Goal: Task Accomplishment & Management: Manage account settings

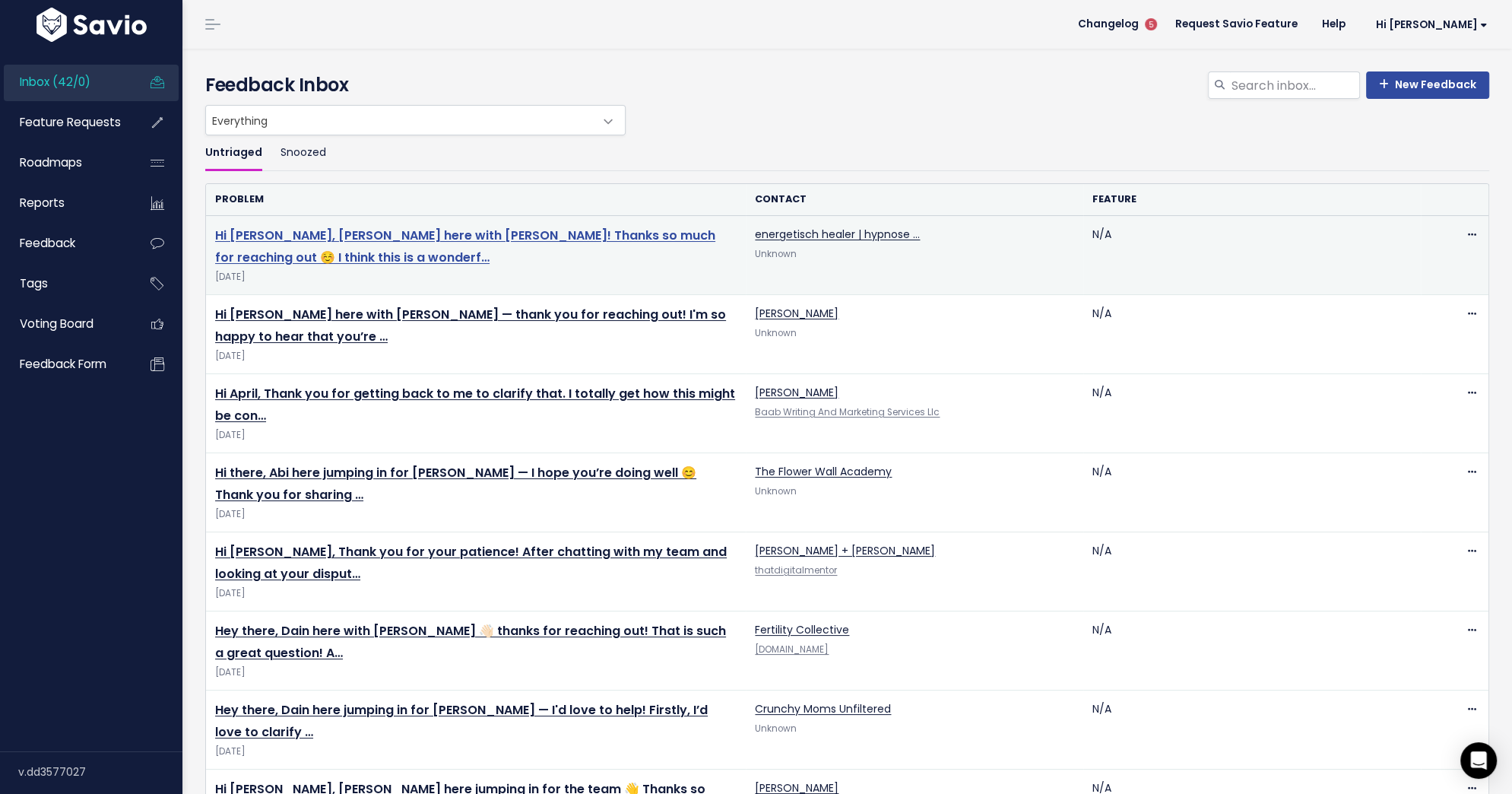
click at [376, 234] on link "Hi [PERSON_NAME], [PERSON_NAME] here with [PERSON_NAME]! Thanks so much for rea…" at bounding box center [465, 246] width 500 height 40
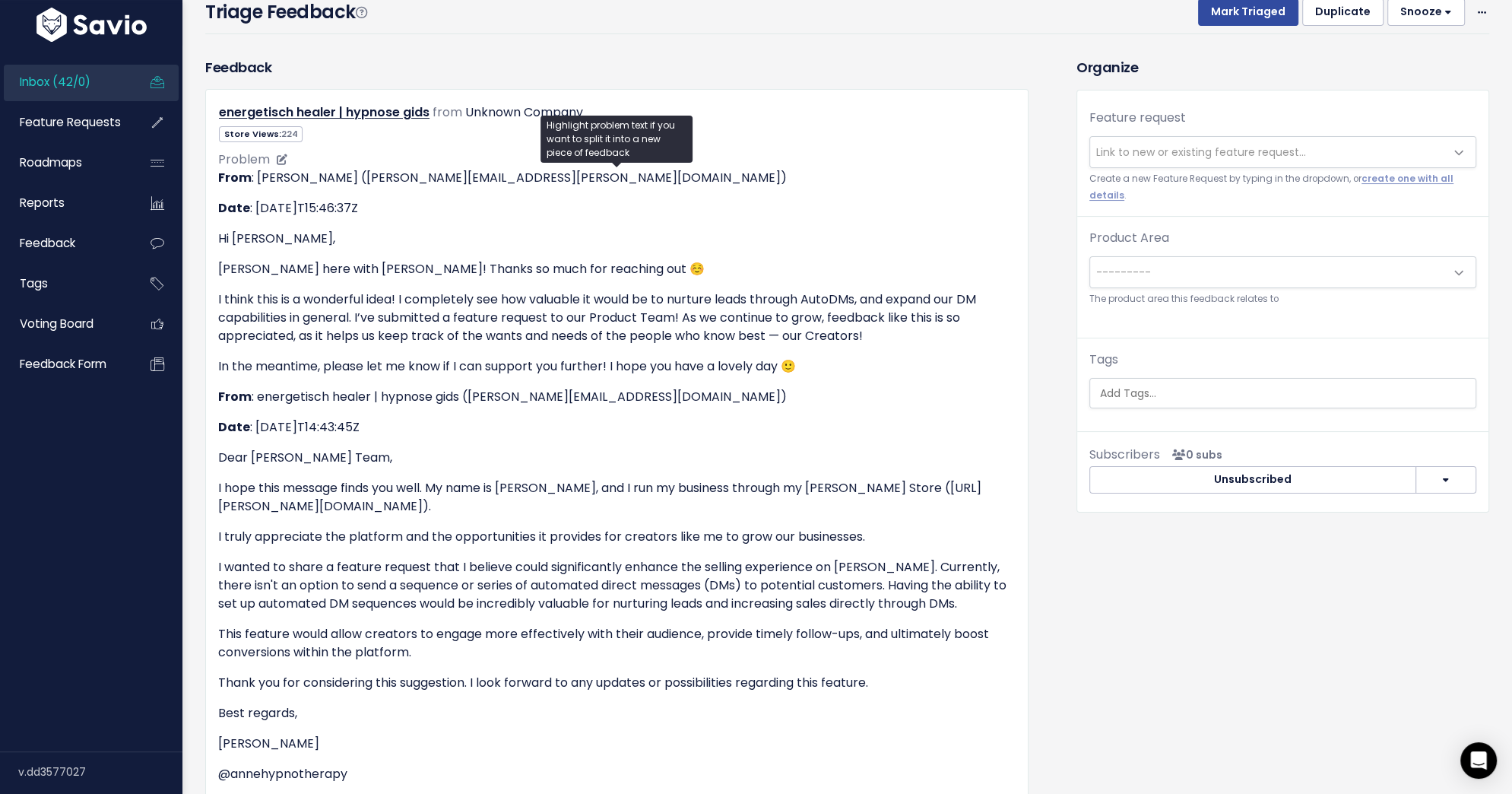
scroll to position [97, 0]
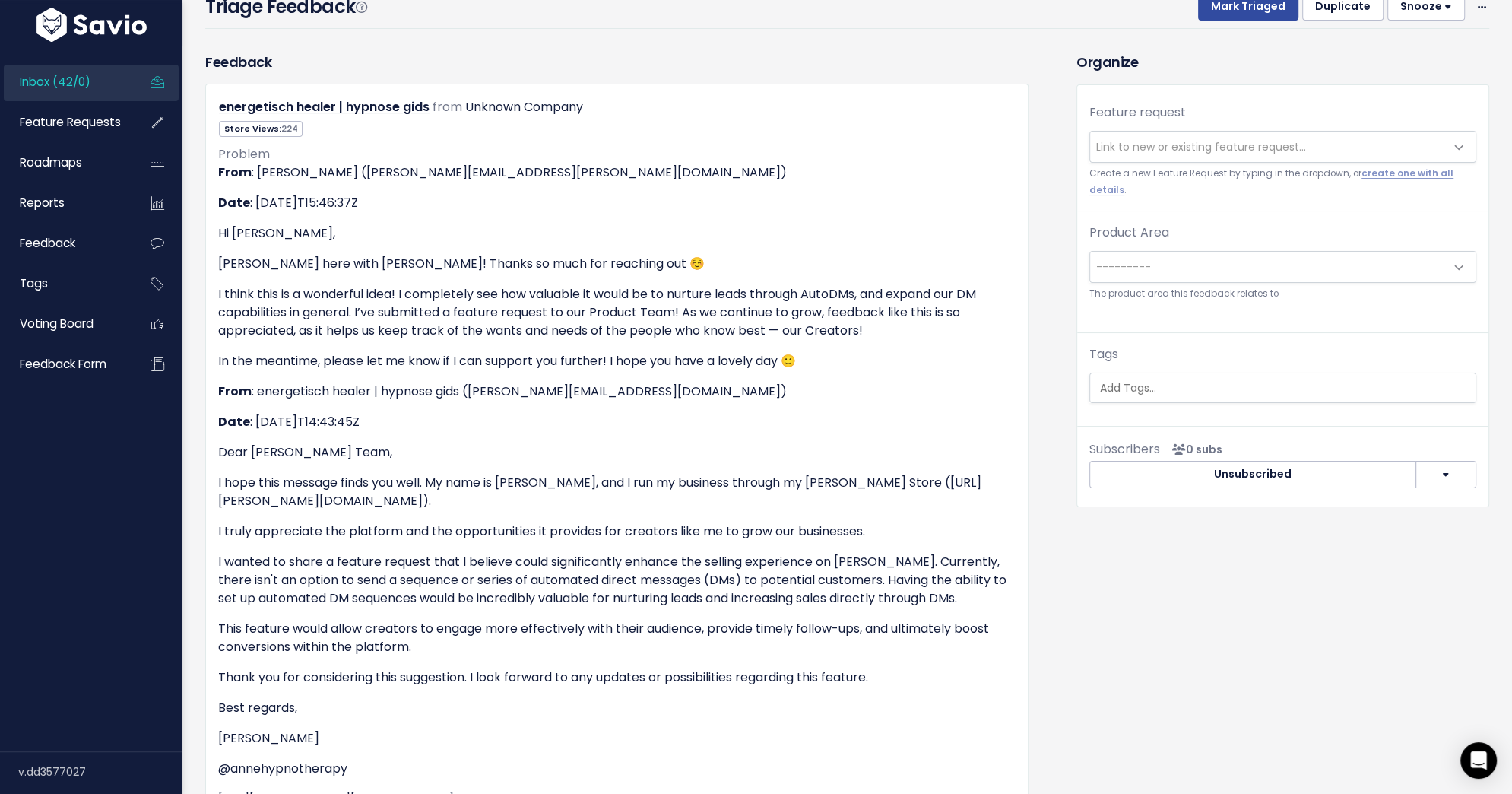
click at [1119, 148] on span "Link to new or existing feature request..." at bounding box center [1201, 146] width 210 height 15
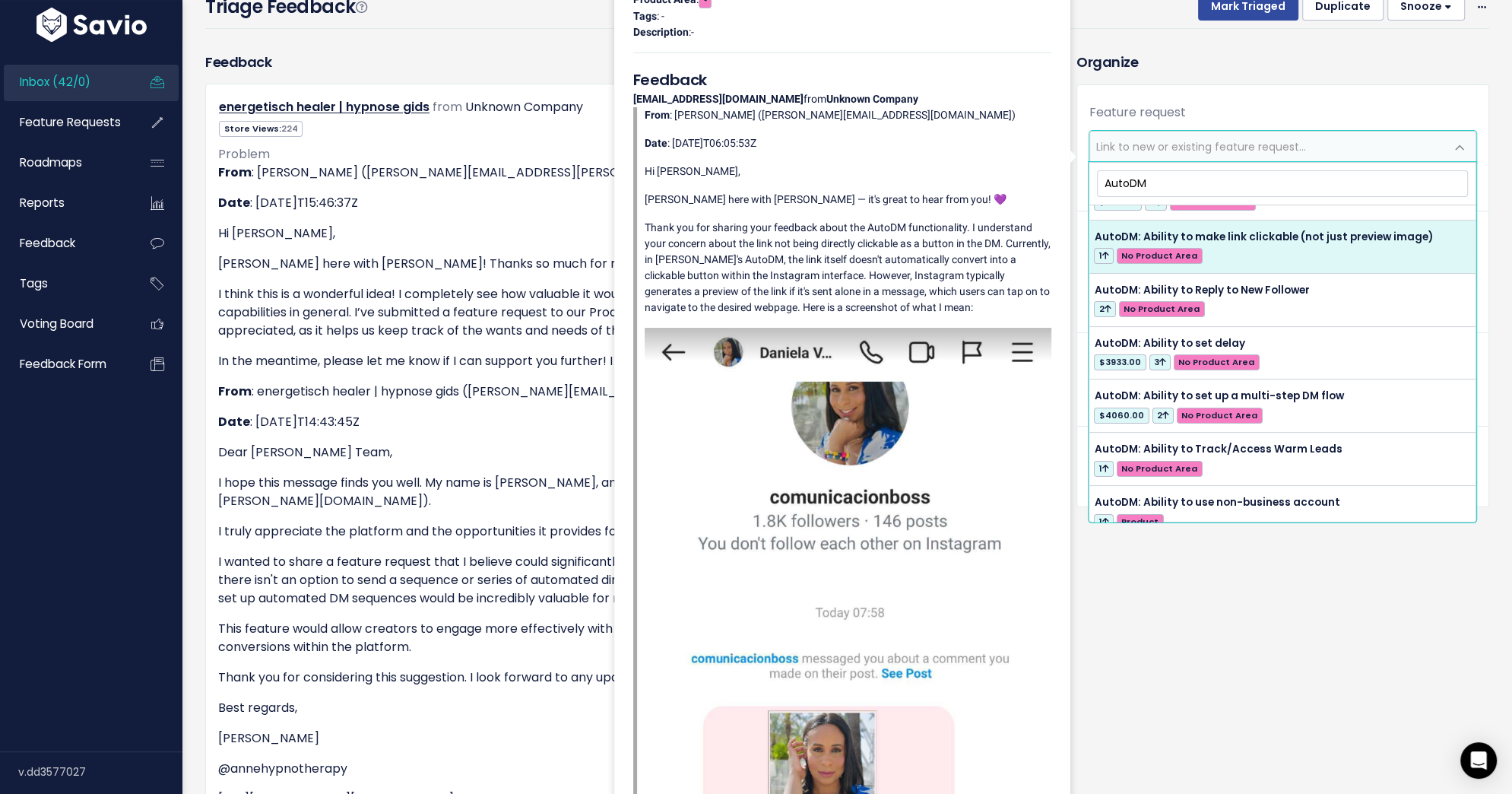
scroll to position [156, 0]
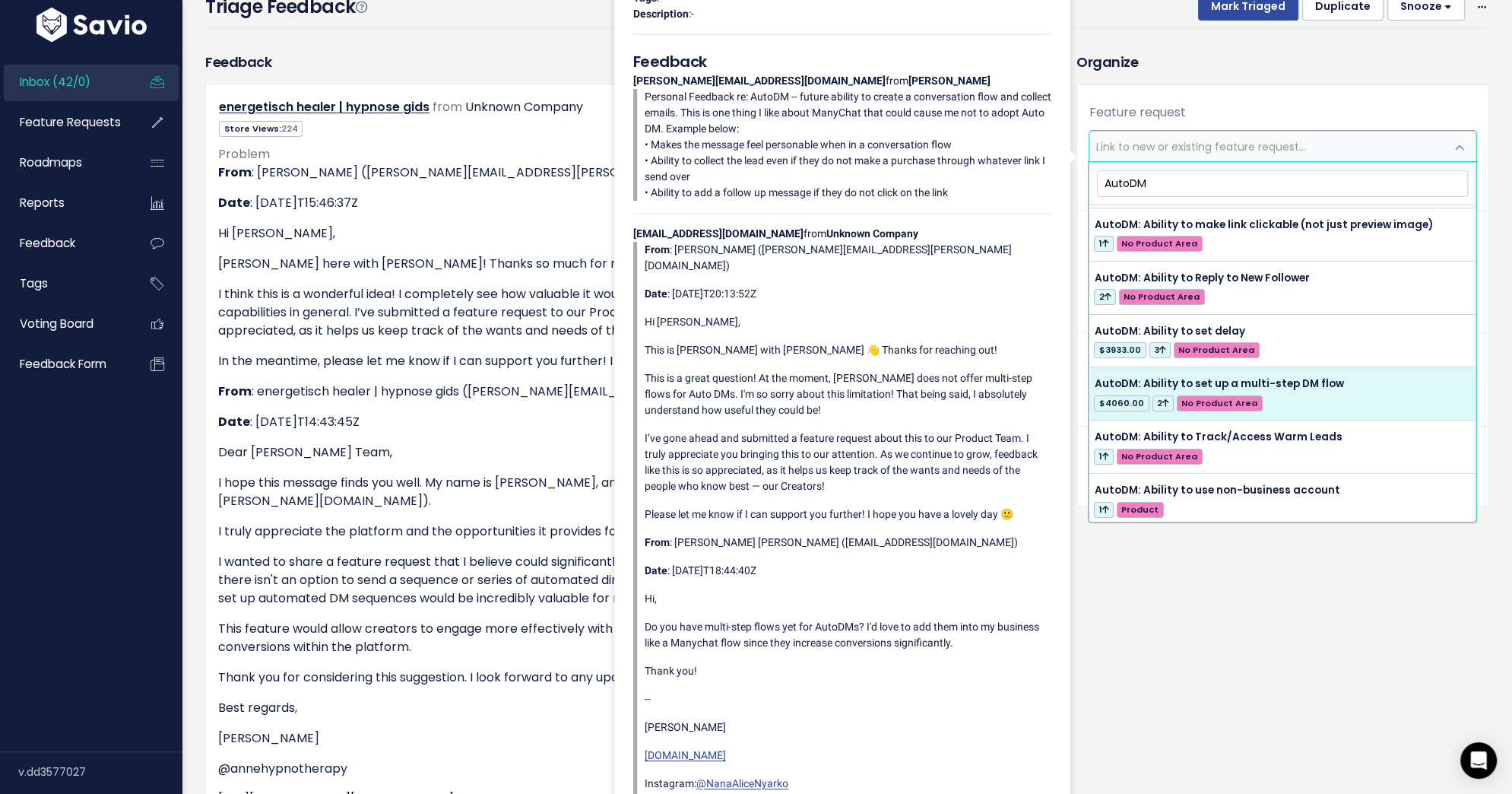
type input "AutoDM"
select select "60390"
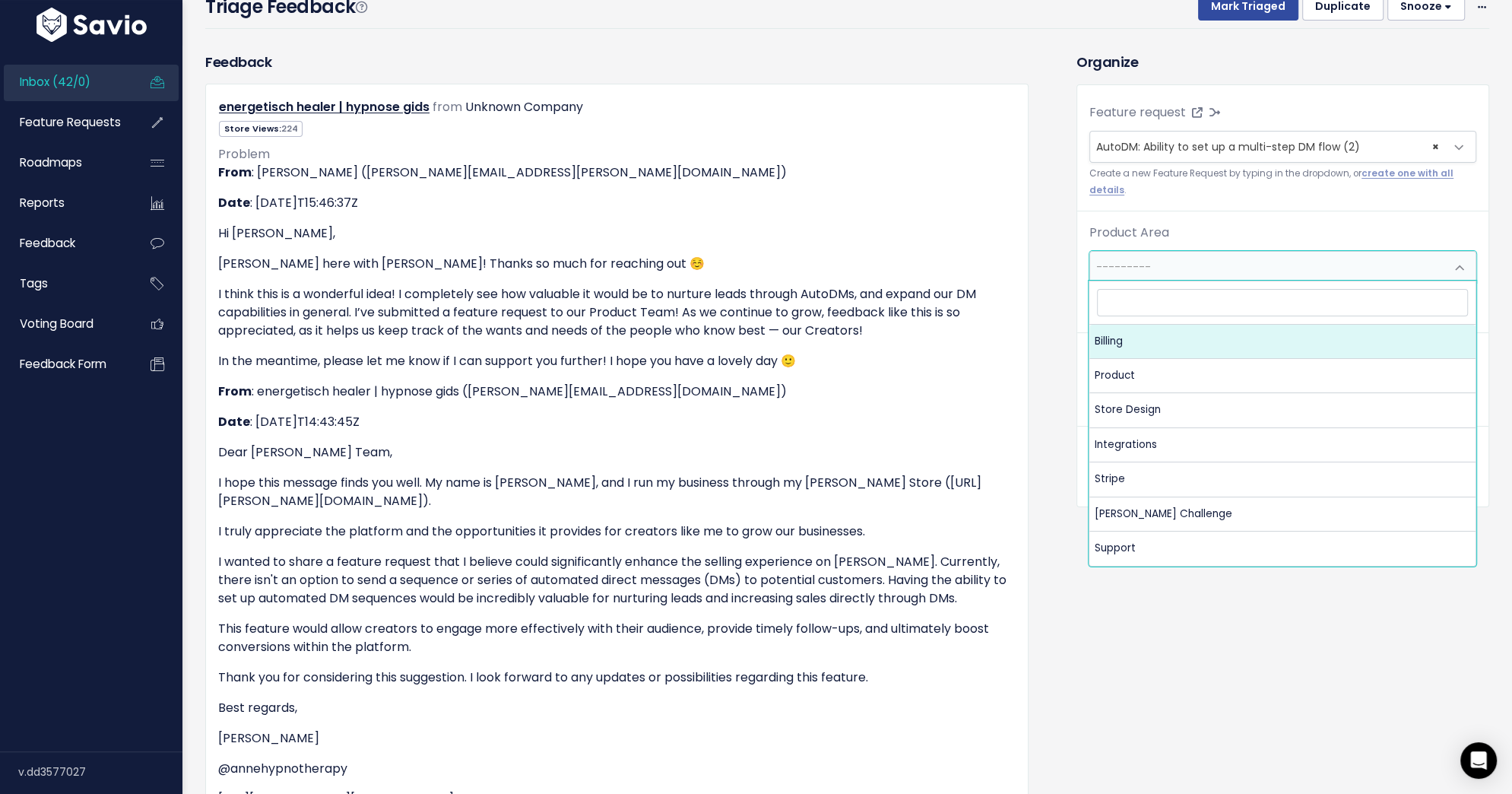
click at [1247, 267] on span "---------" at bounding box center [1268, 267] width 355 height 31
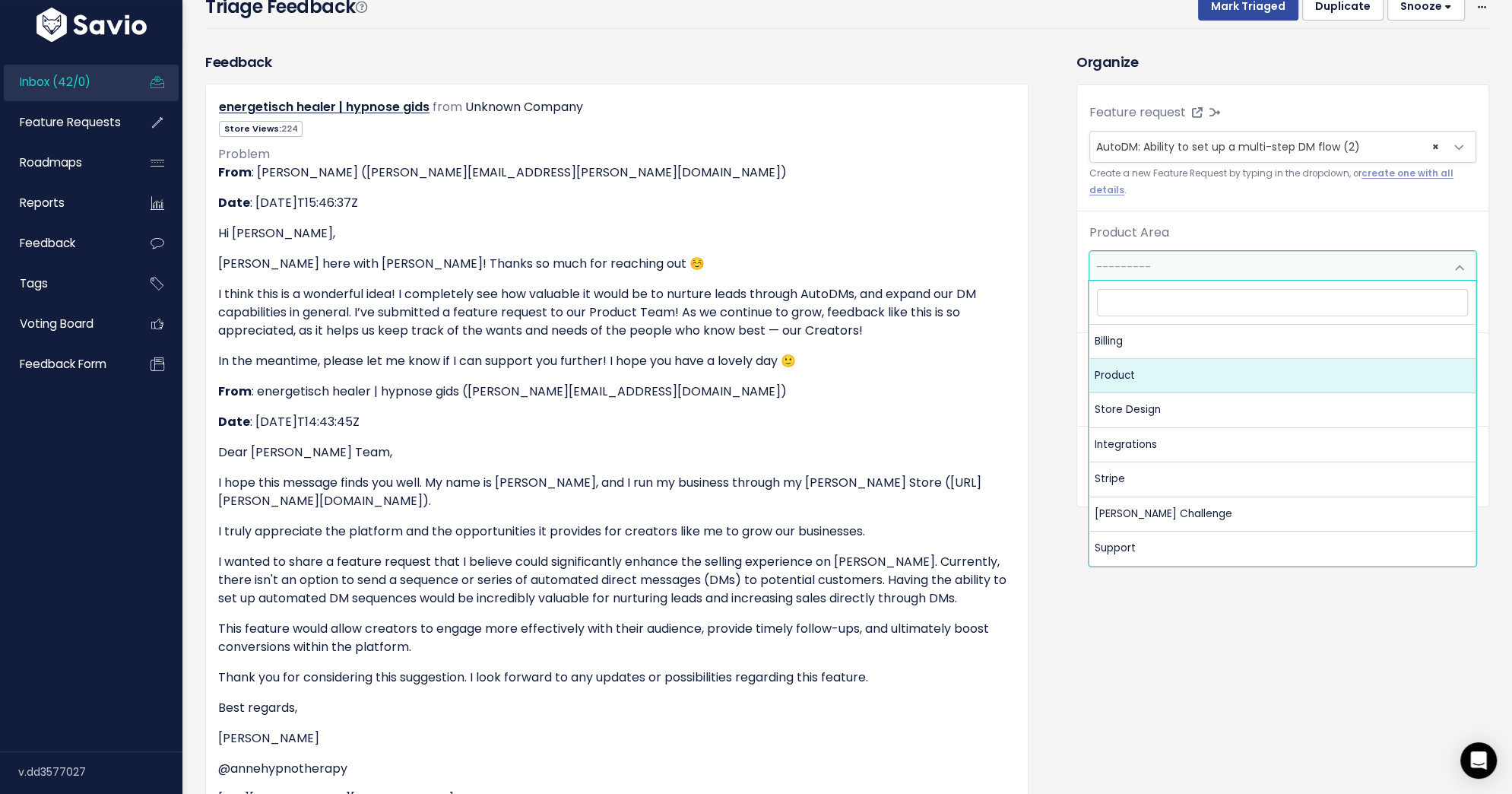
select select "MAIN:PRODUCT"
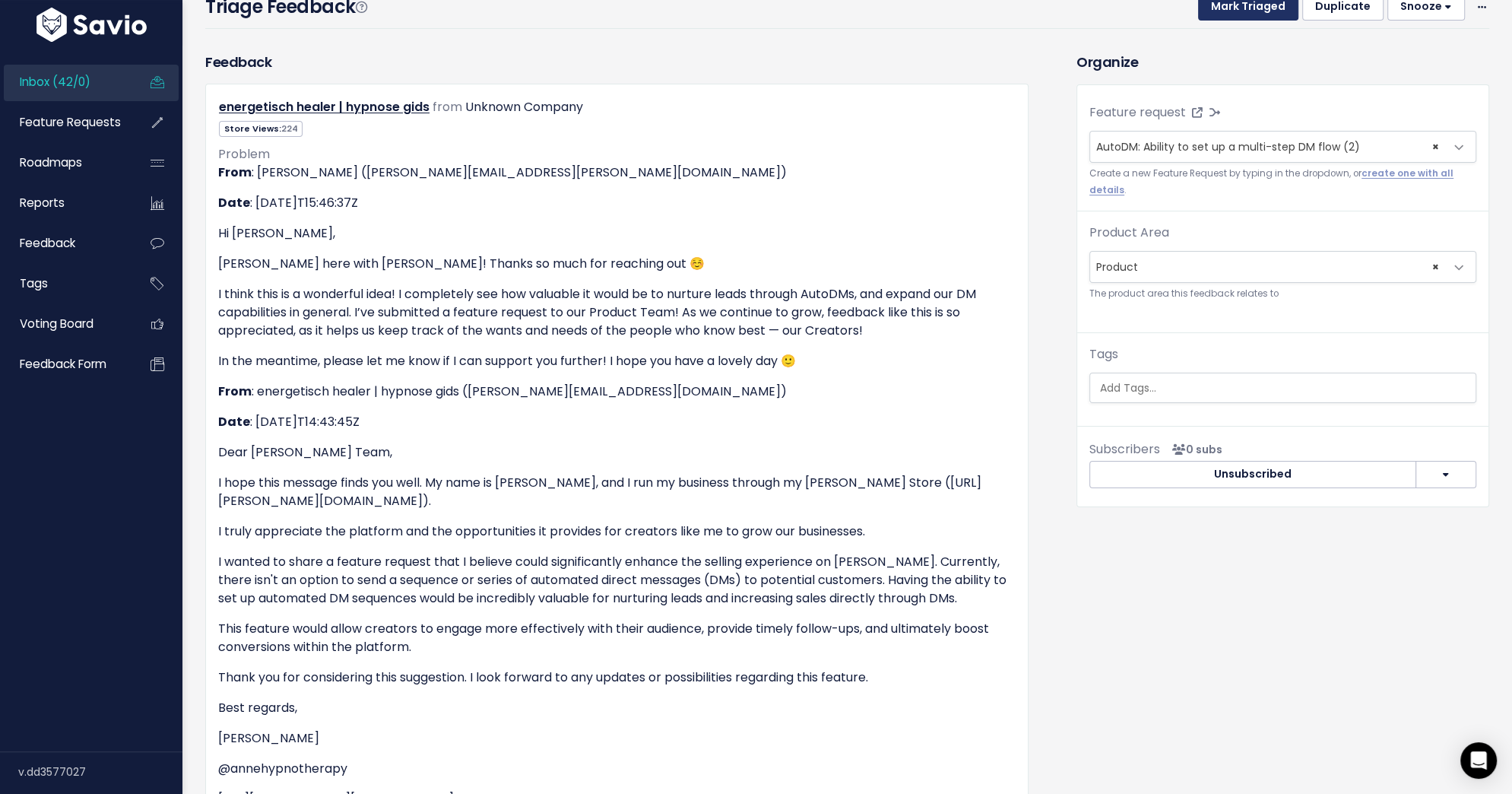
click at [1240, 17] on button "Mark Triaged" at bounding box center [1249, 6] width 101 height 27
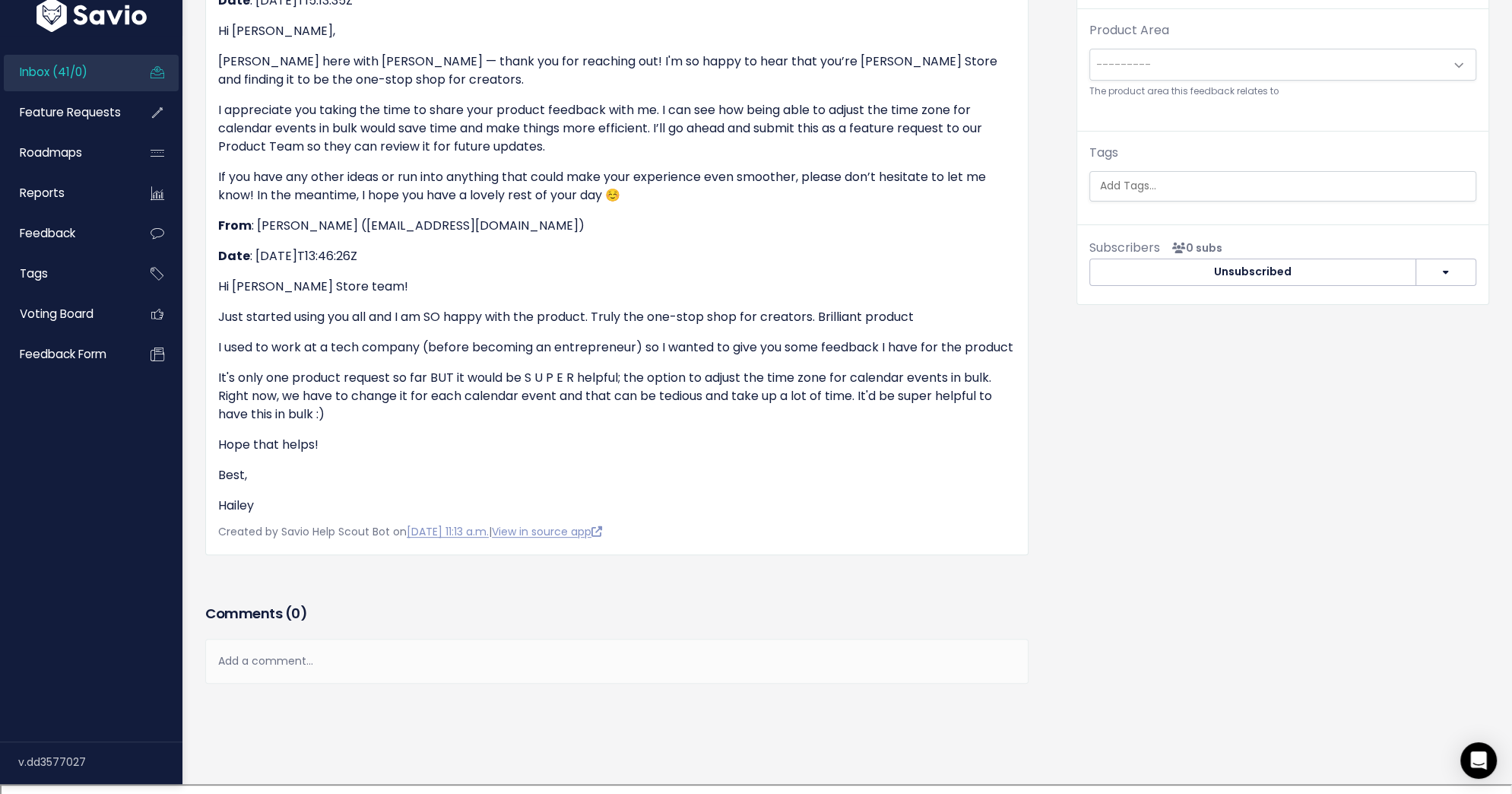
scroll to position [367, 0]
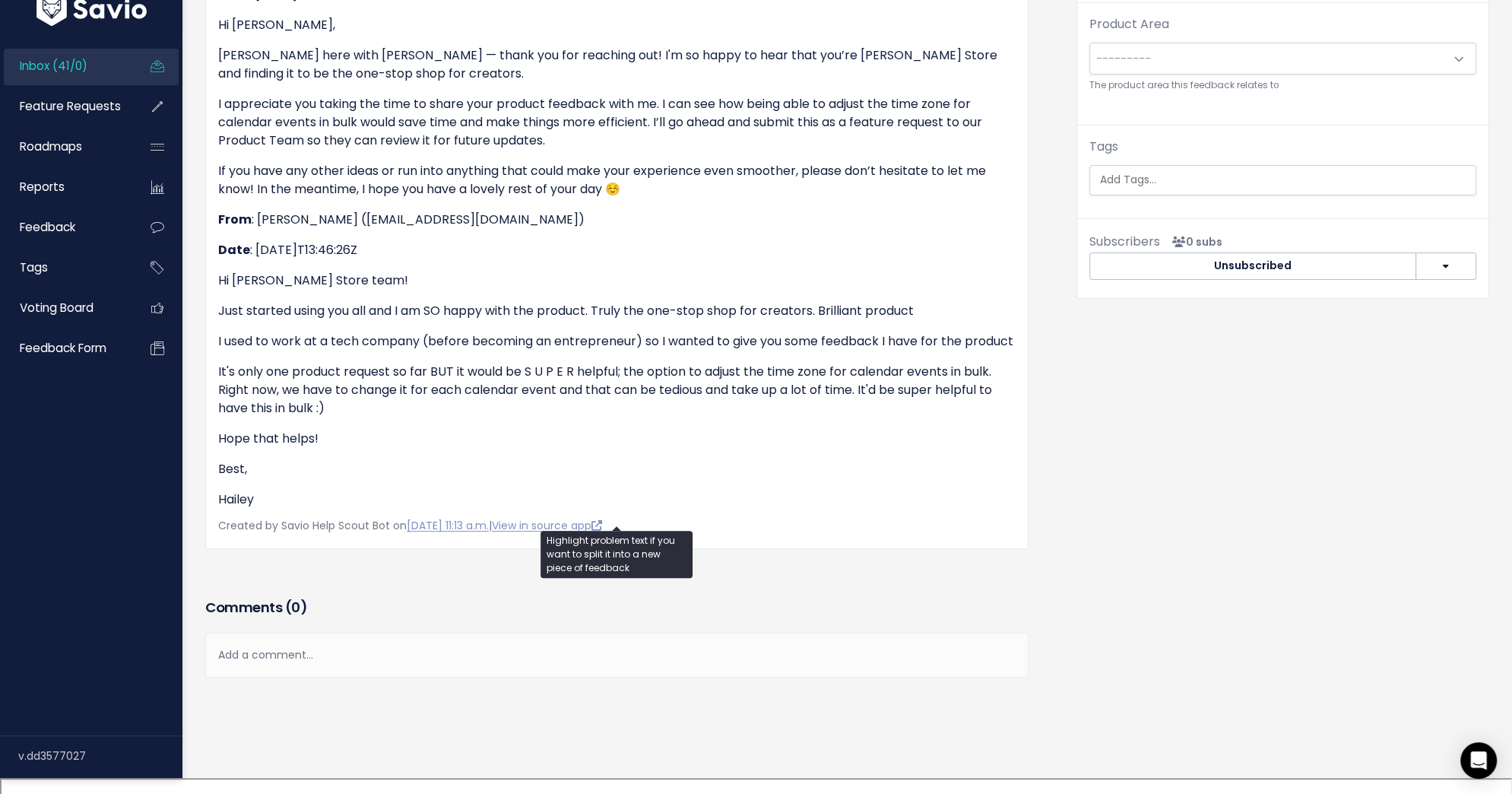
click at [934, 417] on p "It's only one product request so far BUT it would be S U P E R helpful; the opt…" at bounding box center [617, 390] width 798 height 55
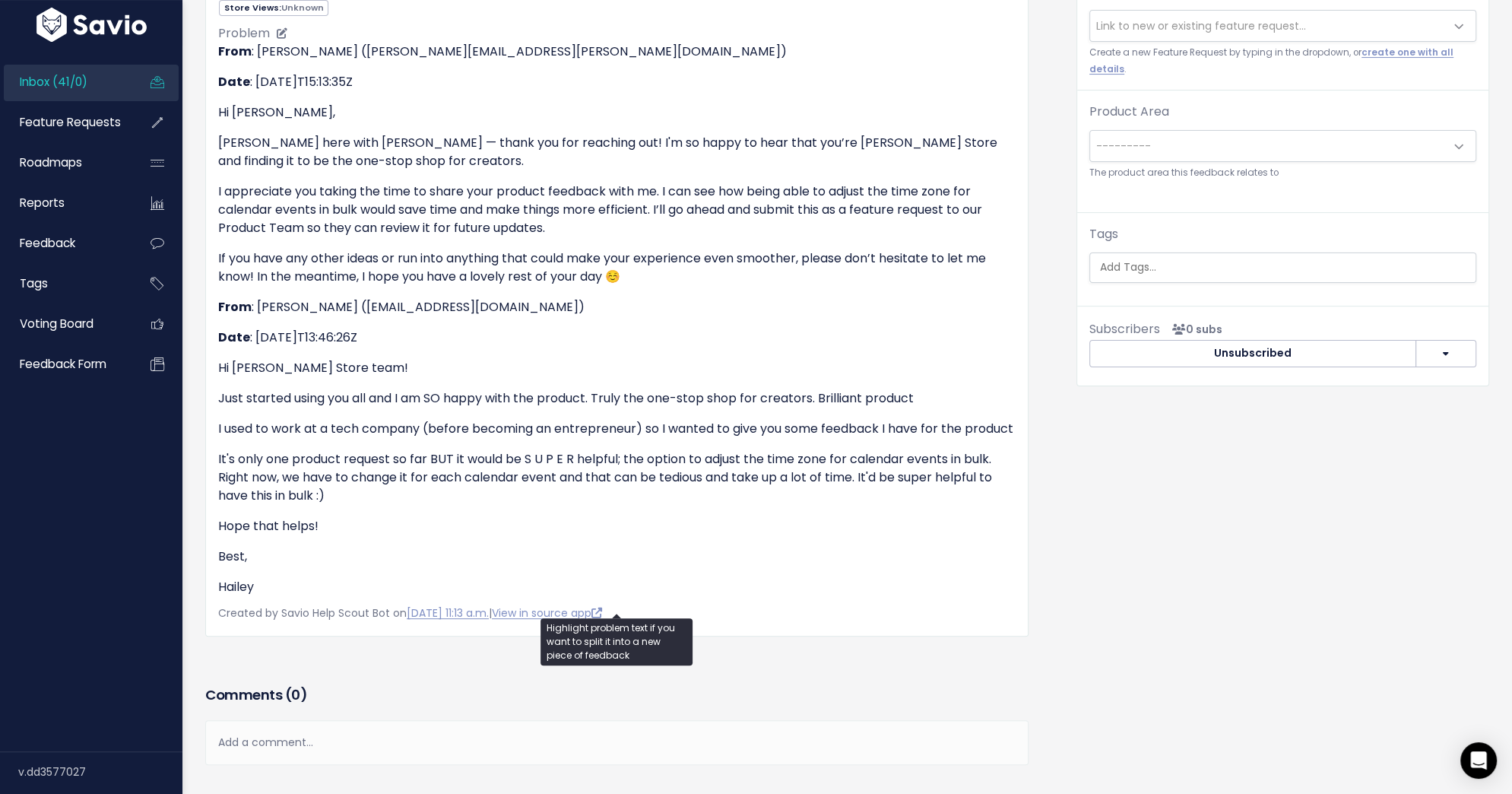
scroll to position [280, 0]
click at [508, 660] on div "Feedback [PERSON_NAME] from Unknown Company Store Views:" at bounding box center [617, 304] width 846 height 750
click at [557, 620] on link "View in source app" at bounding box center [547, 612] width 111 height 15
click at [1275, 21] on span "Link to new or existing feature request..." at bounding box center [1201, 24] width 210 height 15
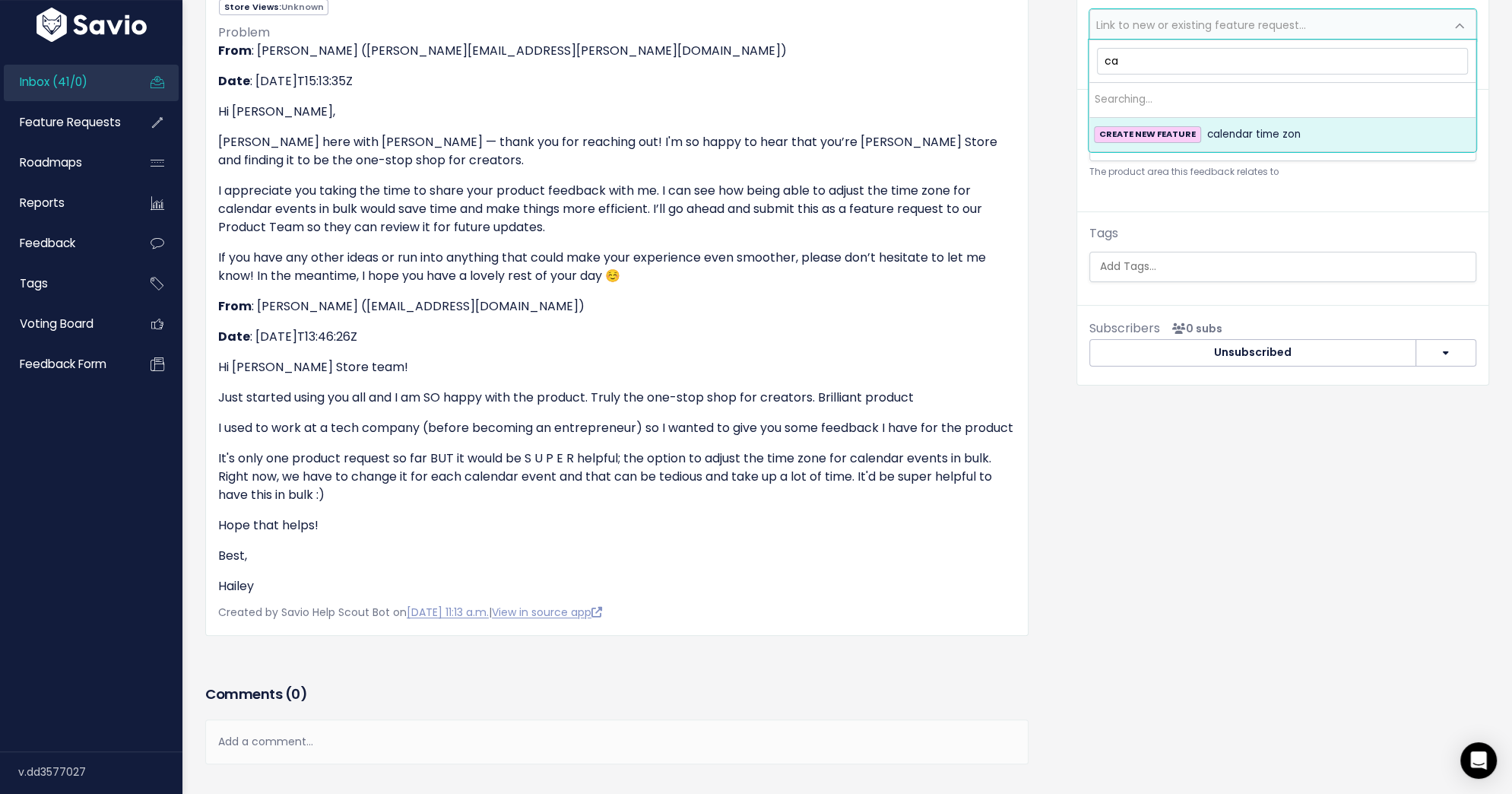
type input "c"
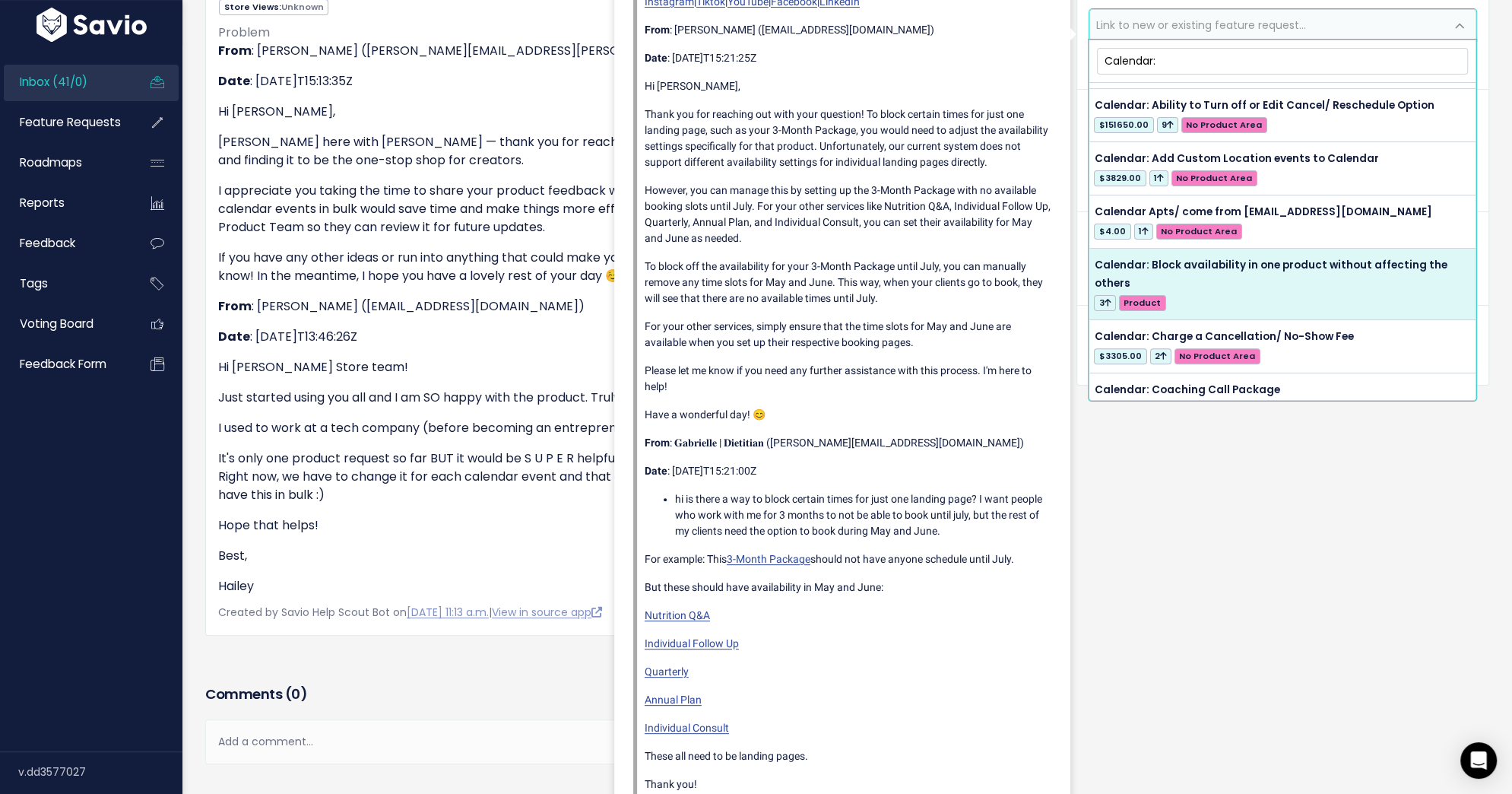
scroll to position [0, 0]
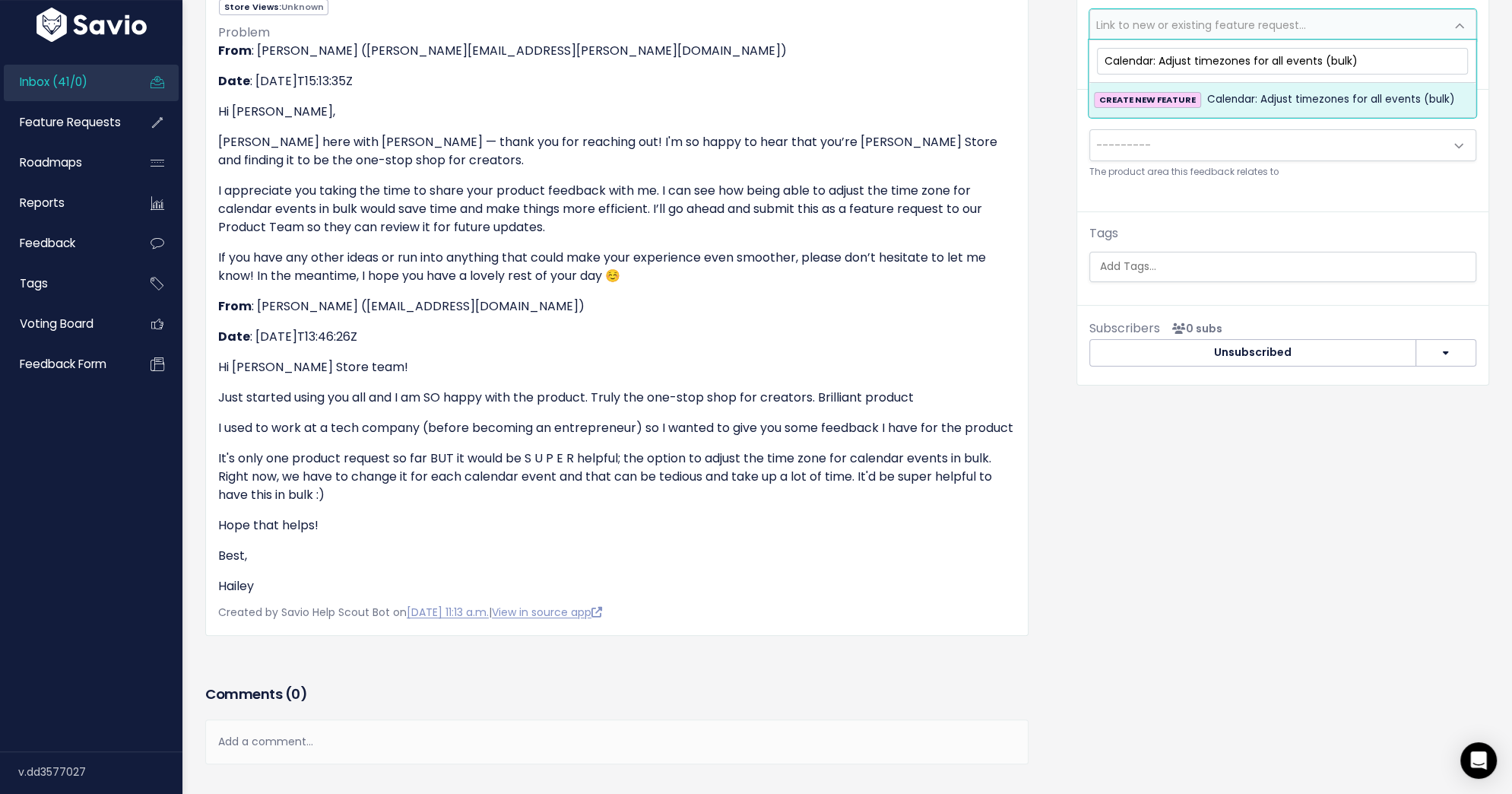
click at [1302, 62] on input "Calendar: Adjust timezones for all events (bulk)" at bounding box center [1282, 61] width 371 height 27
type input "Calendar: Adjust timezones for all products (bulk)"
click at [1320, 93] on span "Calendar: Adjust timezones for all products (bulk)" at bounding box center [1337, 100] width 259 height 18
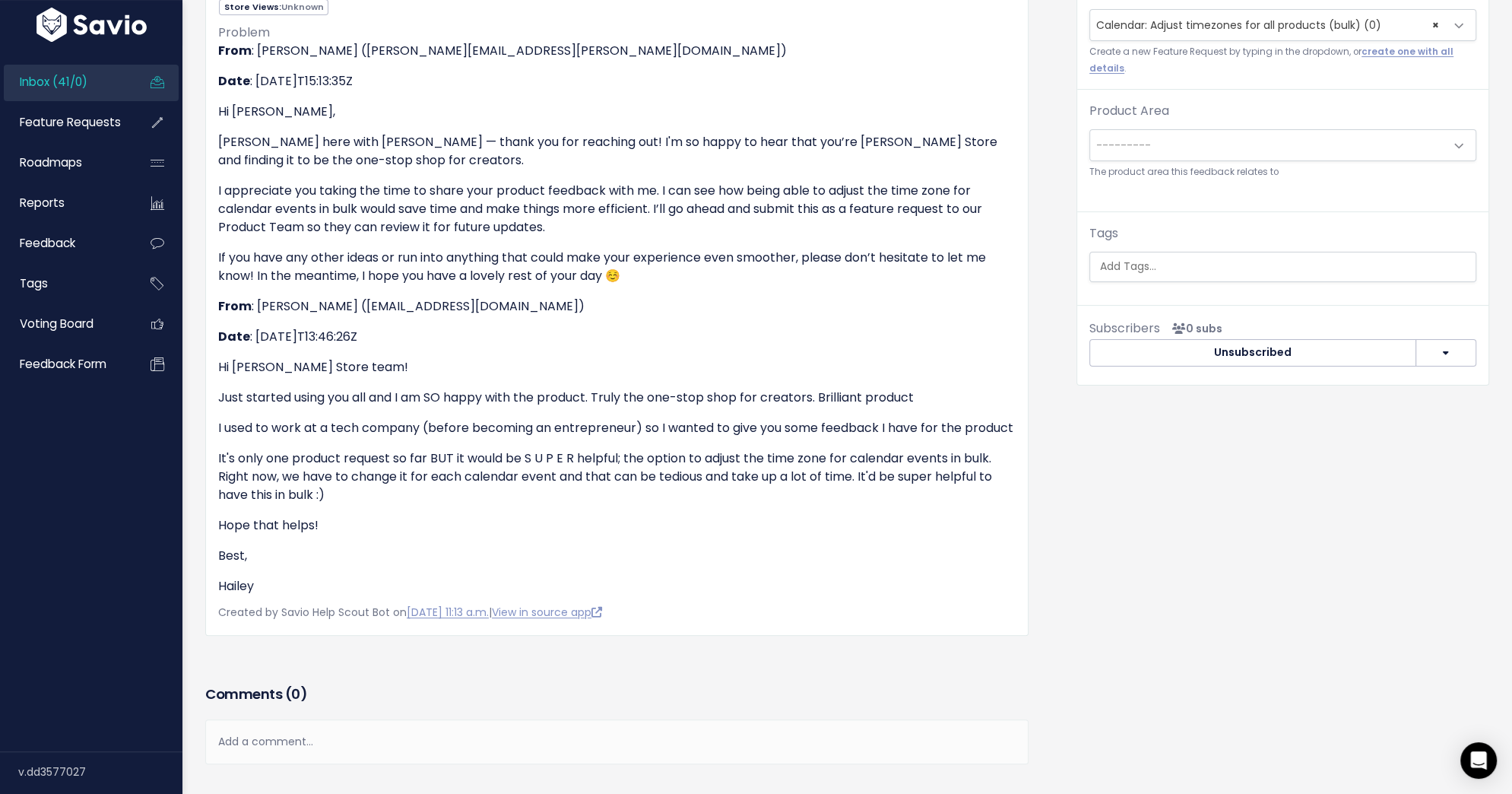
click at [1264, 132] on span "---------" at bounding box center [1268, 146] width 355 height 31
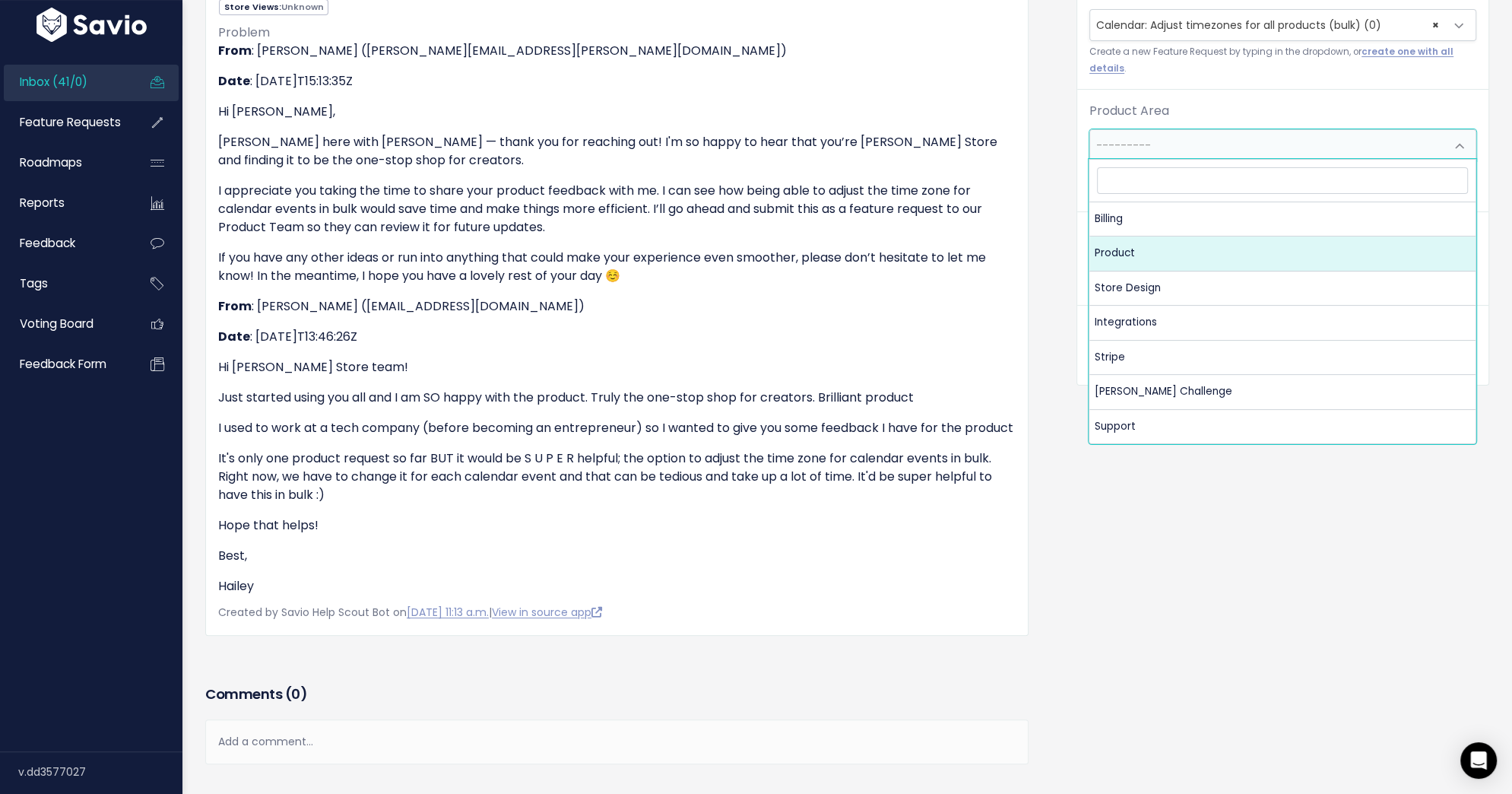
select select "MAIN:PRODUCT"
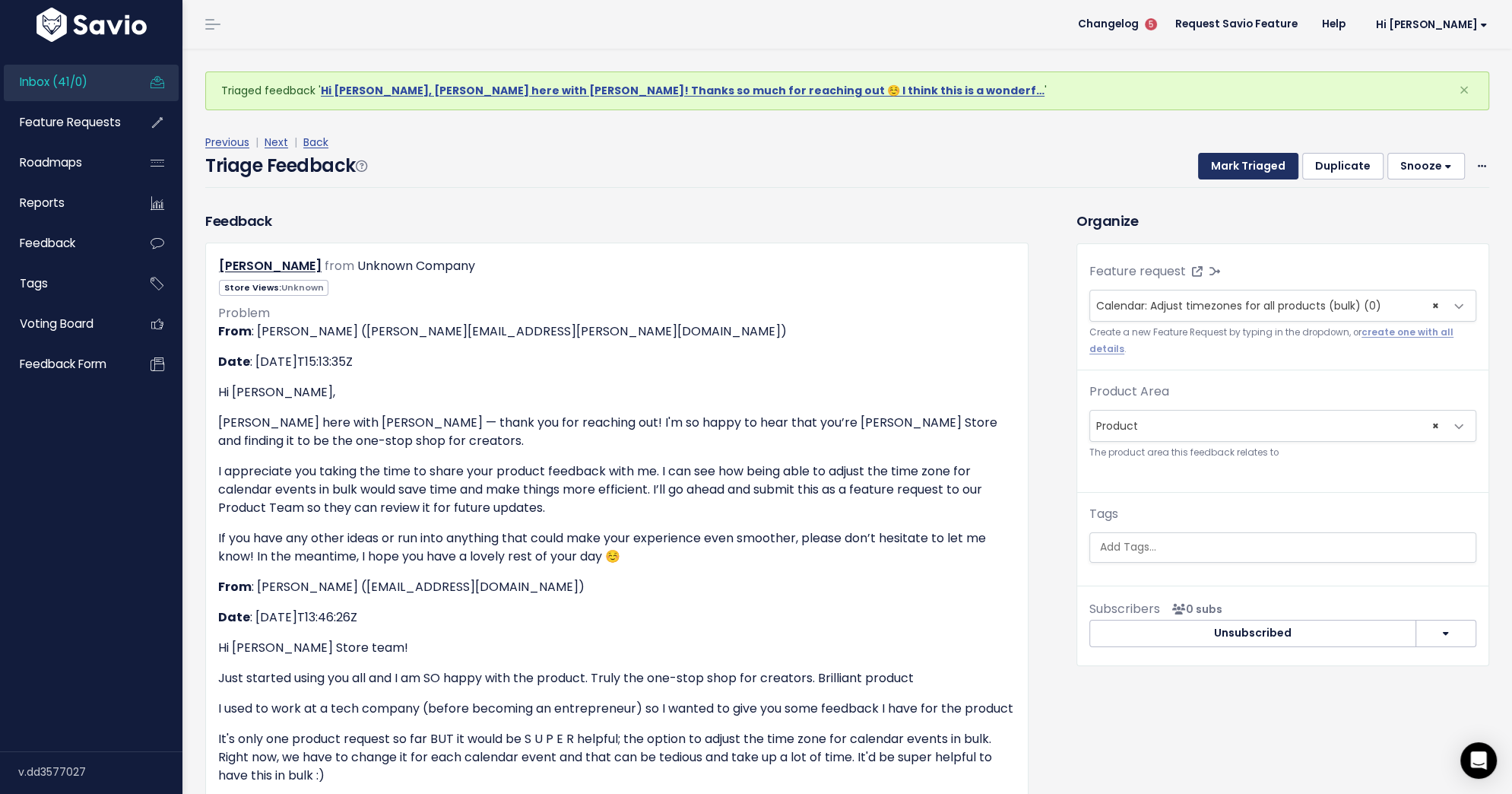
click at [1245, 170] on button "Mark Triaged" at bounding box center [1249, 166] width 101 height 27
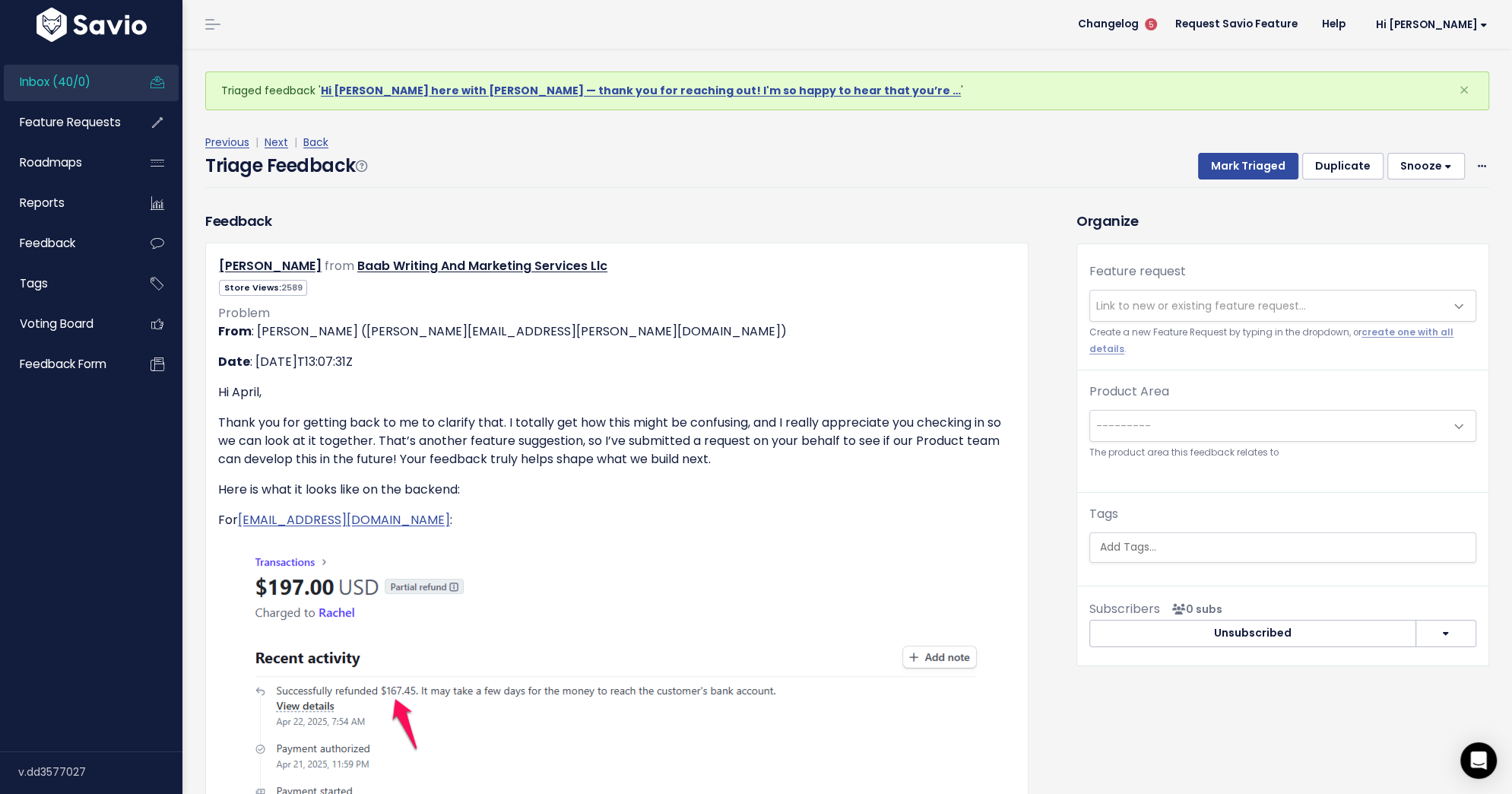
click at [1217, 295] on span "Link to new or existing feature request..." at bounding box center [1268, 305] width 355 height 31
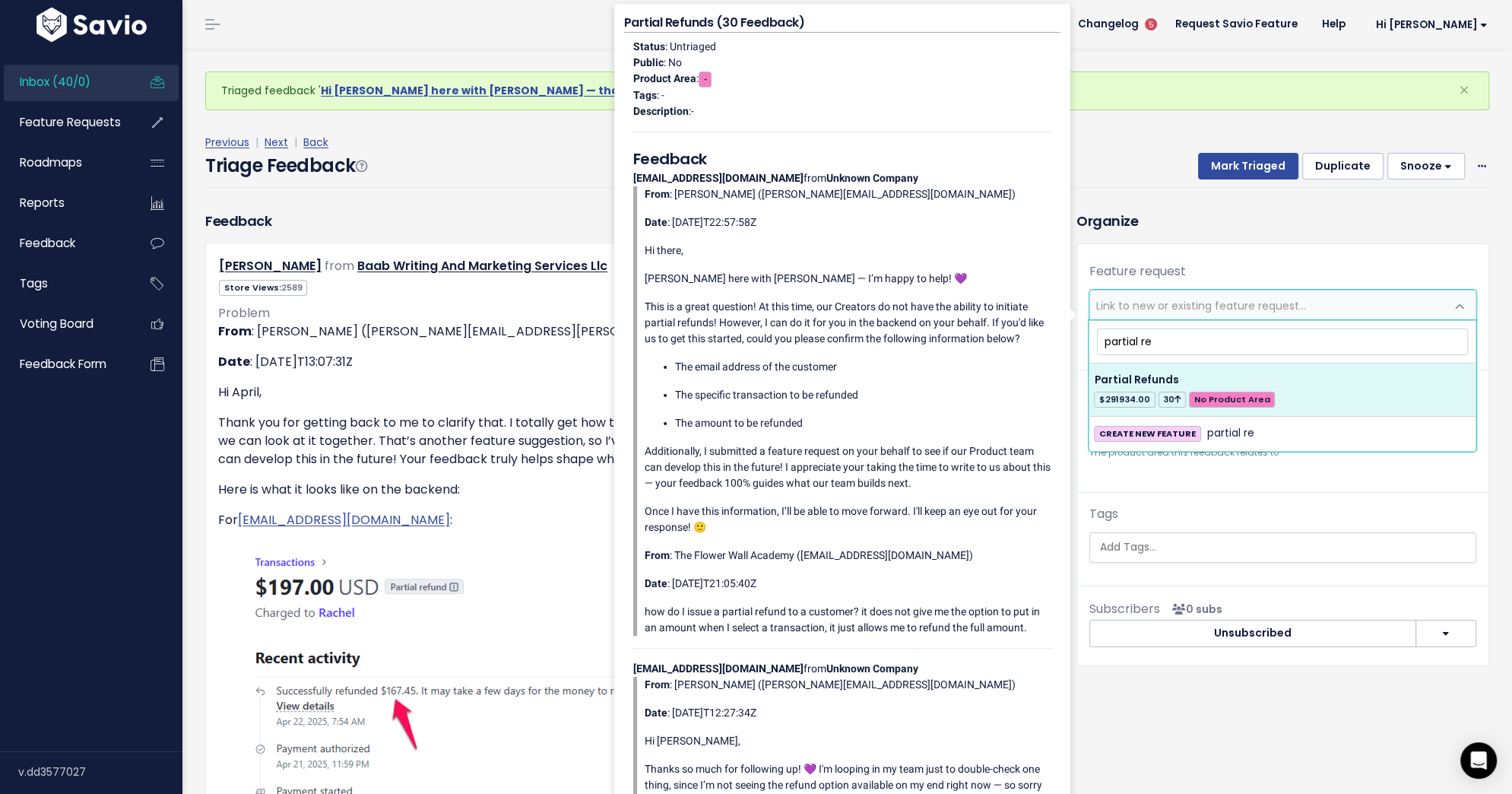
type input "partial re"
select select "31738"
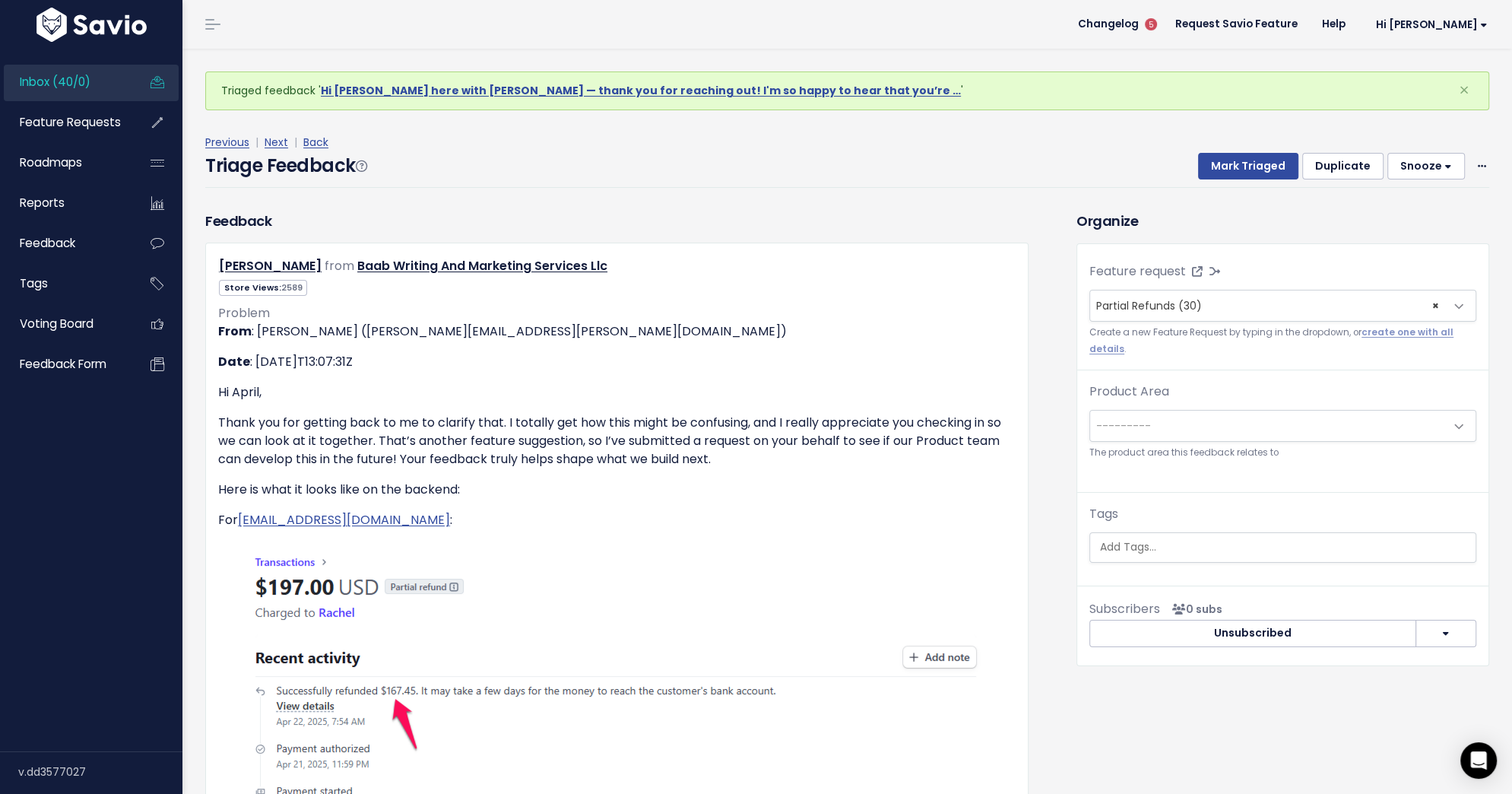
click at [1186, 419] on span "---------" at bounding box center [1268, 426] width 355 height 31
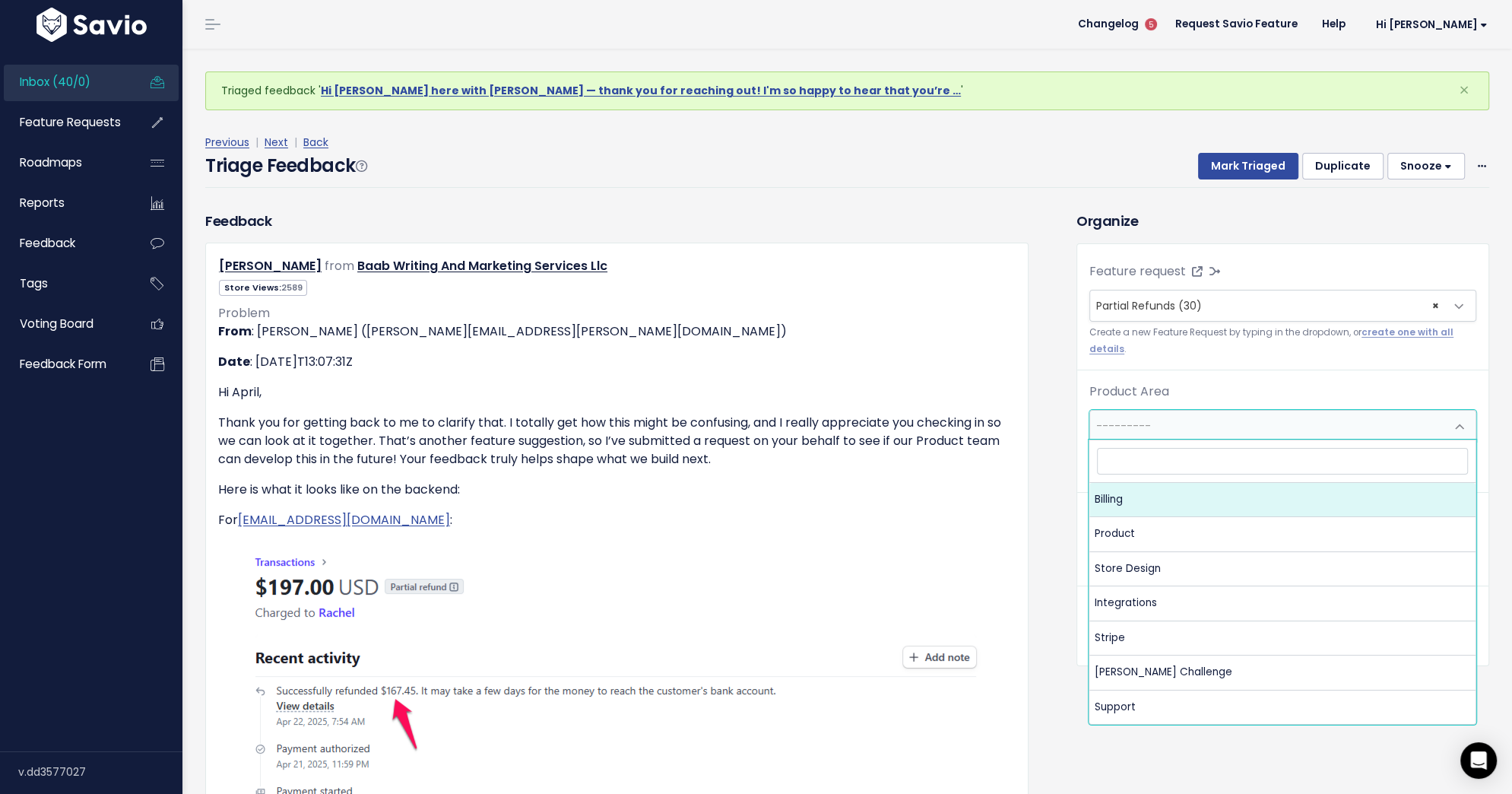
select select "MAIN:BILLING"
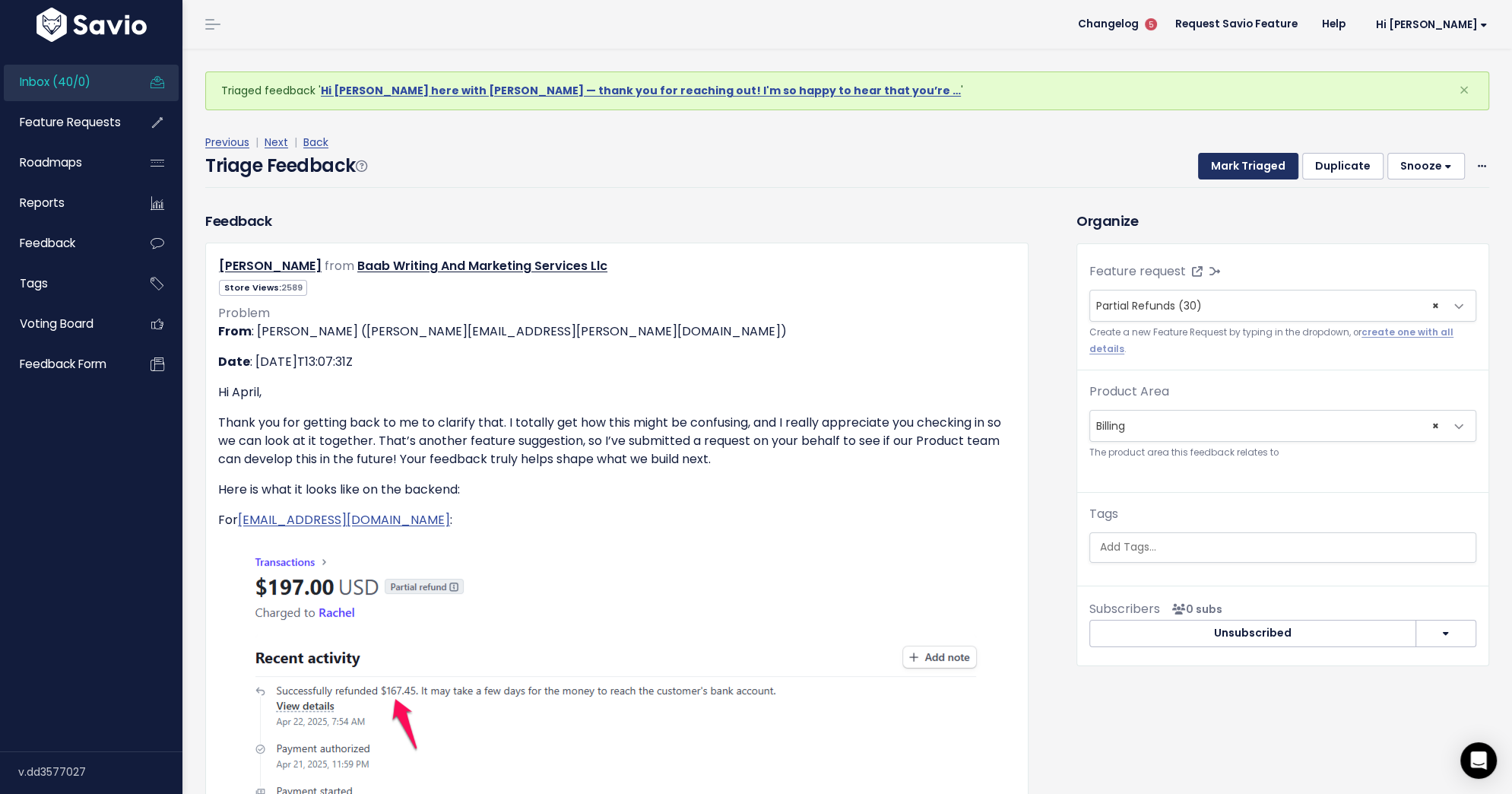
click at [1240, 166] on button "Mark Triaged" at bounding box center [1249, 166] width 101 height 27
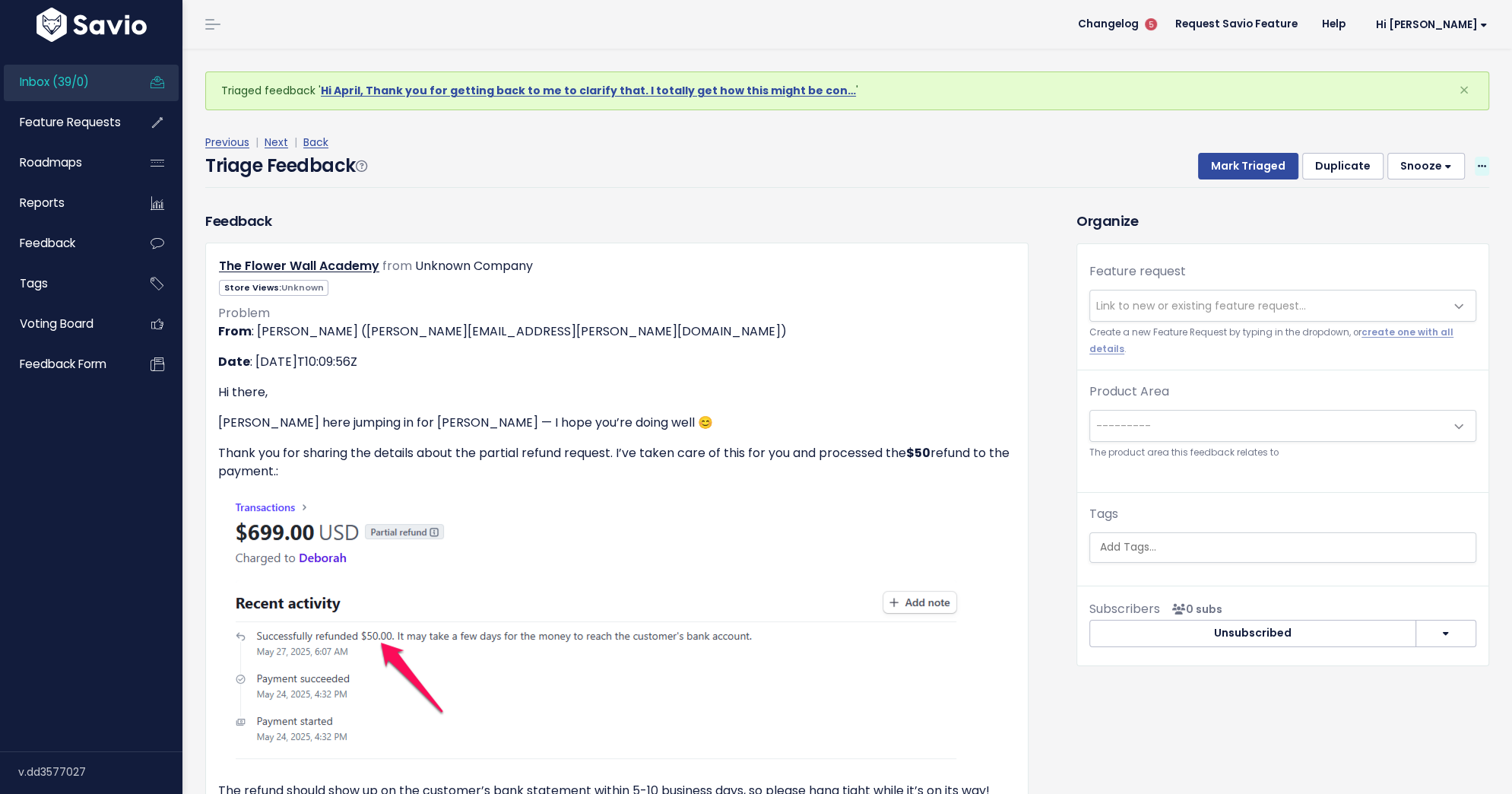
click at [1481, 163] on icon at bounding box center [1481, 166] width 8 height 10
click at [1428, 231] on link "Delete" at bounding box center [1422, 237] width 110 height 30
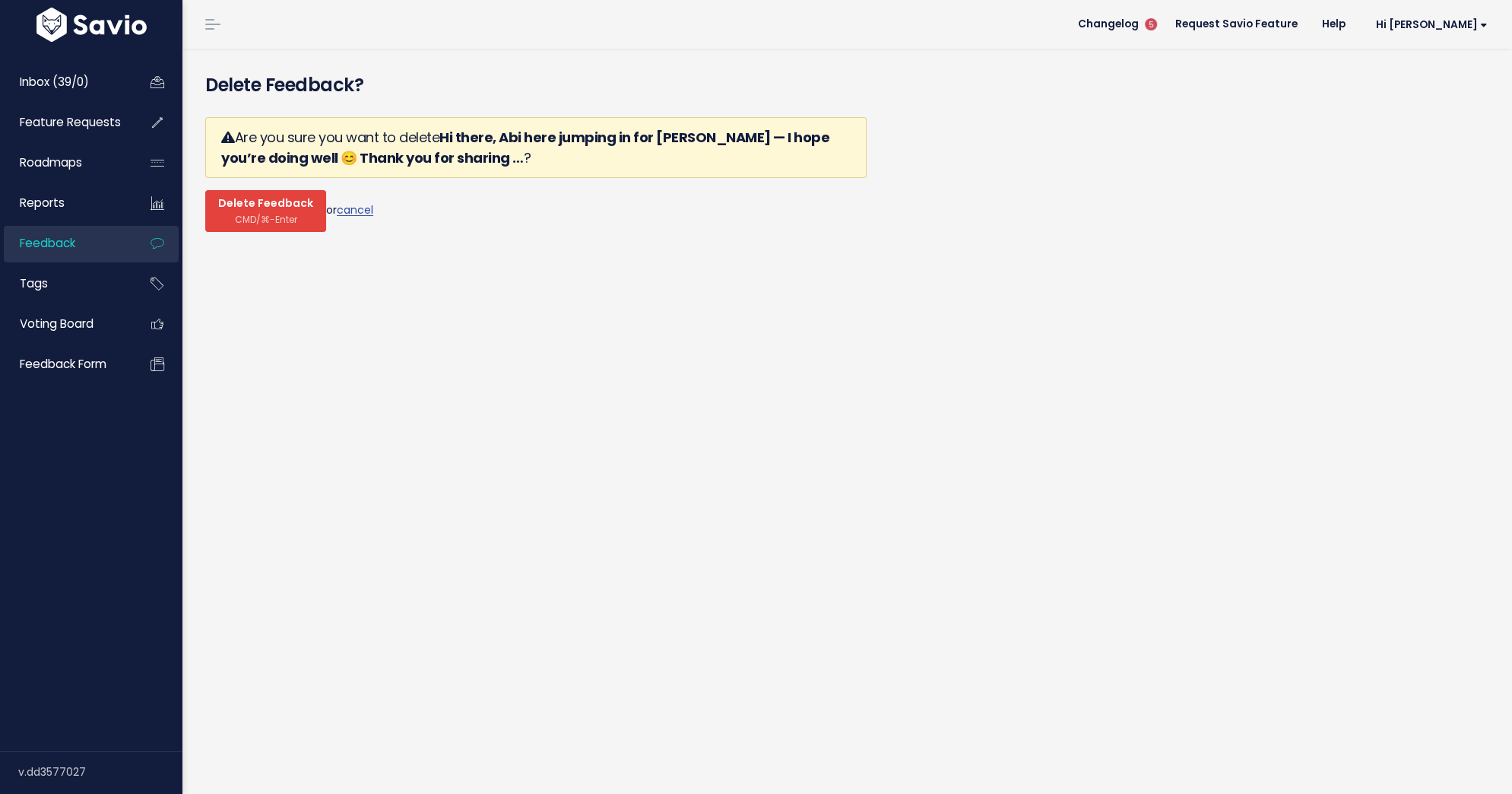
click at [249, 207] on span "Delete Feedback" at bounding box center [266, 203] width 95 height 13
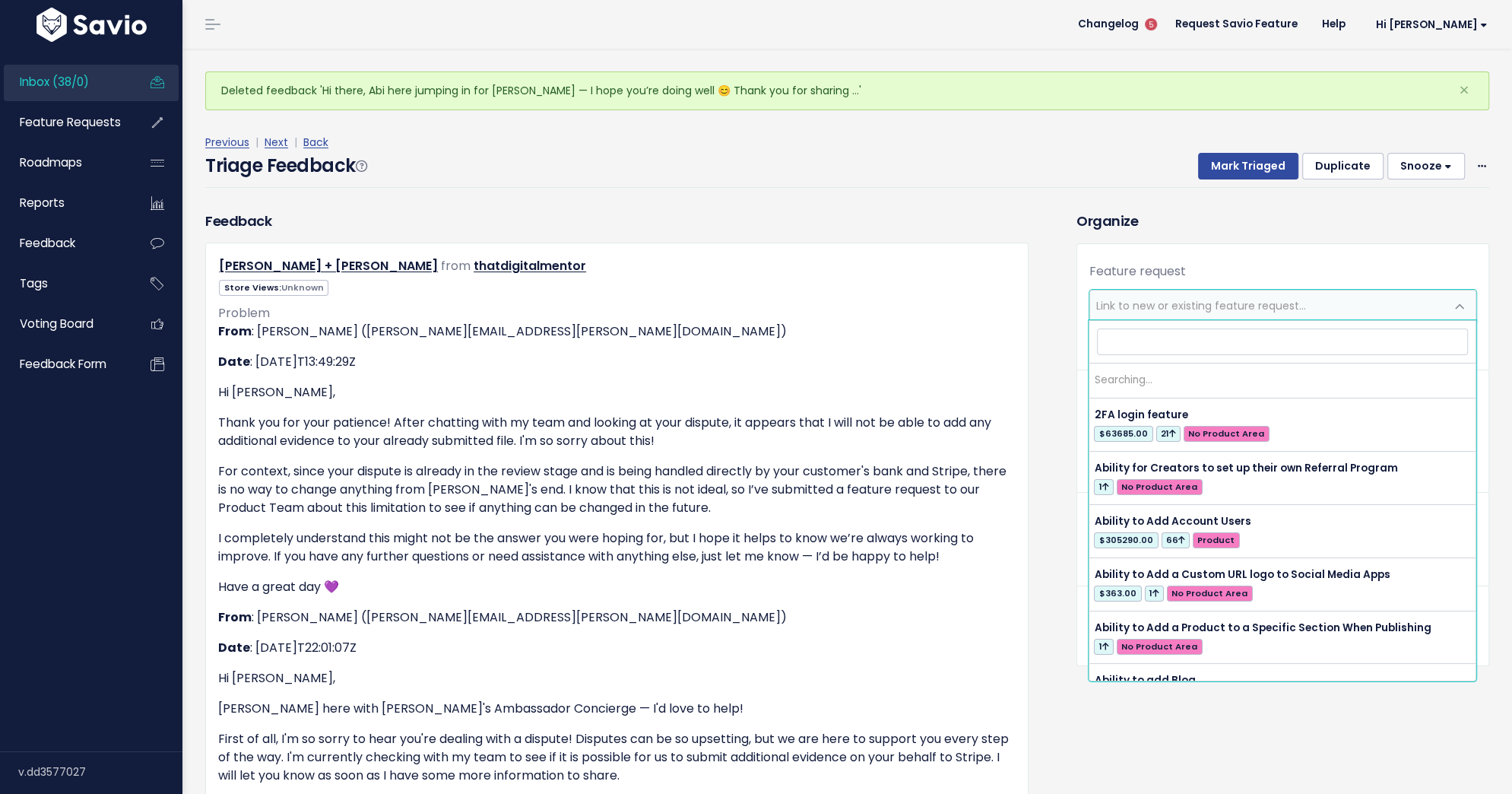
click at [1099, 298] on span "Link to new or existing feature request..." at bounding box center [1201, 305] width 210 height 15
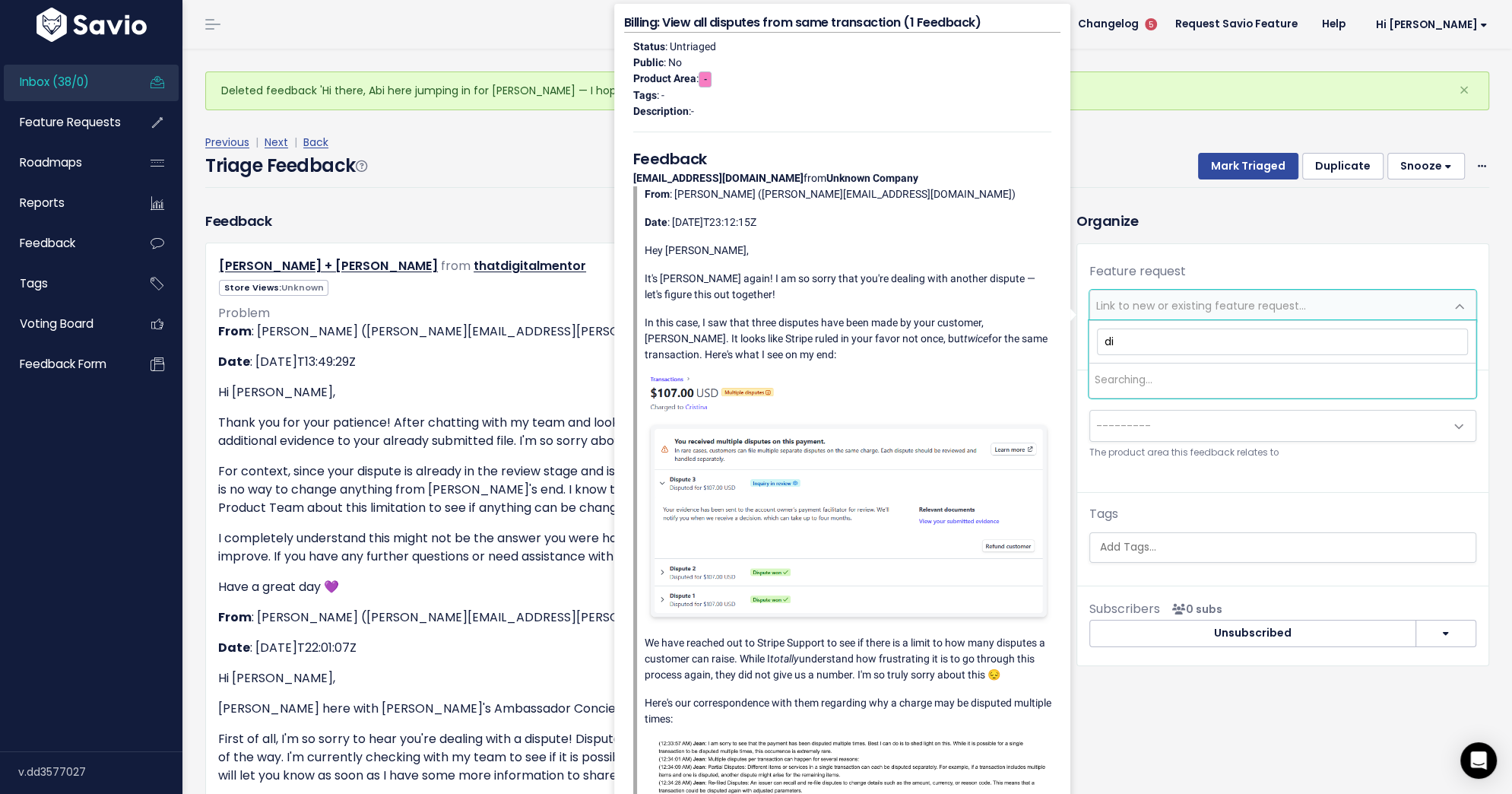
type input "d"
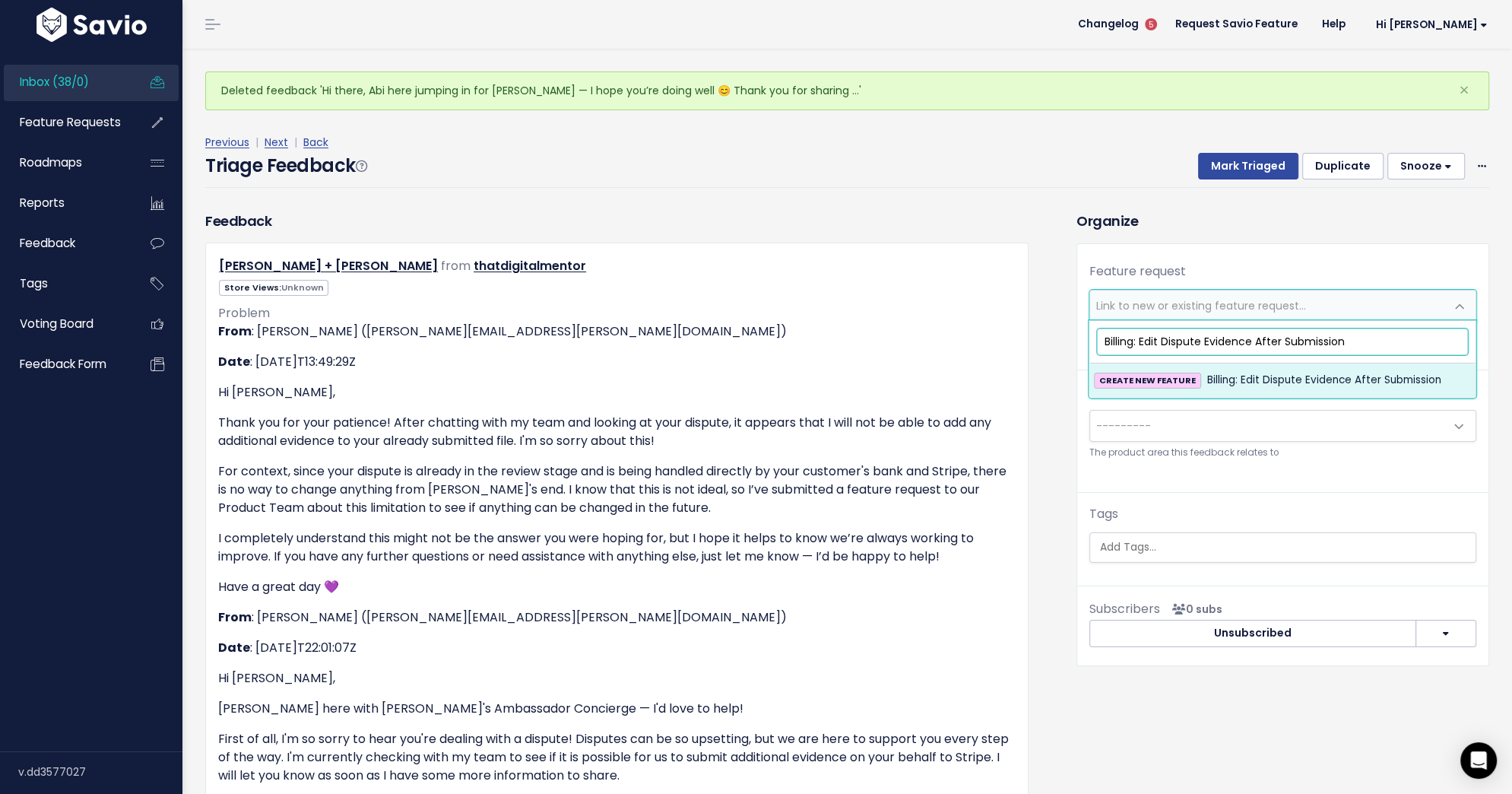
type input "Billing: Edit Dispute Evidence After Submission"
click at [1210, 368] on li "CREATE NEW FEATURE Billing: Edit Dispute Evidence After Submission" at bounding box center [1283, 380] width 386 height 33
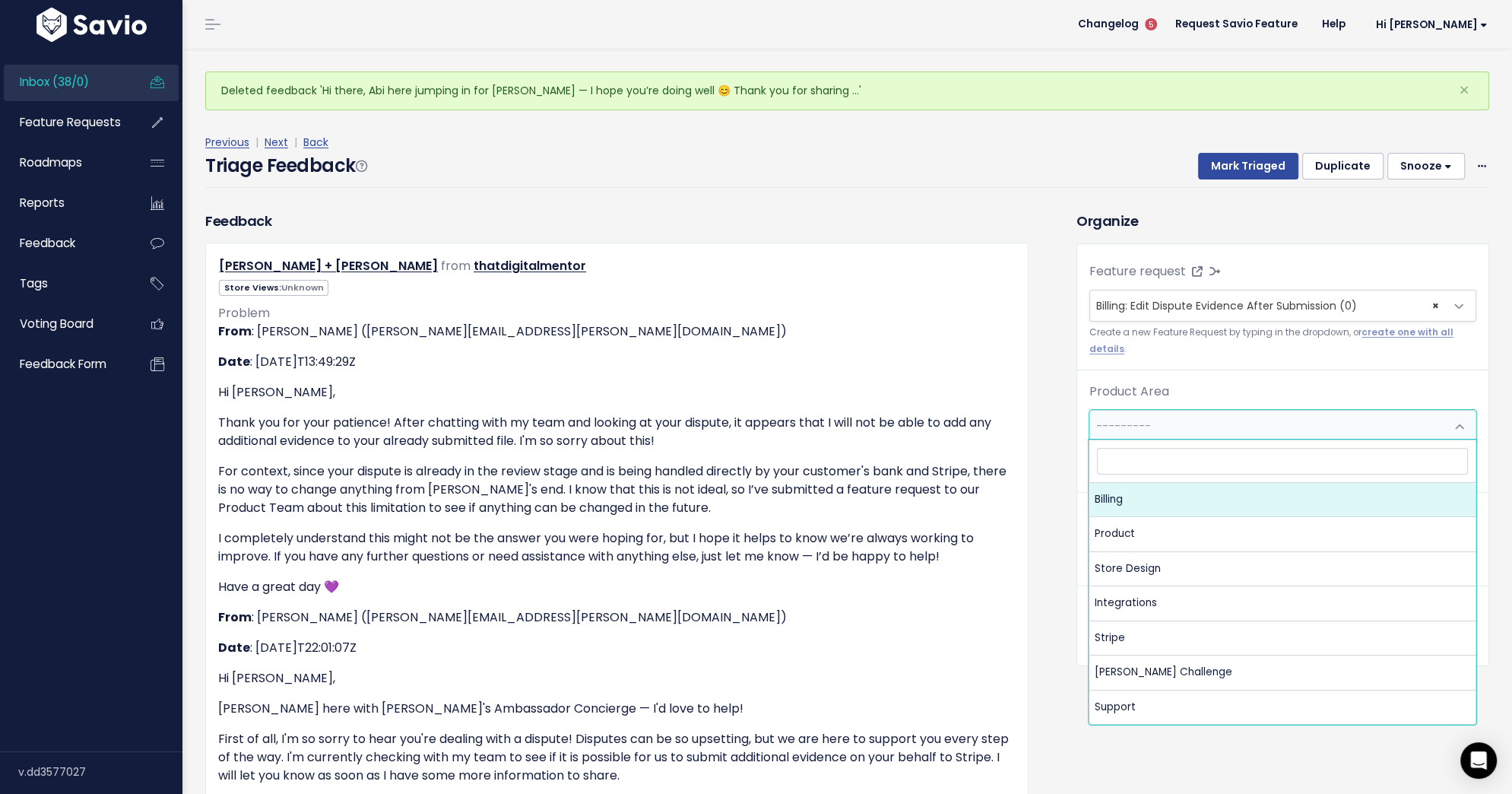
click at [1166, 434] on span "---------" at bounding box center [1268, 426] width 355 height 31
select select "MAIN:BILLING"
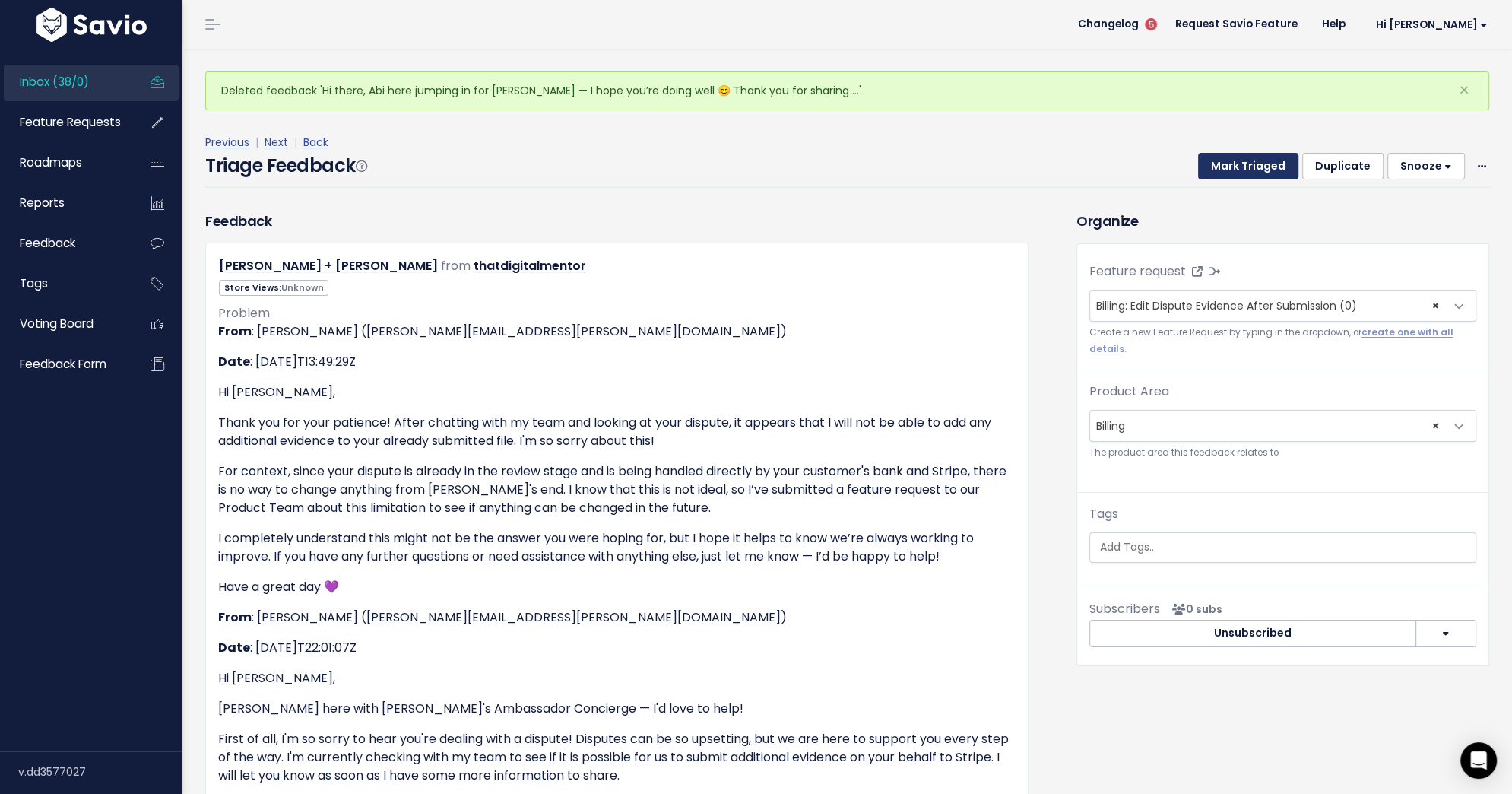
click at [1220, 158] on button "Mark Triaged" at bounding box center [1249, 166] width 101 height 27
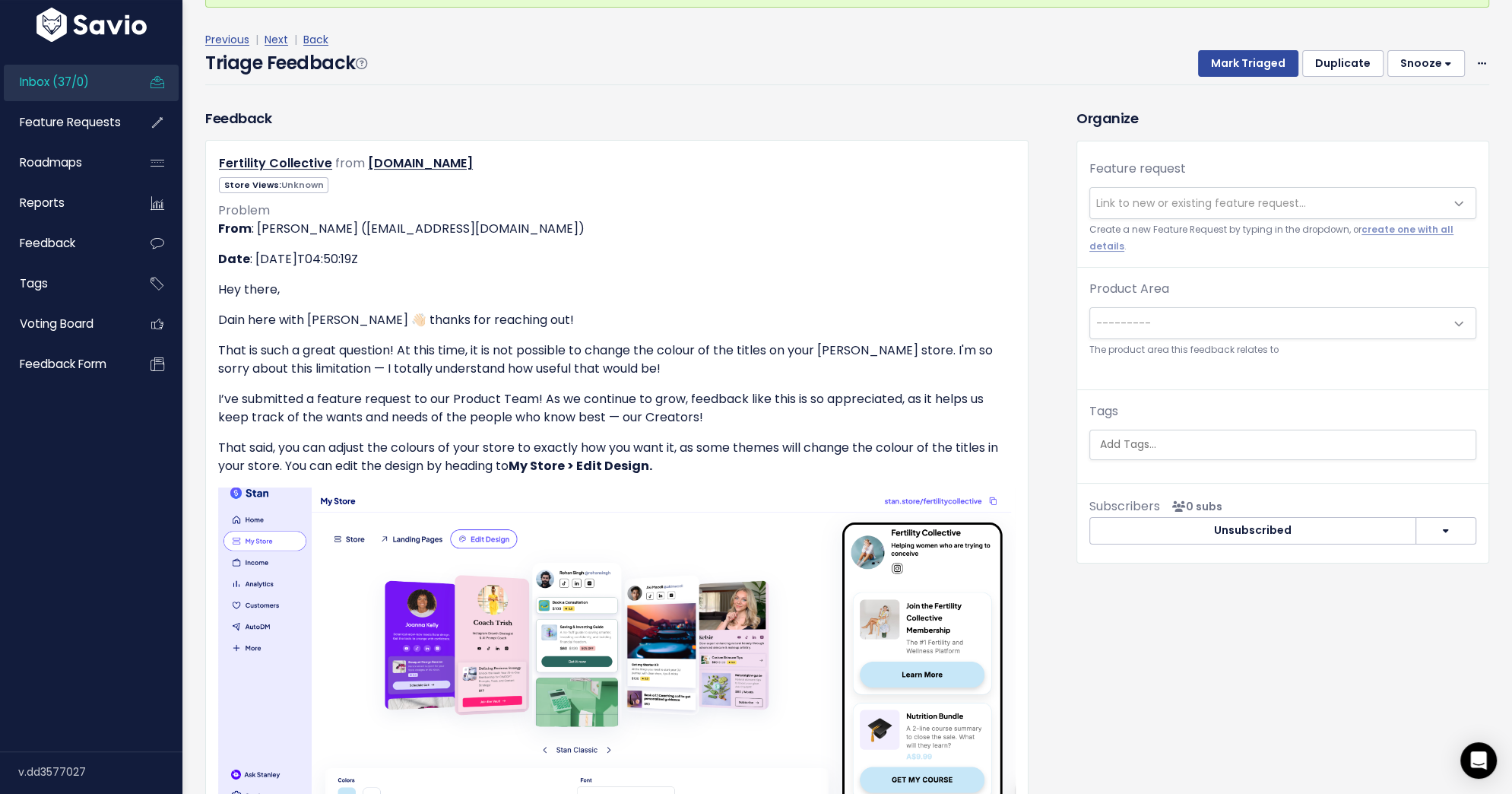
scroll to position [108, 0]
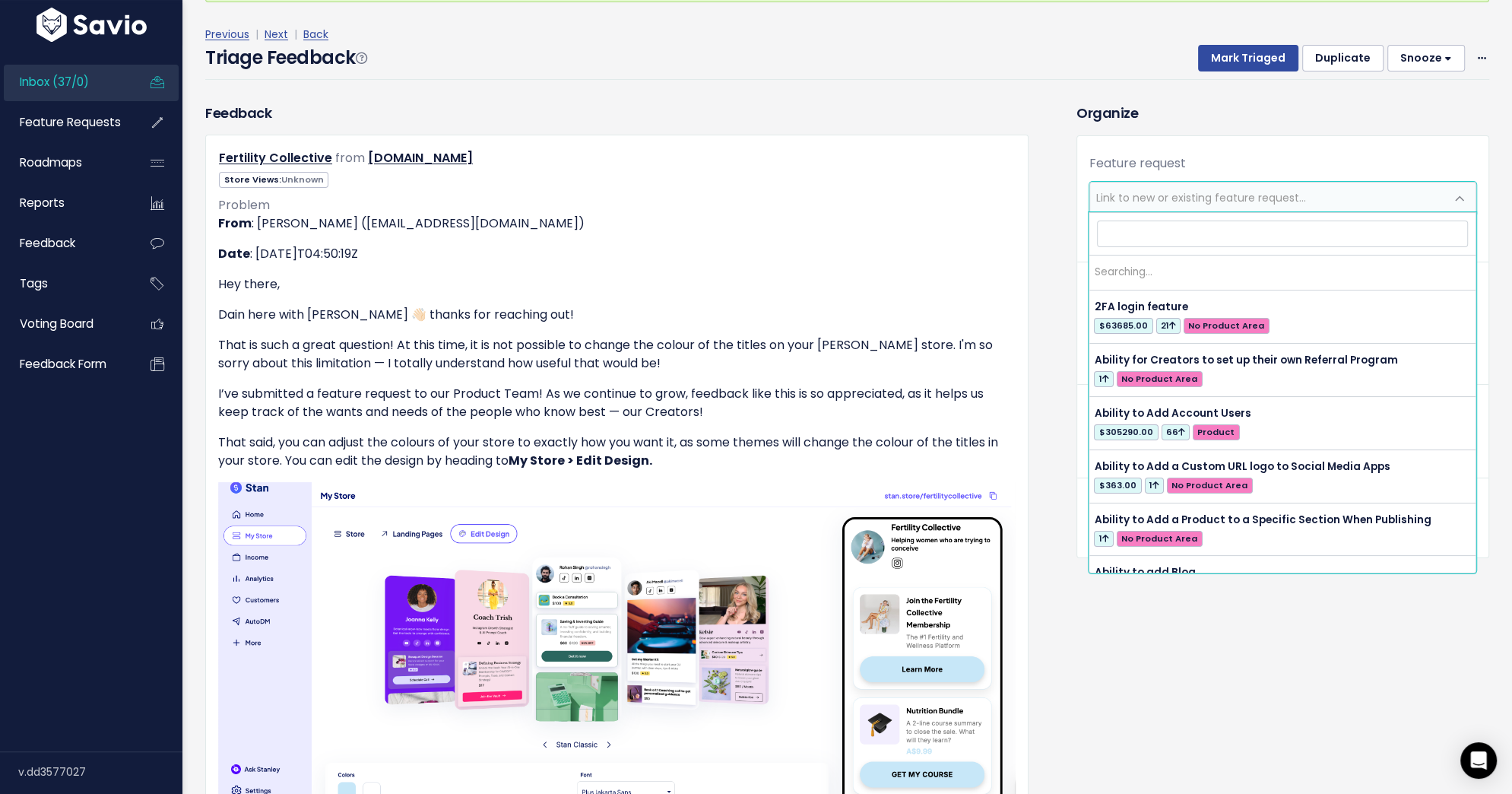
click at [1188, 202] on span "Link to new or existing feature request..." at bounding box center [1201, 198] width 210 height 15
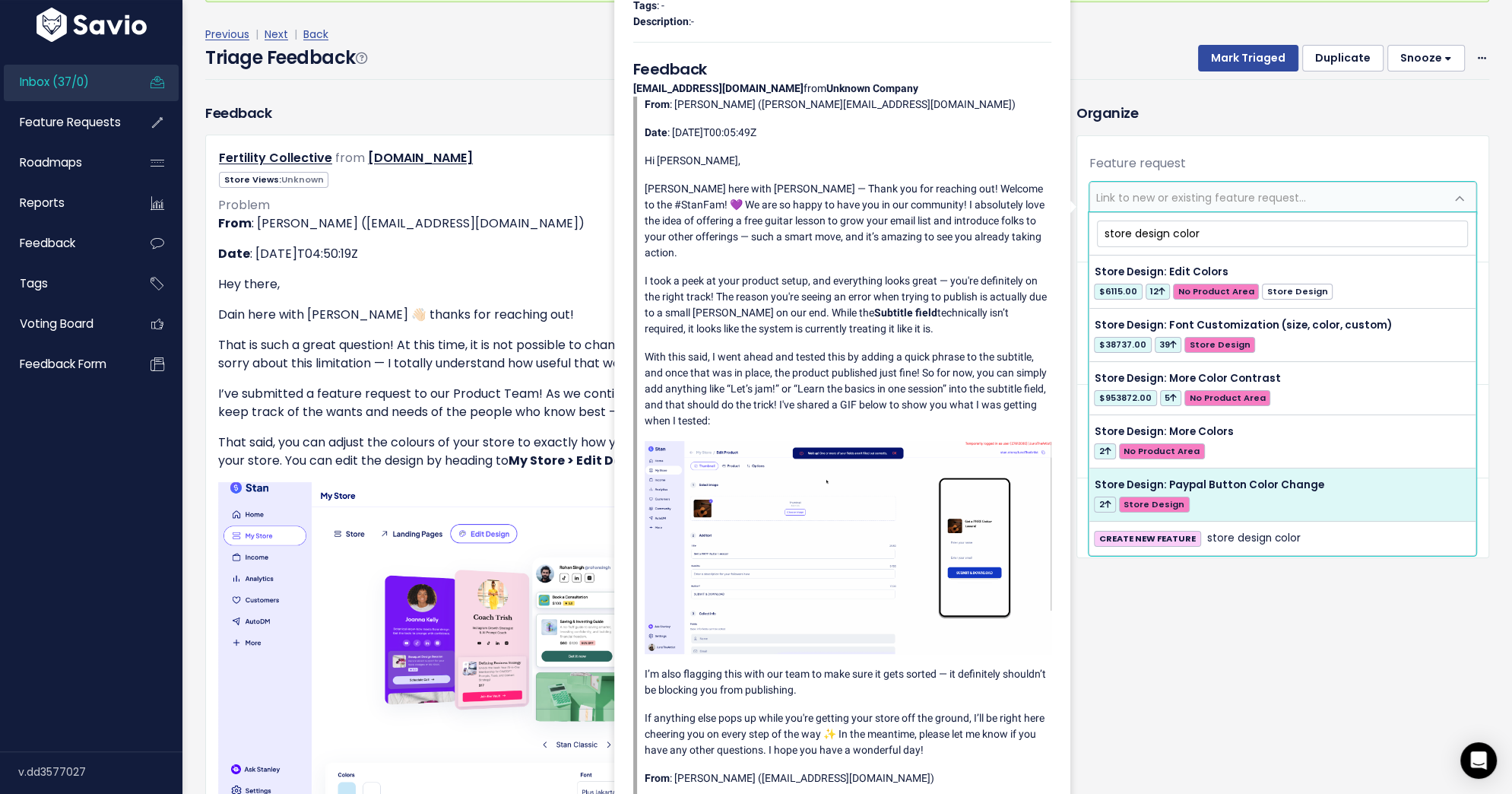
scroll to position [0, 0]
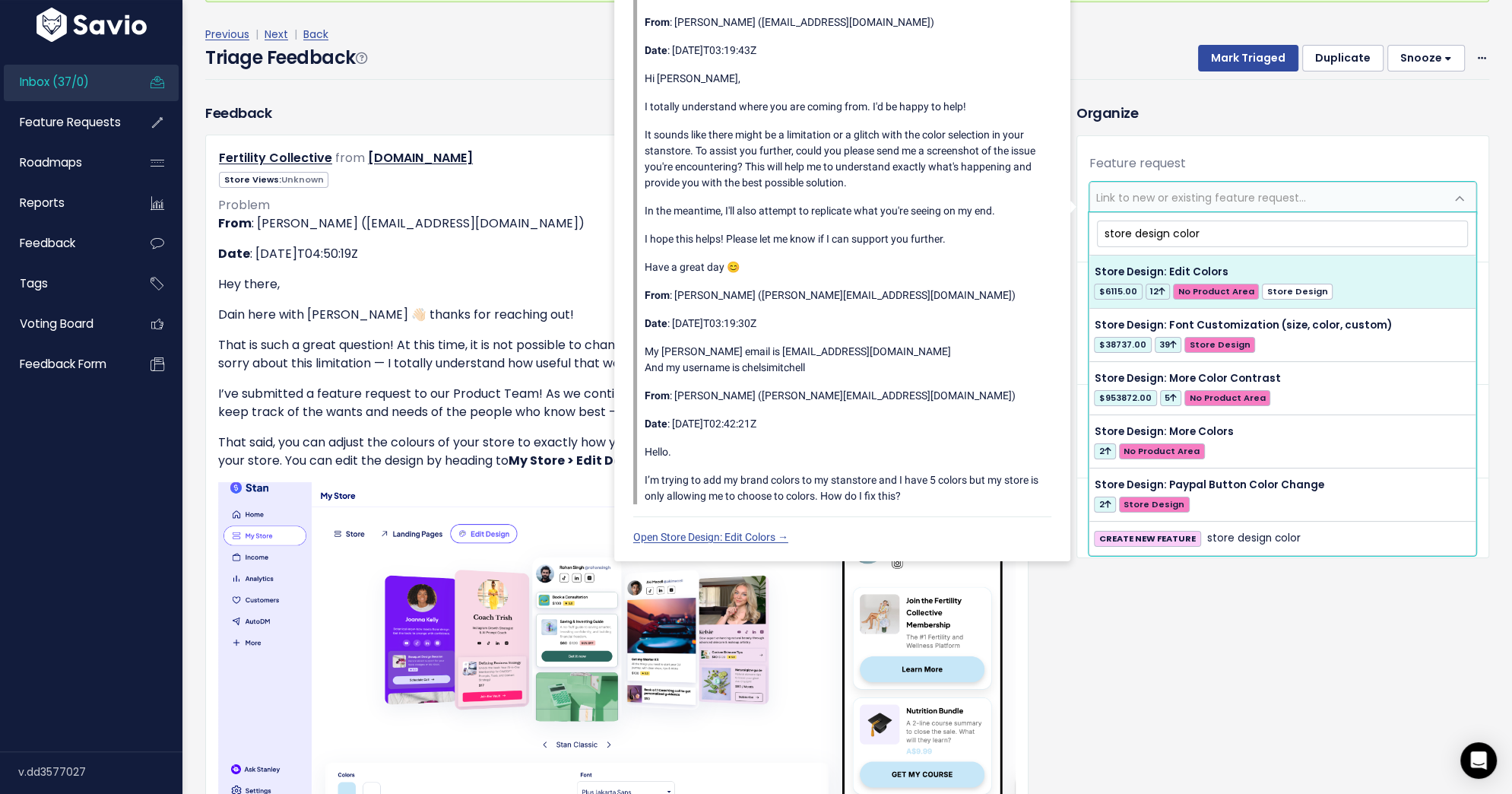
type input "store design color"
select select "31712"
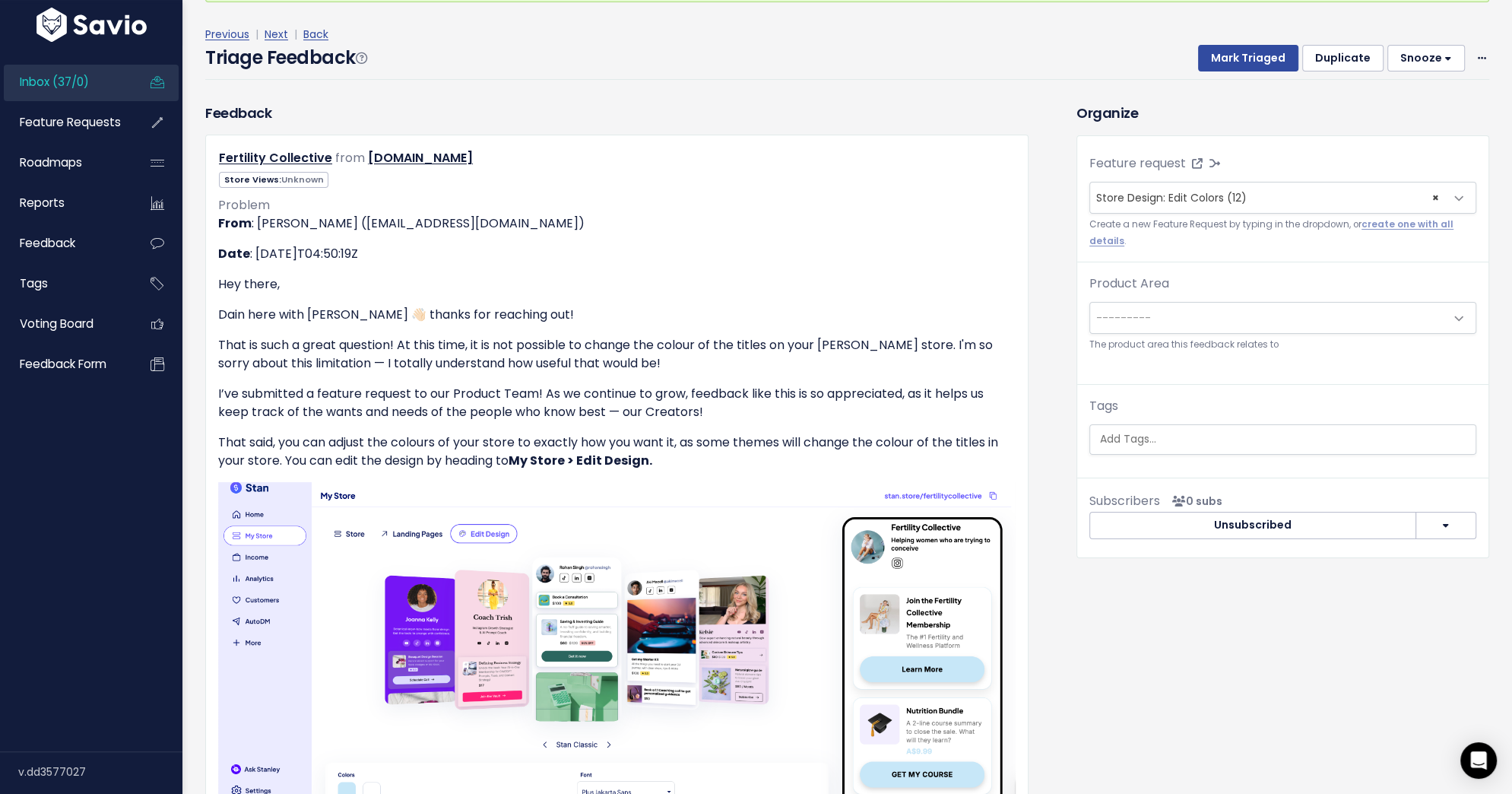
click at [1269, 318] on span "---------" at bounding box center [1268, 318] width 355 height 31
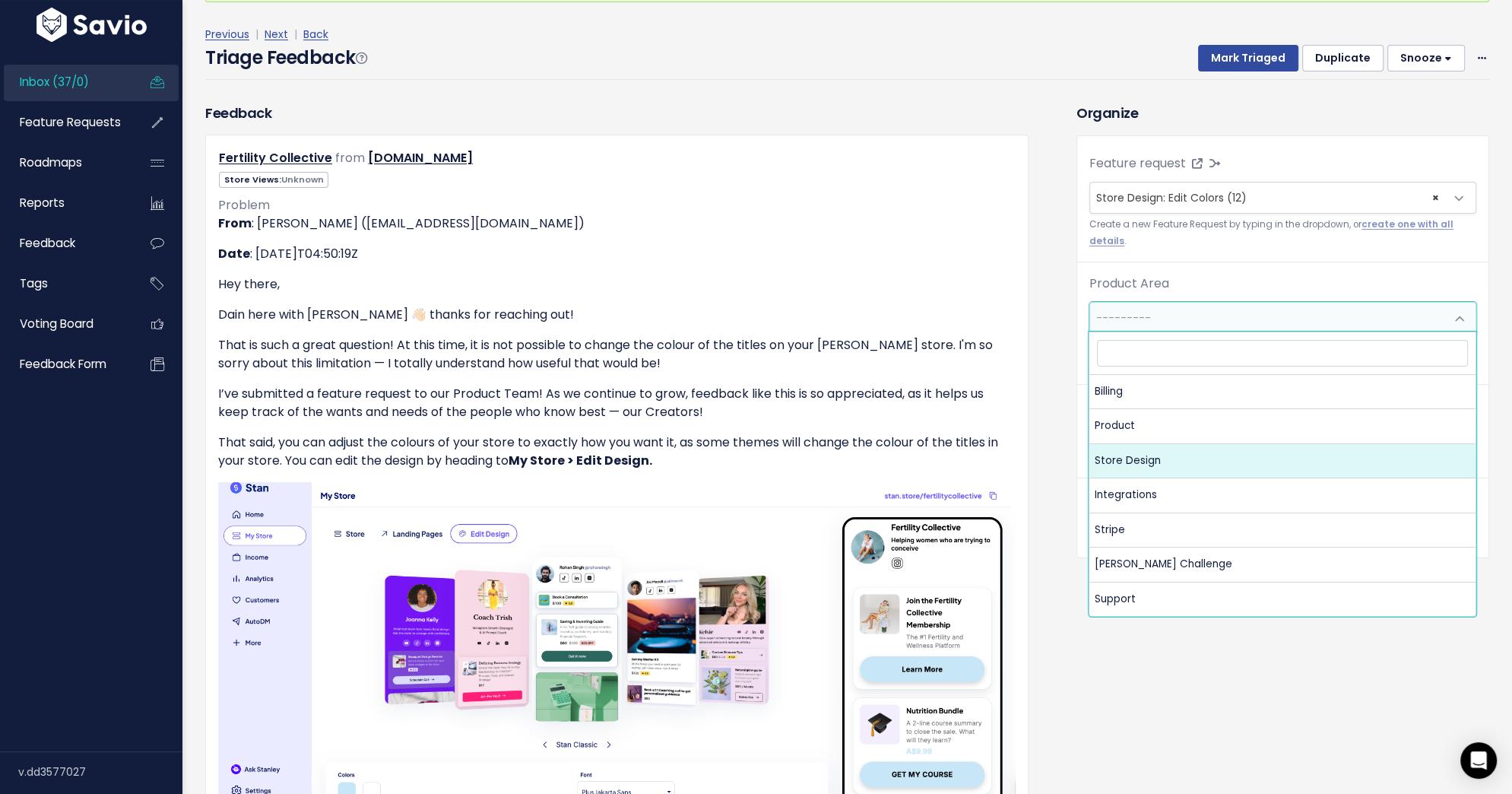
select select "MAIN:STORE_DESIGN"
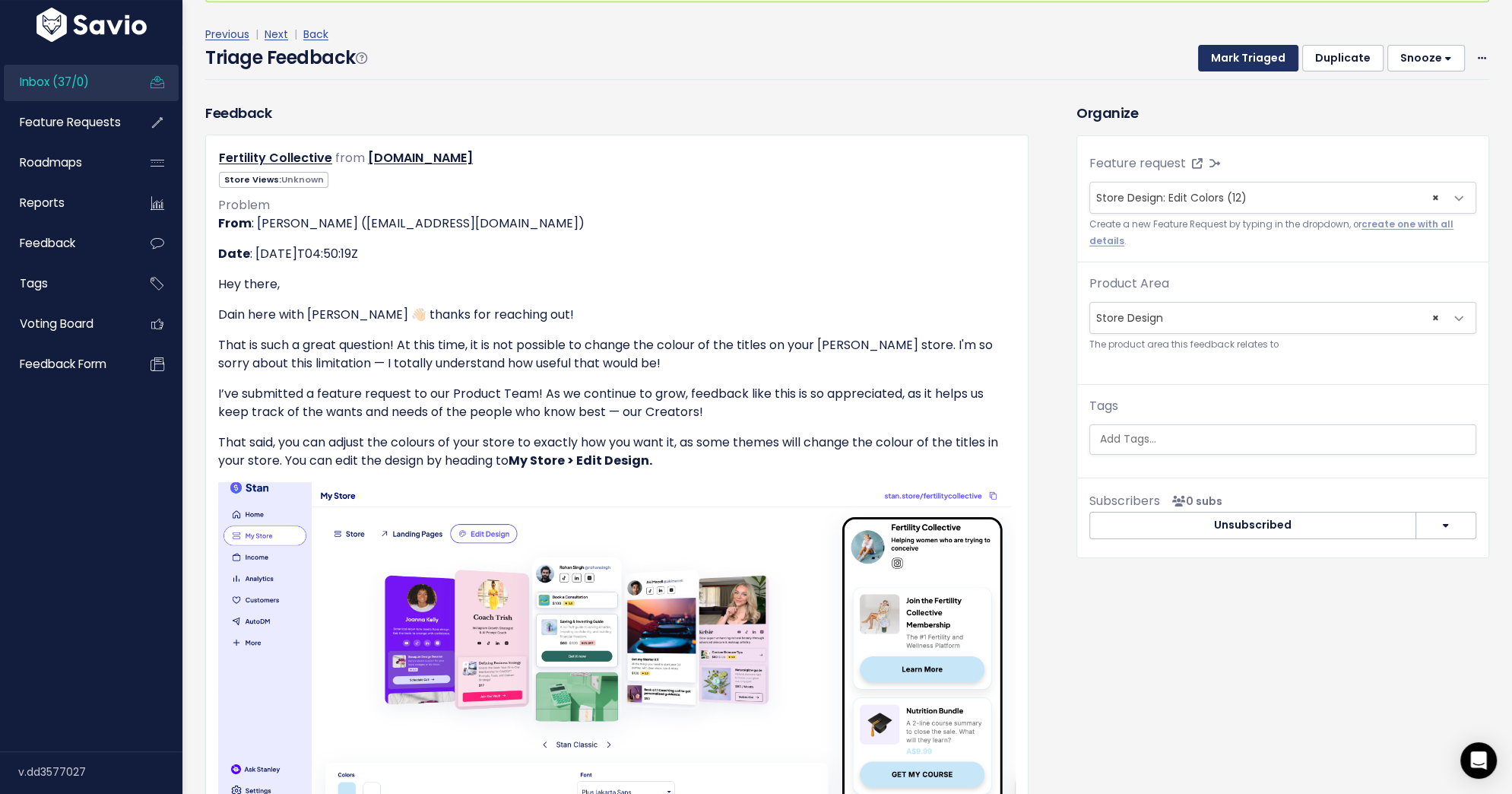
click at [1253, 54] on button "Mark Triaged" at bounding box center [1249, 58] width 101 height 27
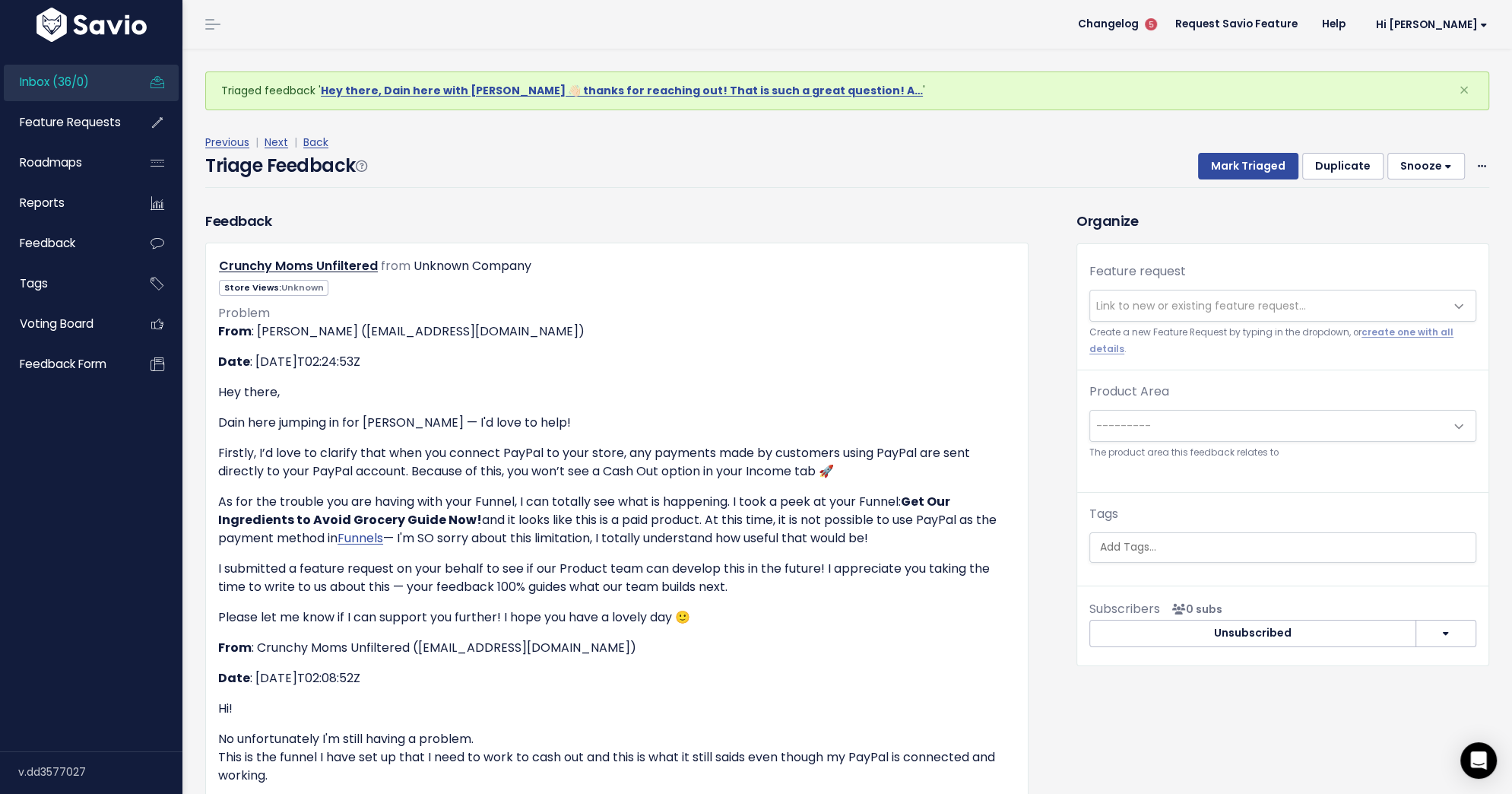
click at [1162, 308] on span "Link to new or existing feature request..." at bounding box center [1201, 305] width 210 height 15
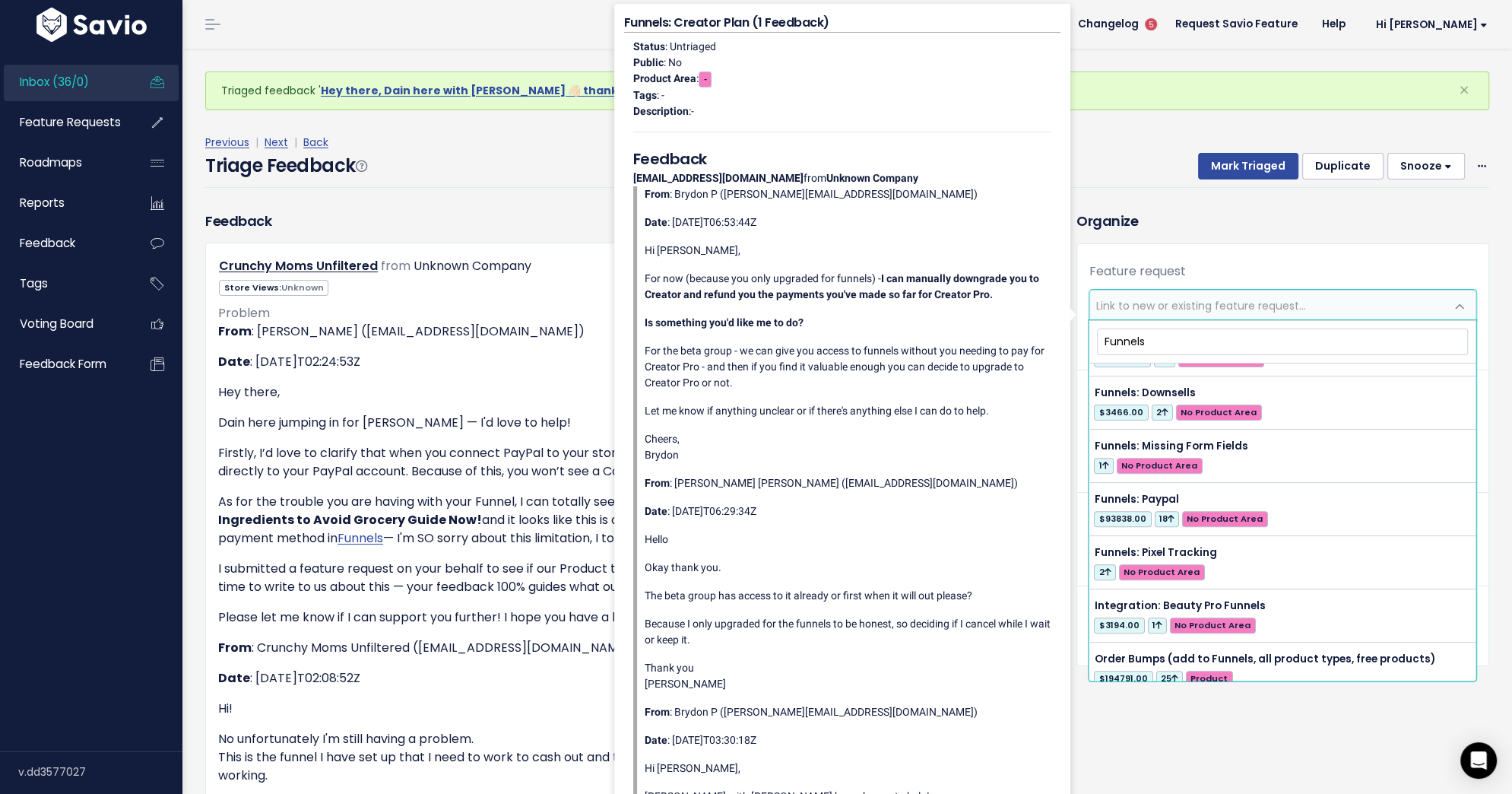
scroll to position [681, 0]
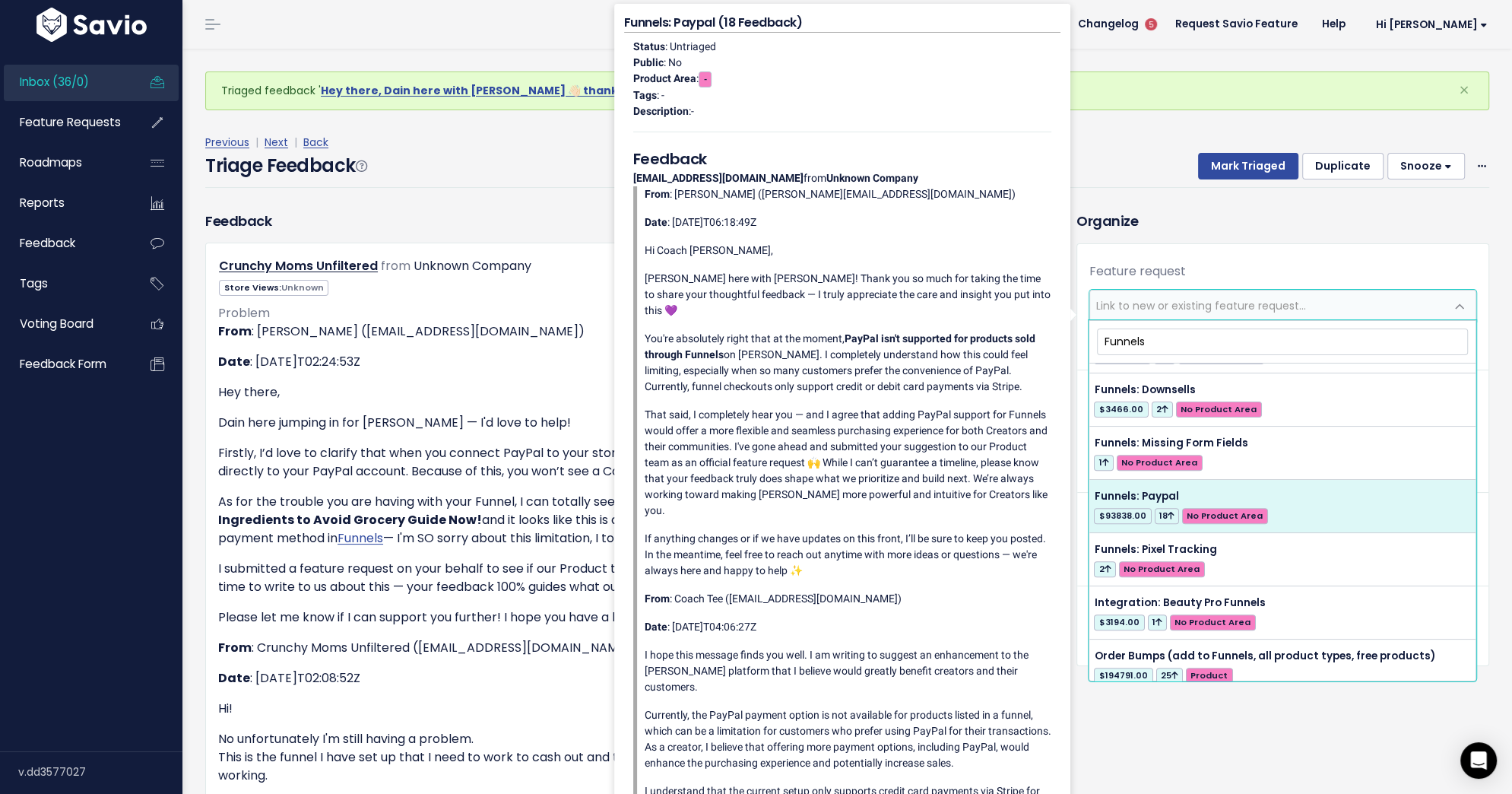
type input "Funnels"
select select "57237"
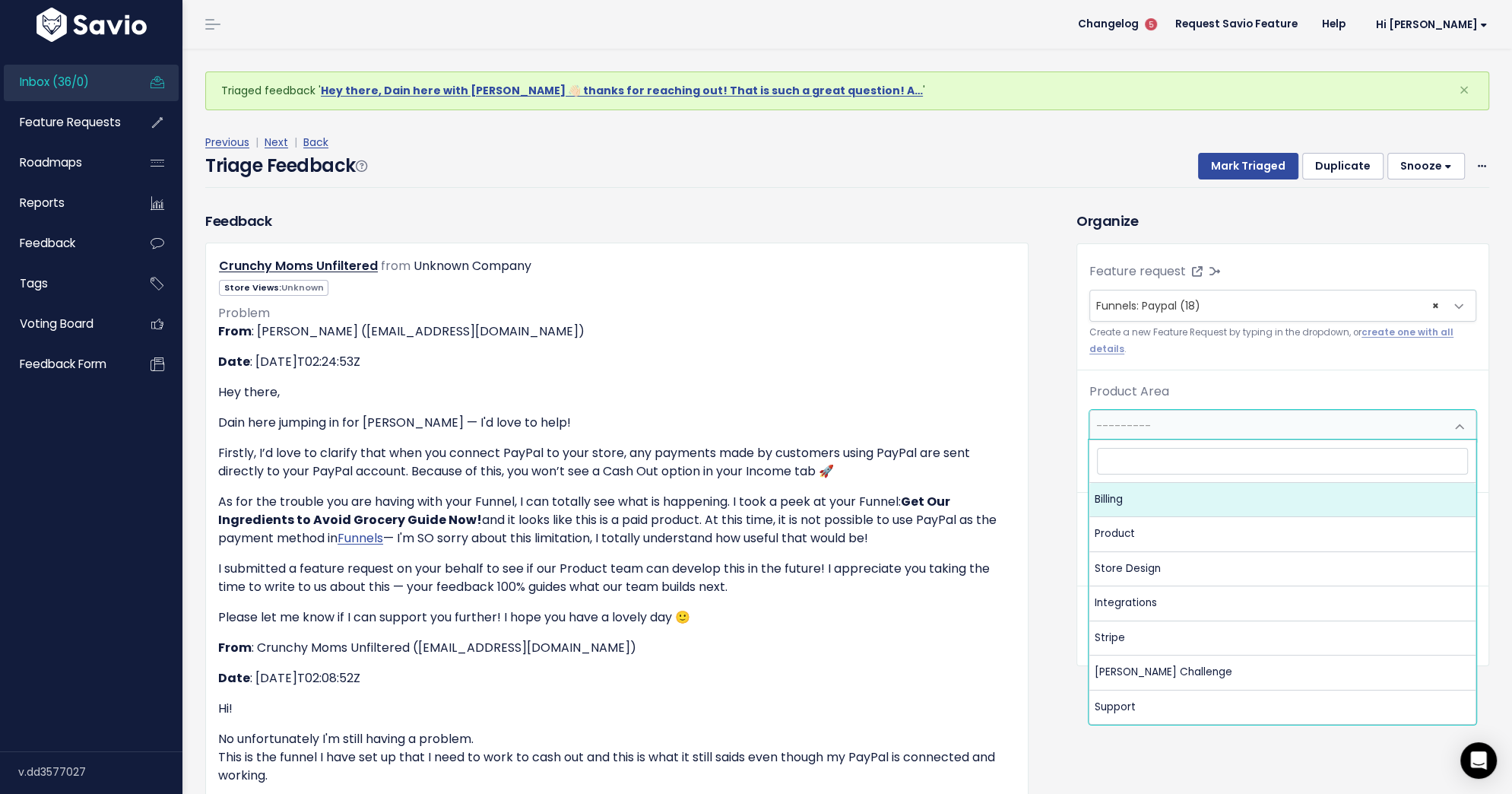
click at [1203, 416] on span "---------" at bounding box center [1268, 426] width 355 height 31
select select "MAIN:BILLING"
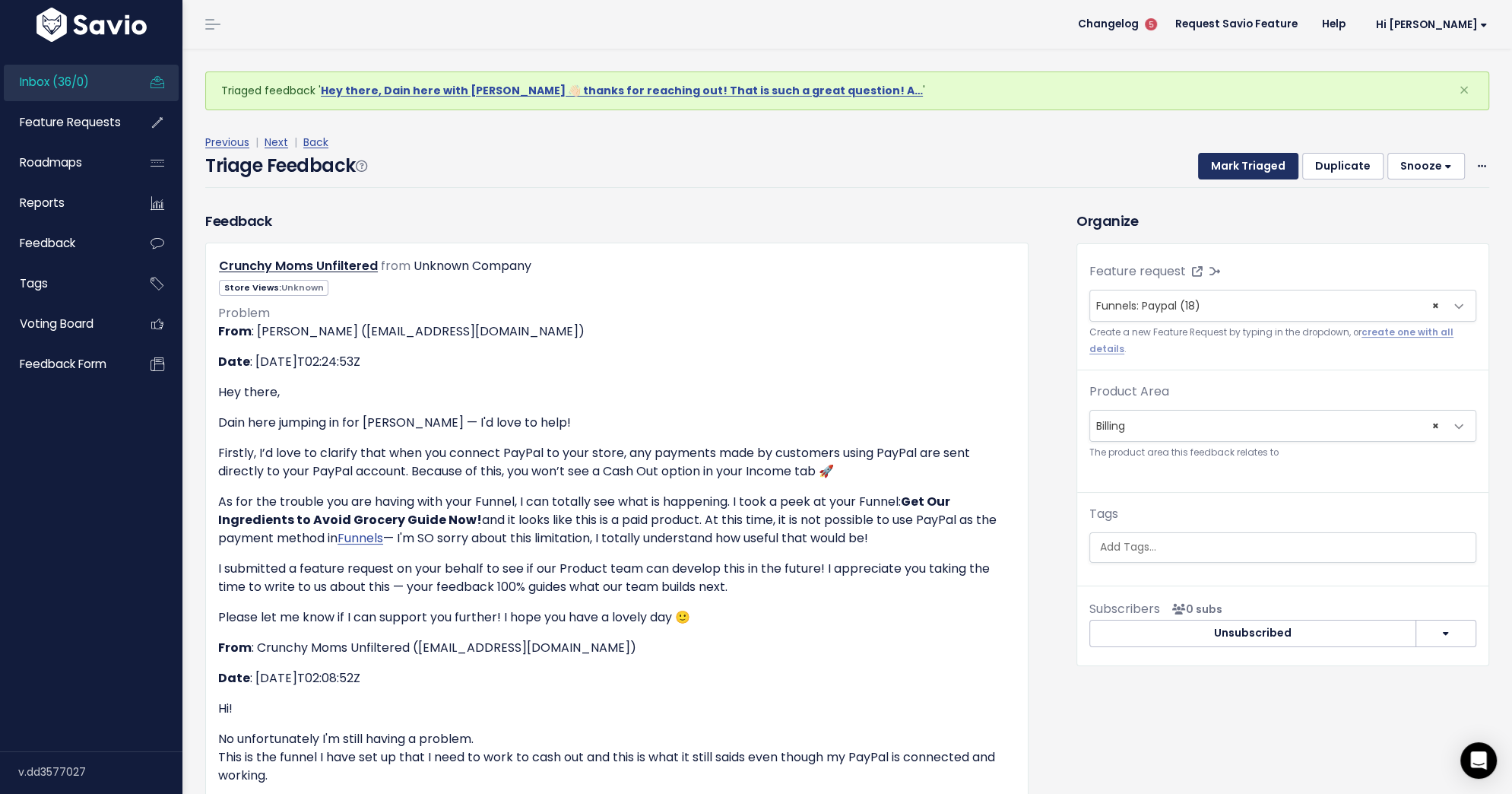
click at [1255, 166] on button "Mark Triaged" at bounding box center [1249, 166] width 101 height 27
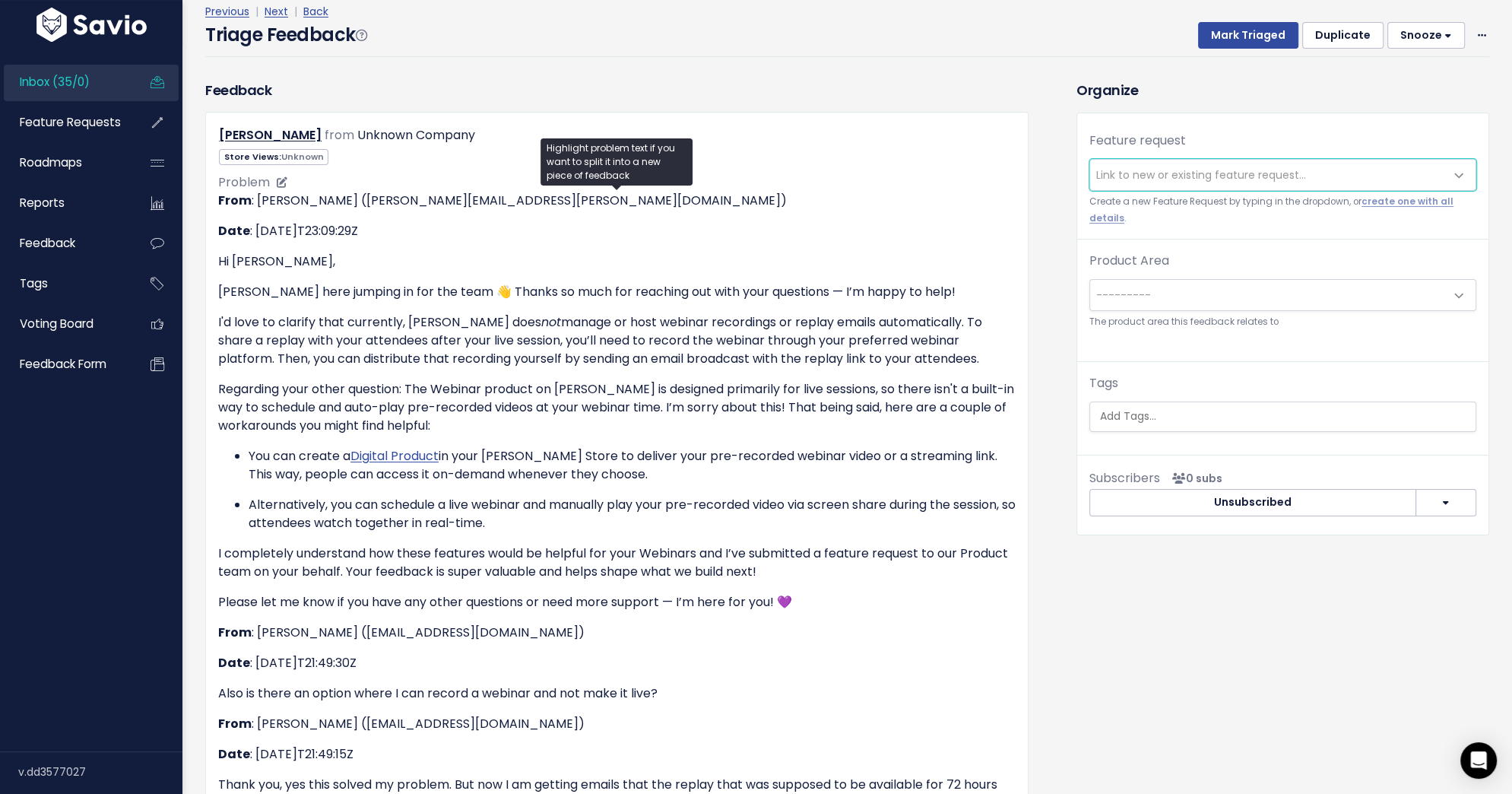
scroll to position [130, 0]
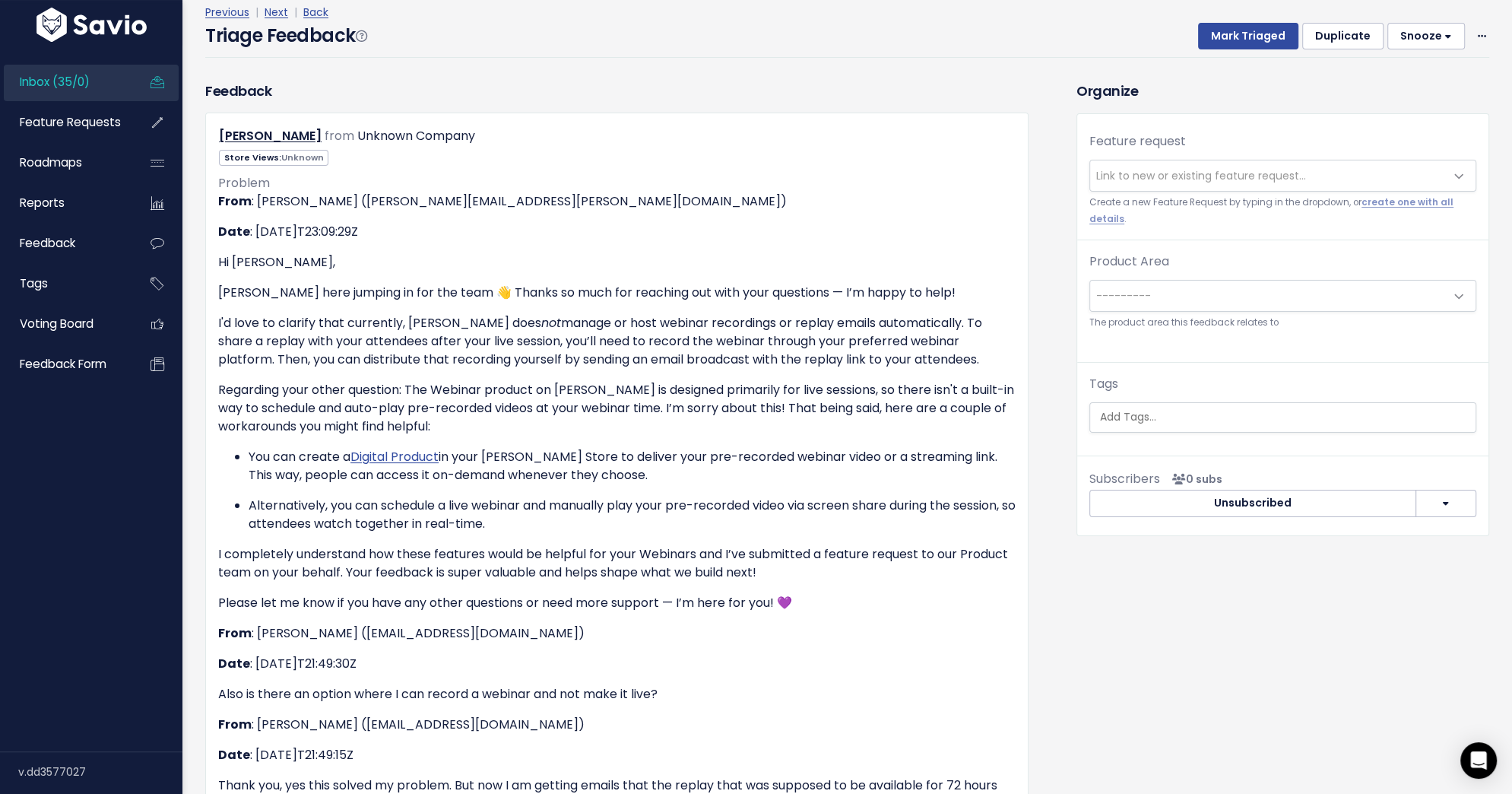
click at [1182, 173] on span "Link to new or existing feature request..." at bounding box center [1201, 175] width 210 height 15
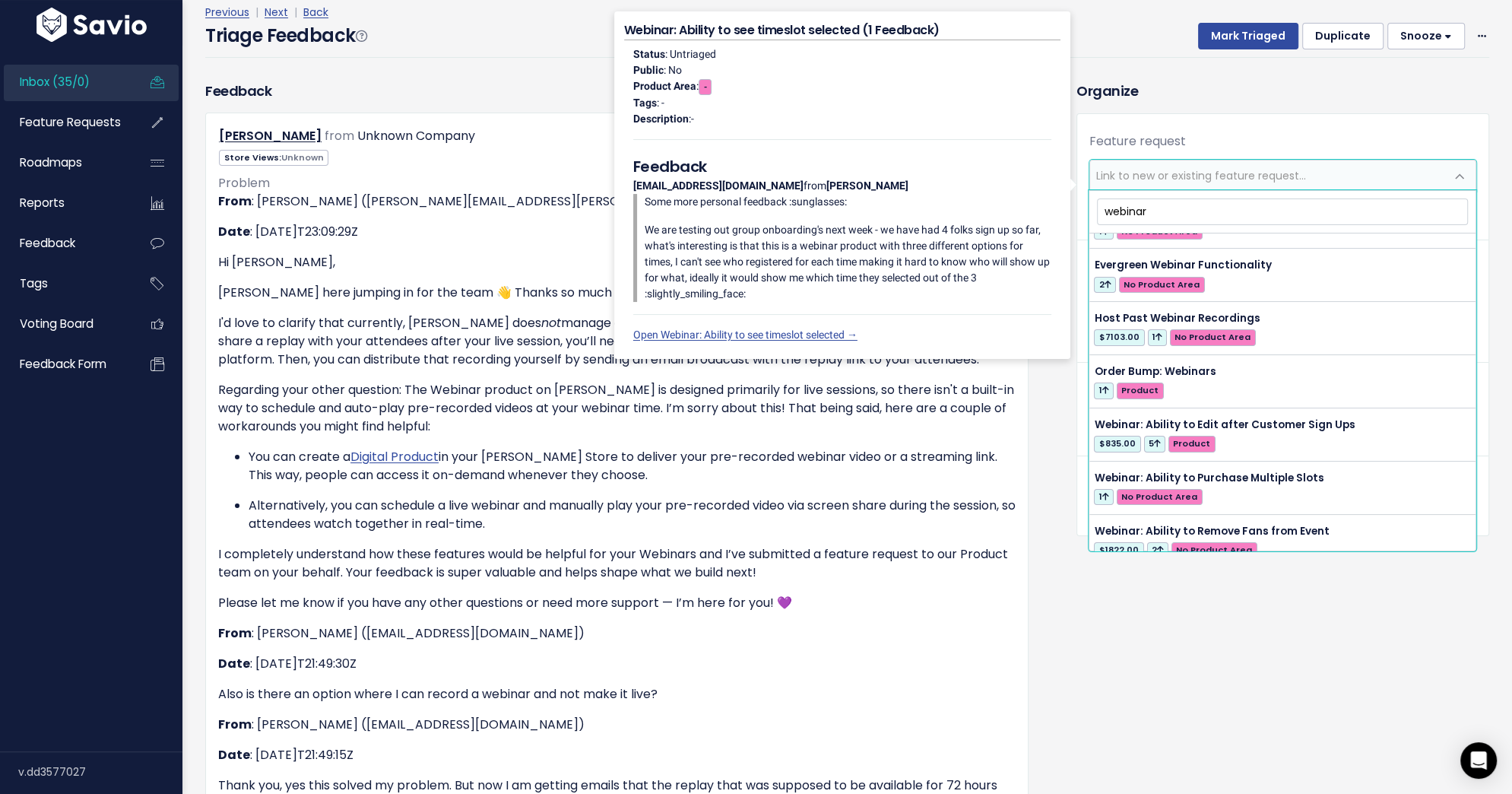
scroll to position [182, 0]
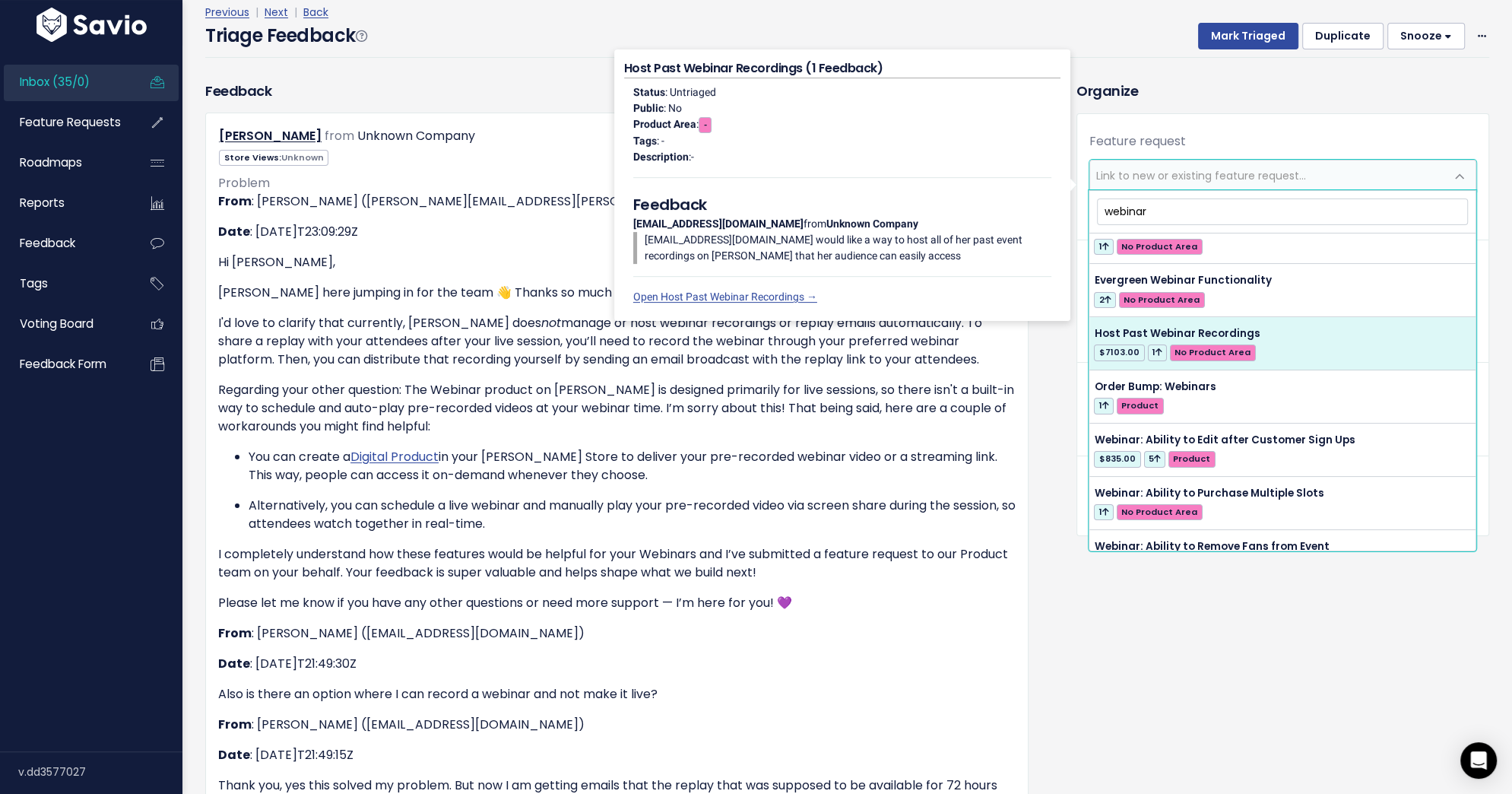
type input "webinar"
select select "40813"
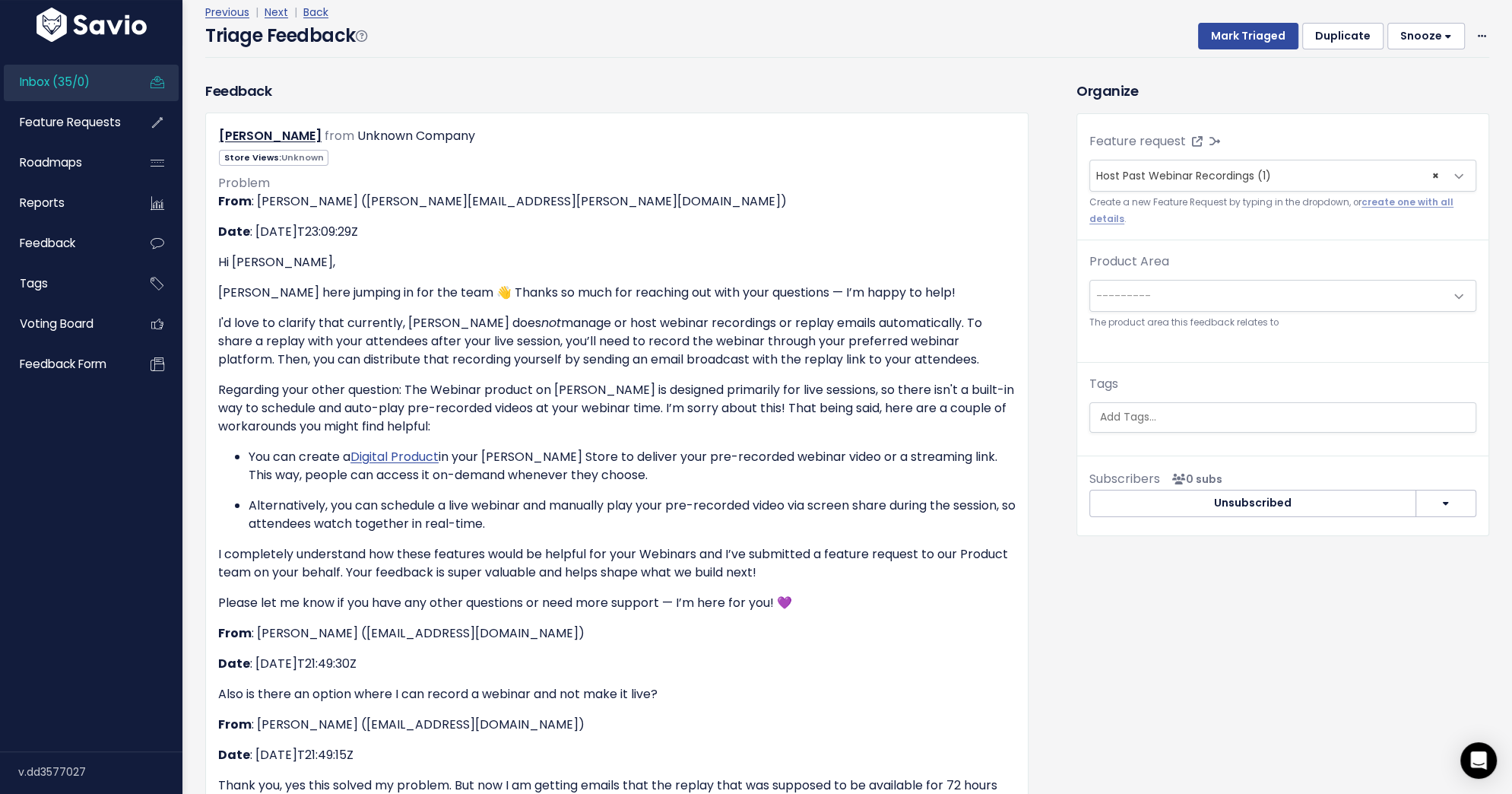
click at [1217, 280] on span "---------" at bounding box center [1268, 296] width 355 height 31
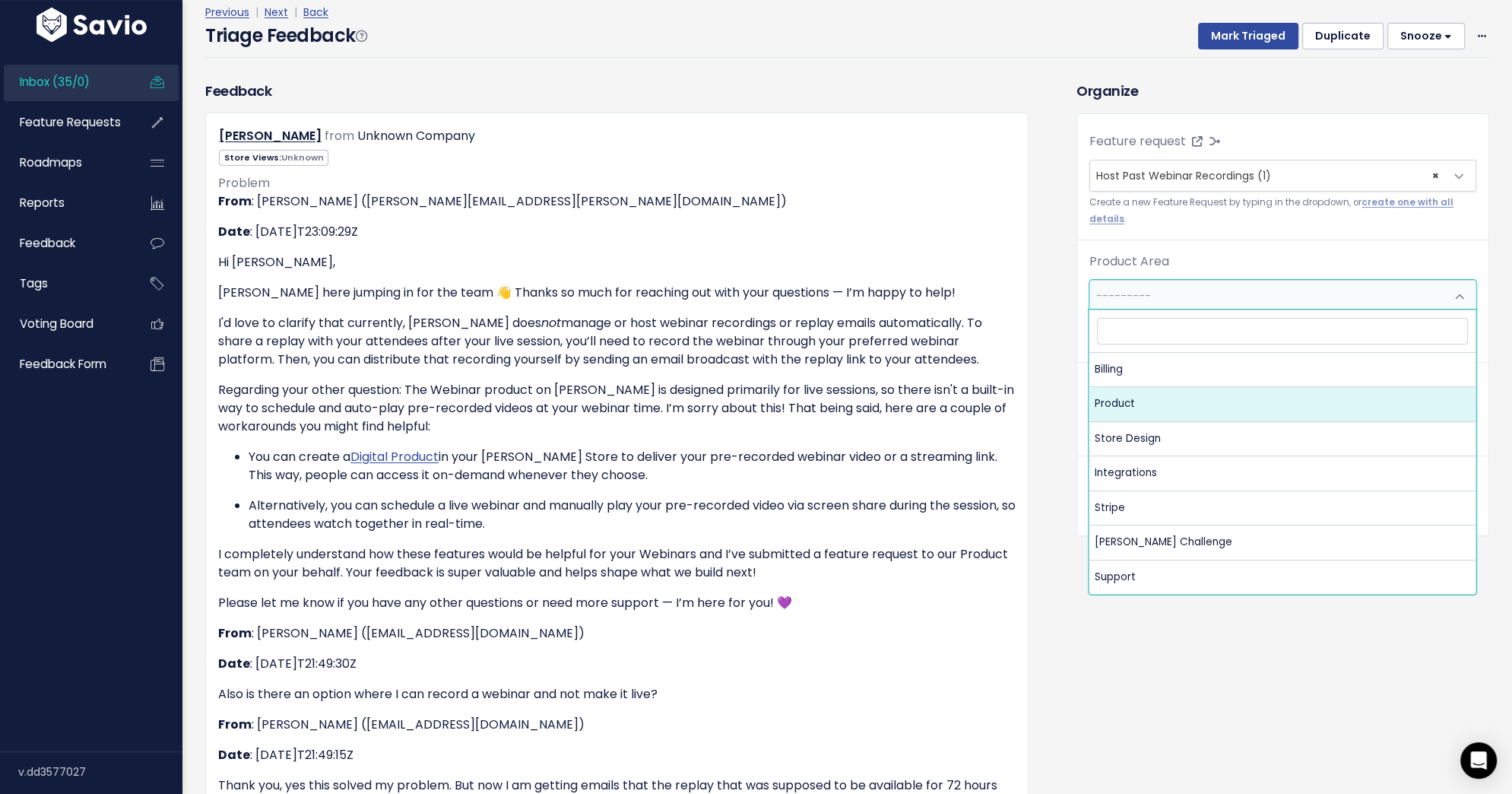
select select "MAIN:PRODUCT"
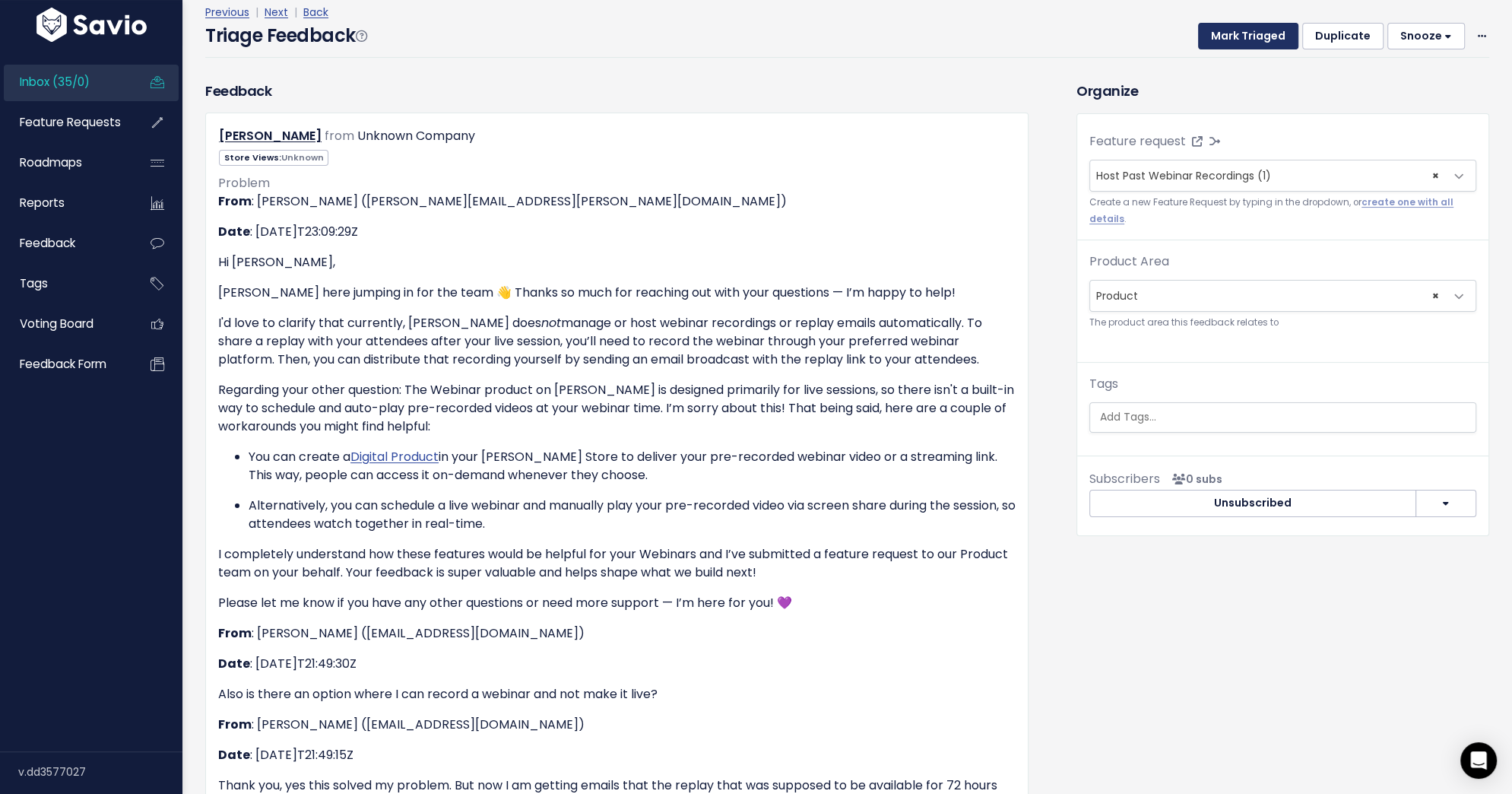
click at [1259, 36] on button "Mark Triaged" at bounding box center [1249, 36] width 101 height 27
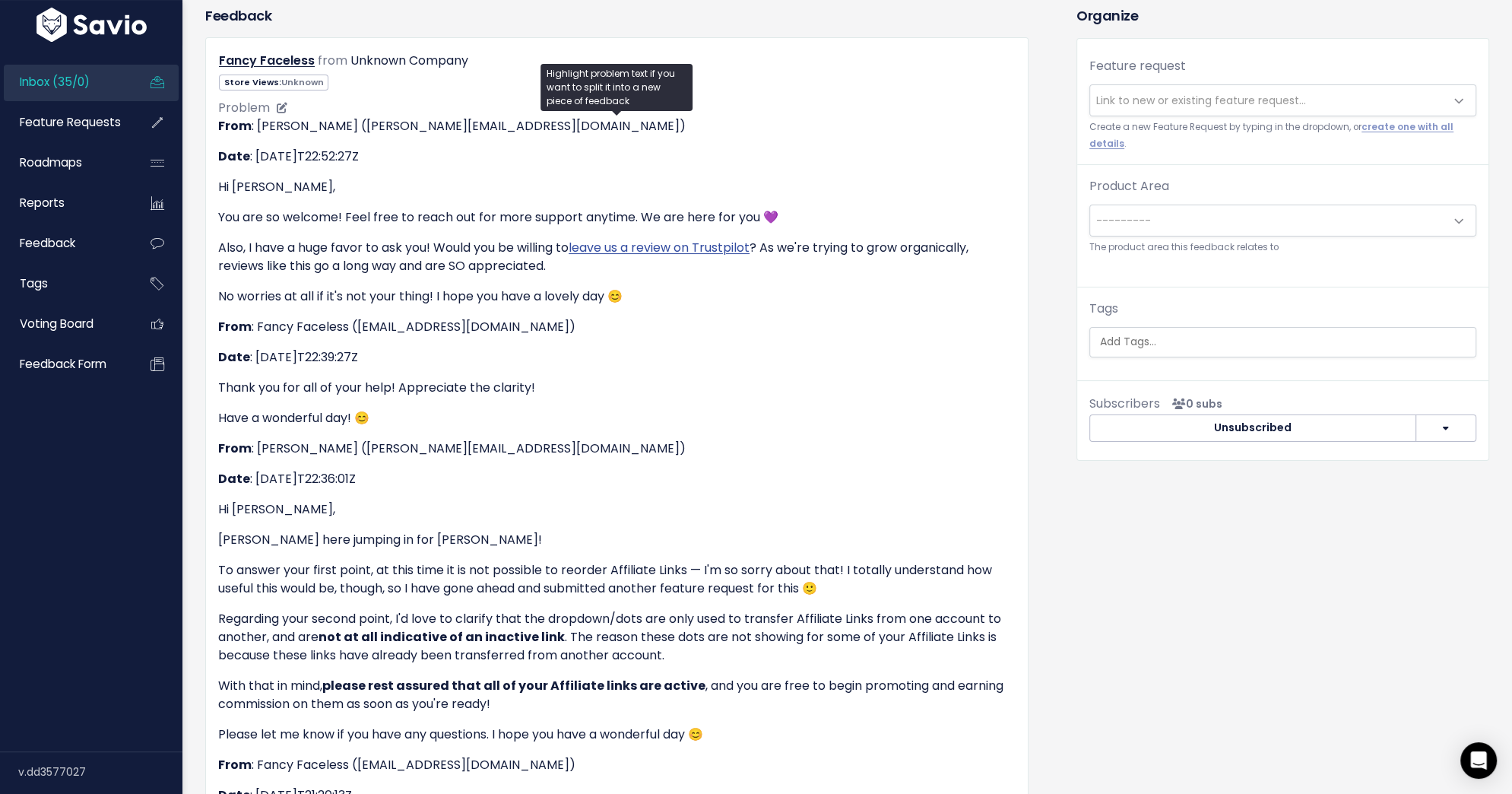
scroll to position [210, 0]
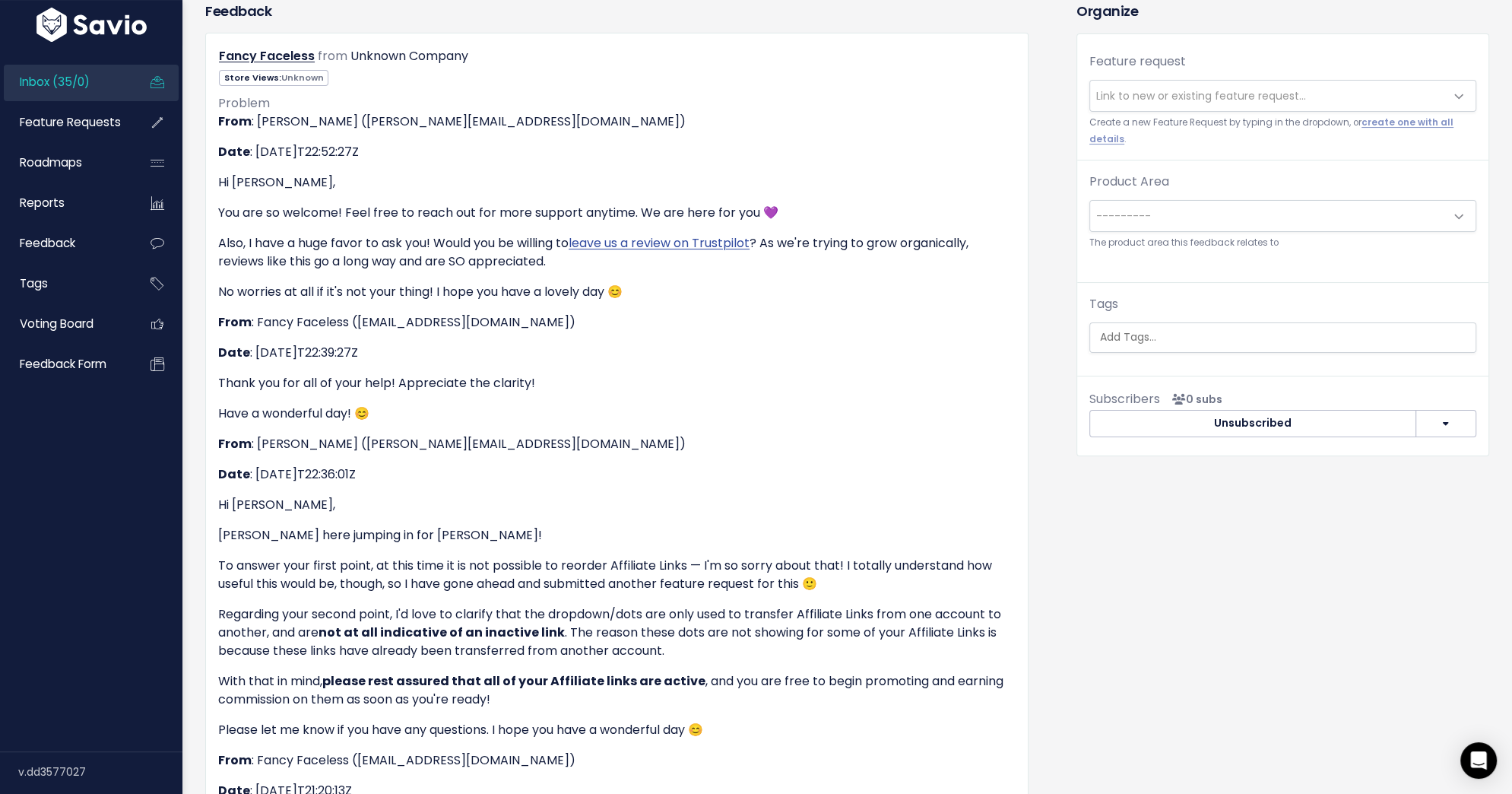
click at [1117, 95] on span "Link to new or existing feature request..." at bounding box center [1201, 95] width 210 height 15
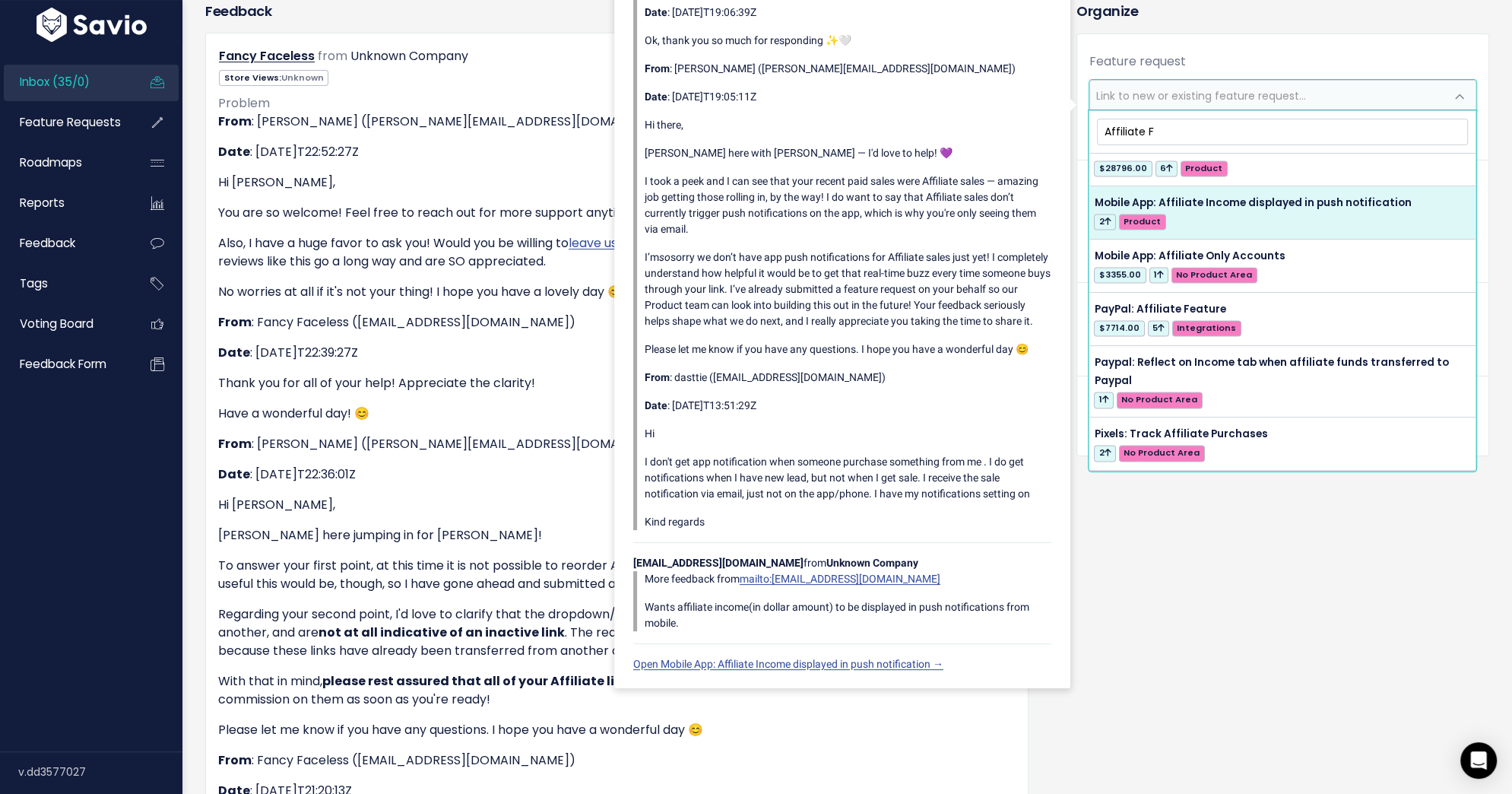
scroll to position [0, 0]
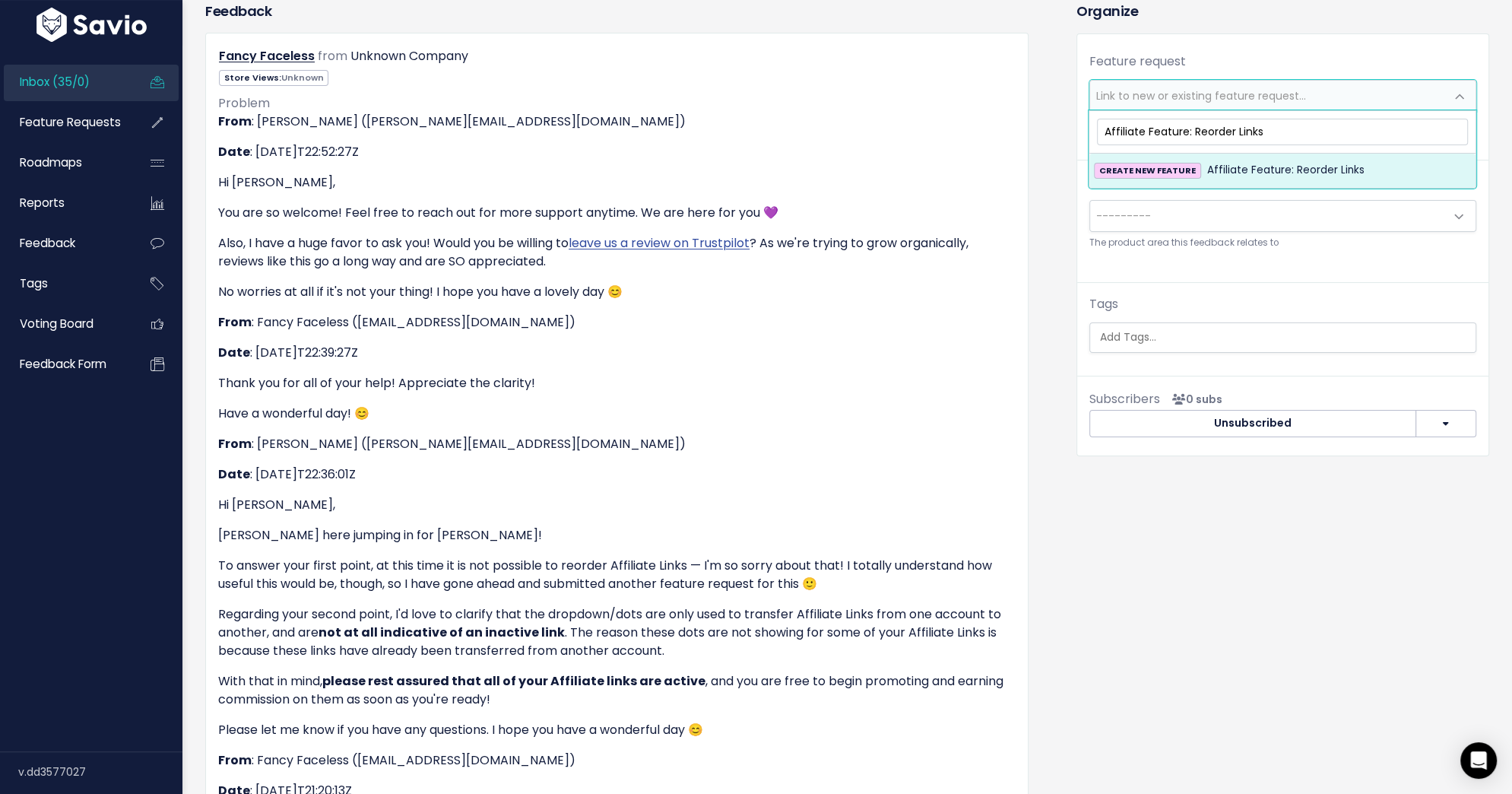
click at [1234, 133] on input "Affiliate Feature: Reorder Links" at bounding box center [1282, 132] width 371 height 27
type input "Affiliate Feature: Reorganize Links"
click at [1283, 164] on span "Affiliate Feature: Reorganize Links" at bounding box center [1295, 170] width 174 height 18
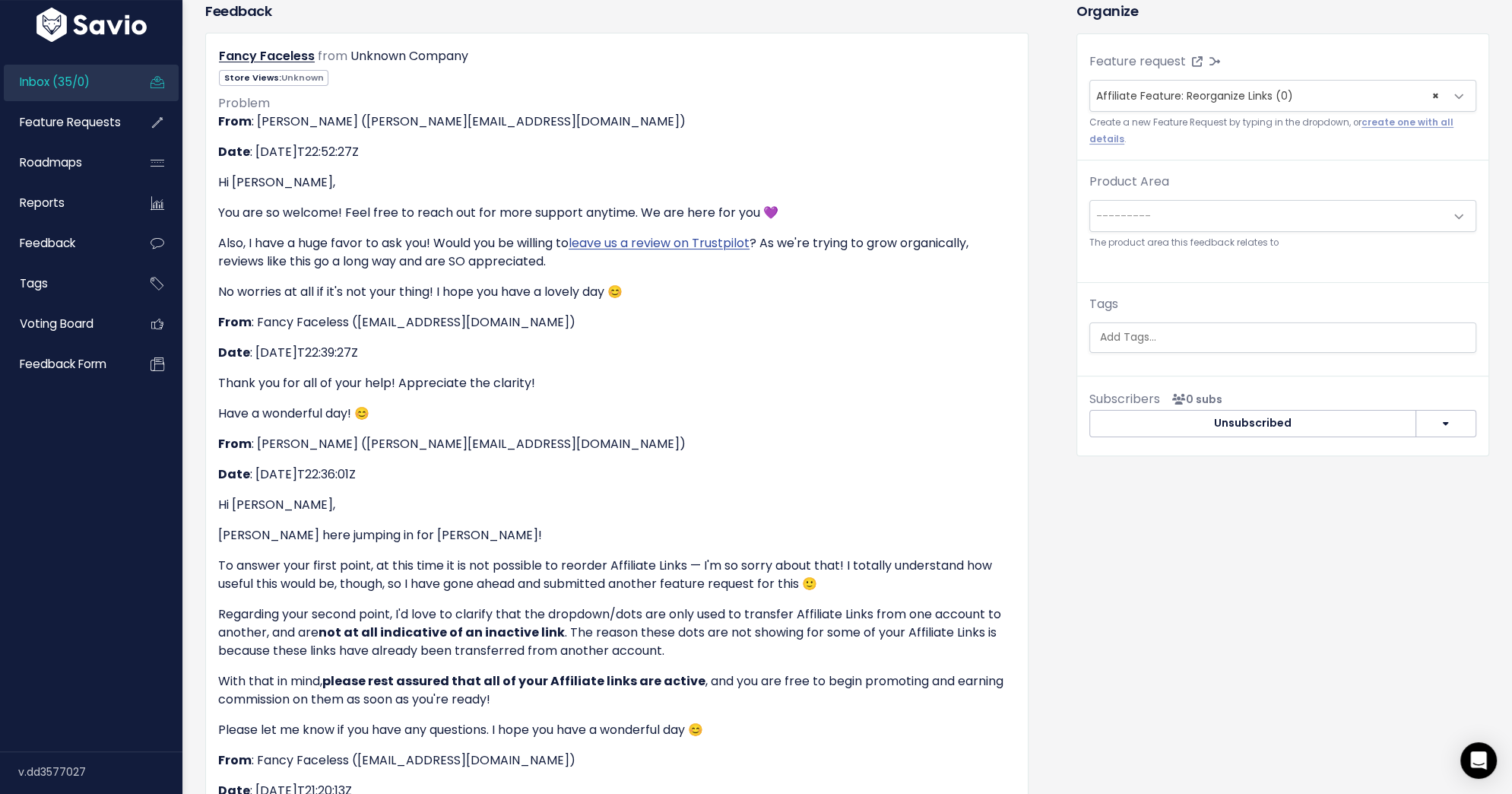
click at [1245, 207] on span "---------" at bounding box center [1268, 216] width 355 height 31
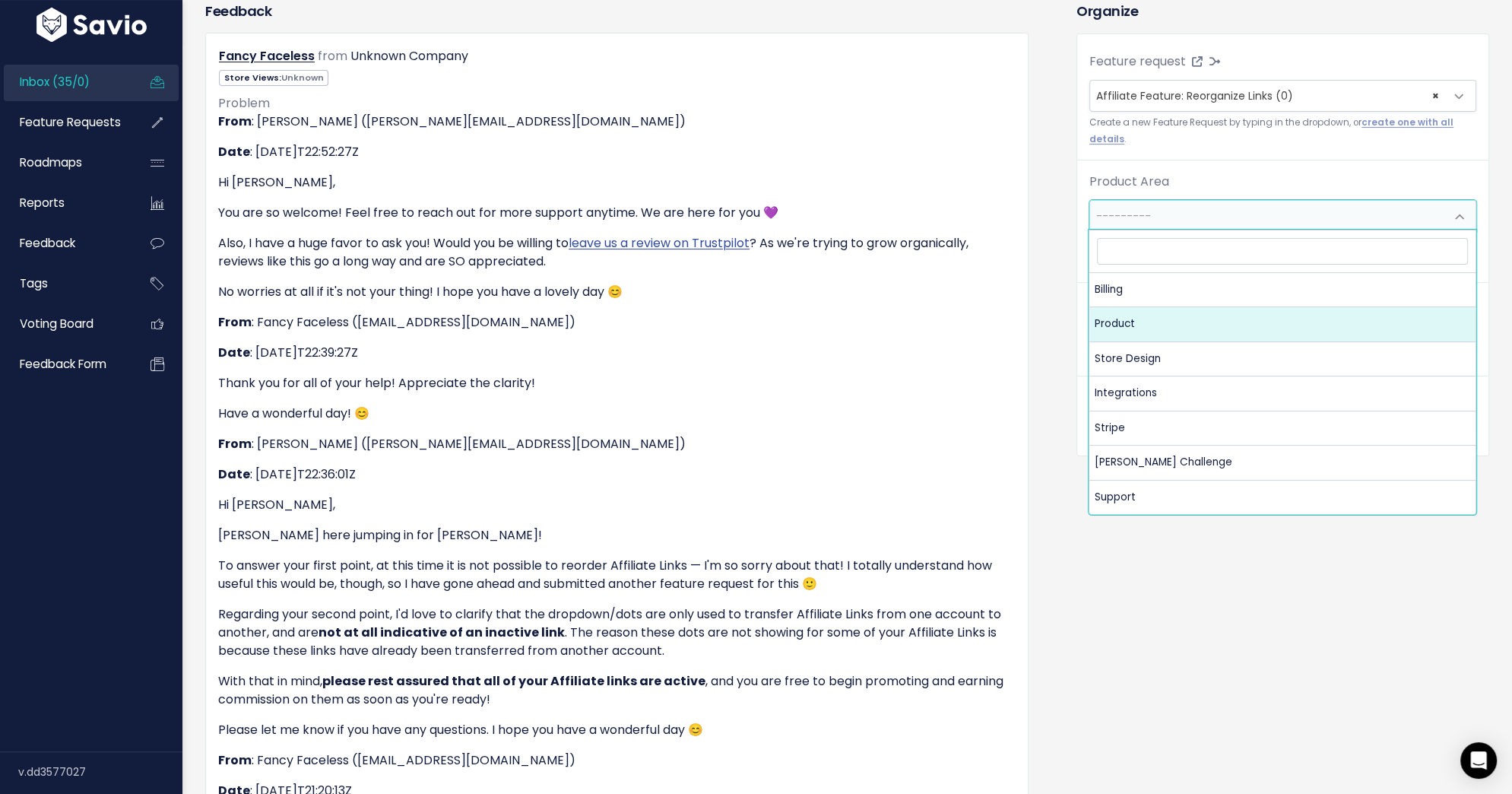
select select "MAIN:PRODUCT"
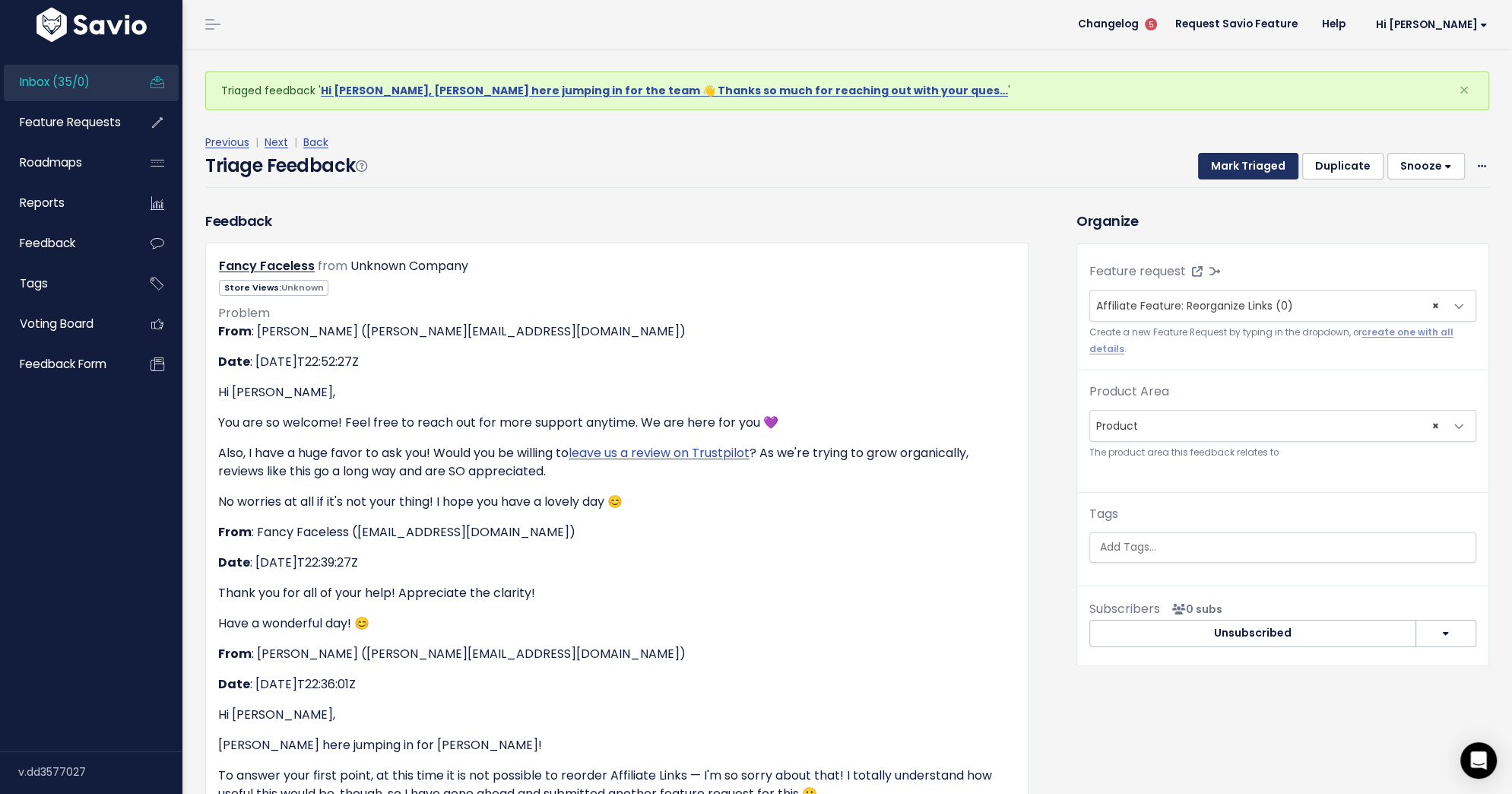
click at [1229, 169] on button "Mark Triaged" at bounding box center [1249, 166] width 101 height 27
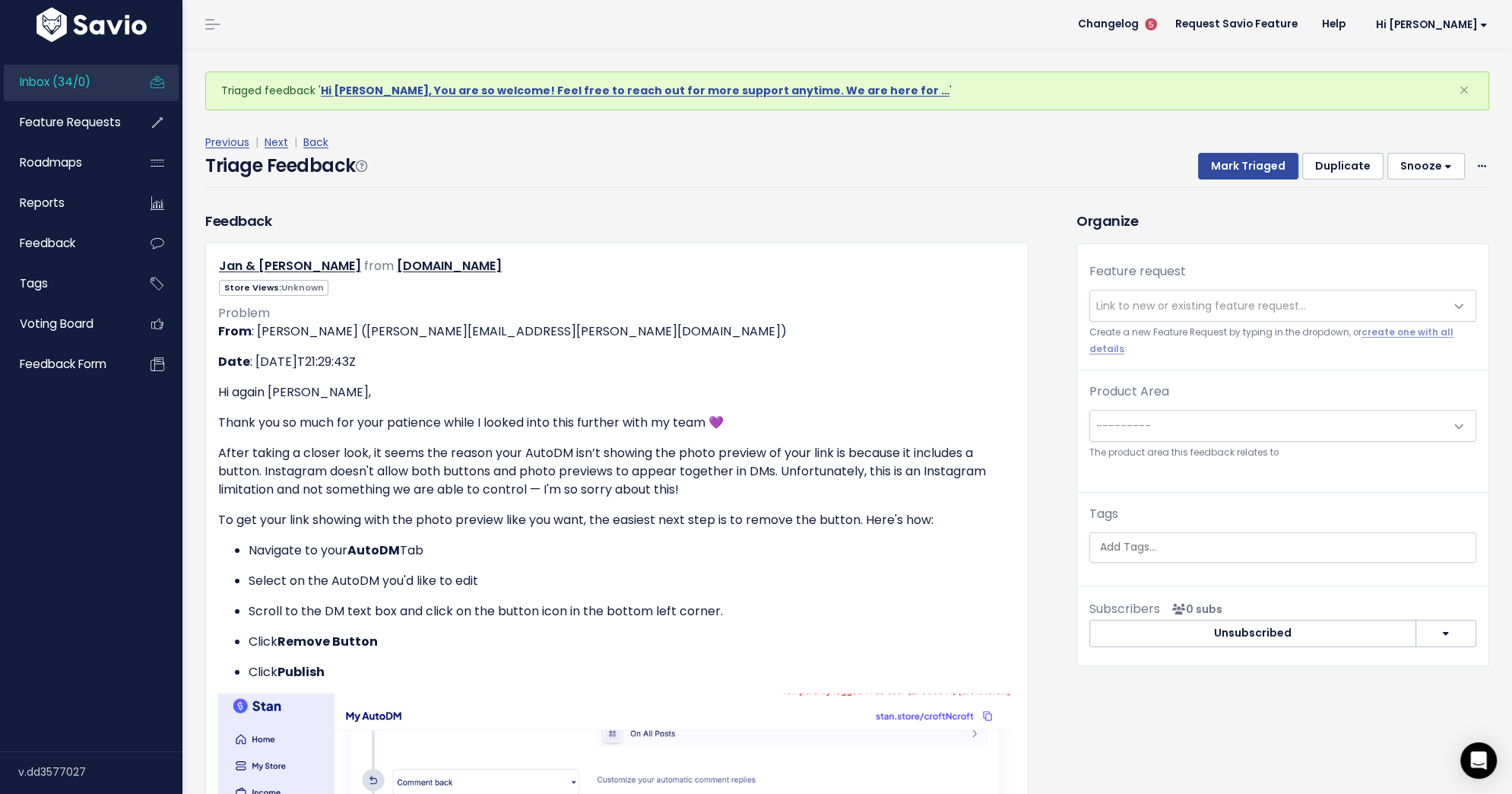
click at [1179, 298] on span "Link to new or existing feature request..." at bounding box center [1201, 305] width 210 height 15
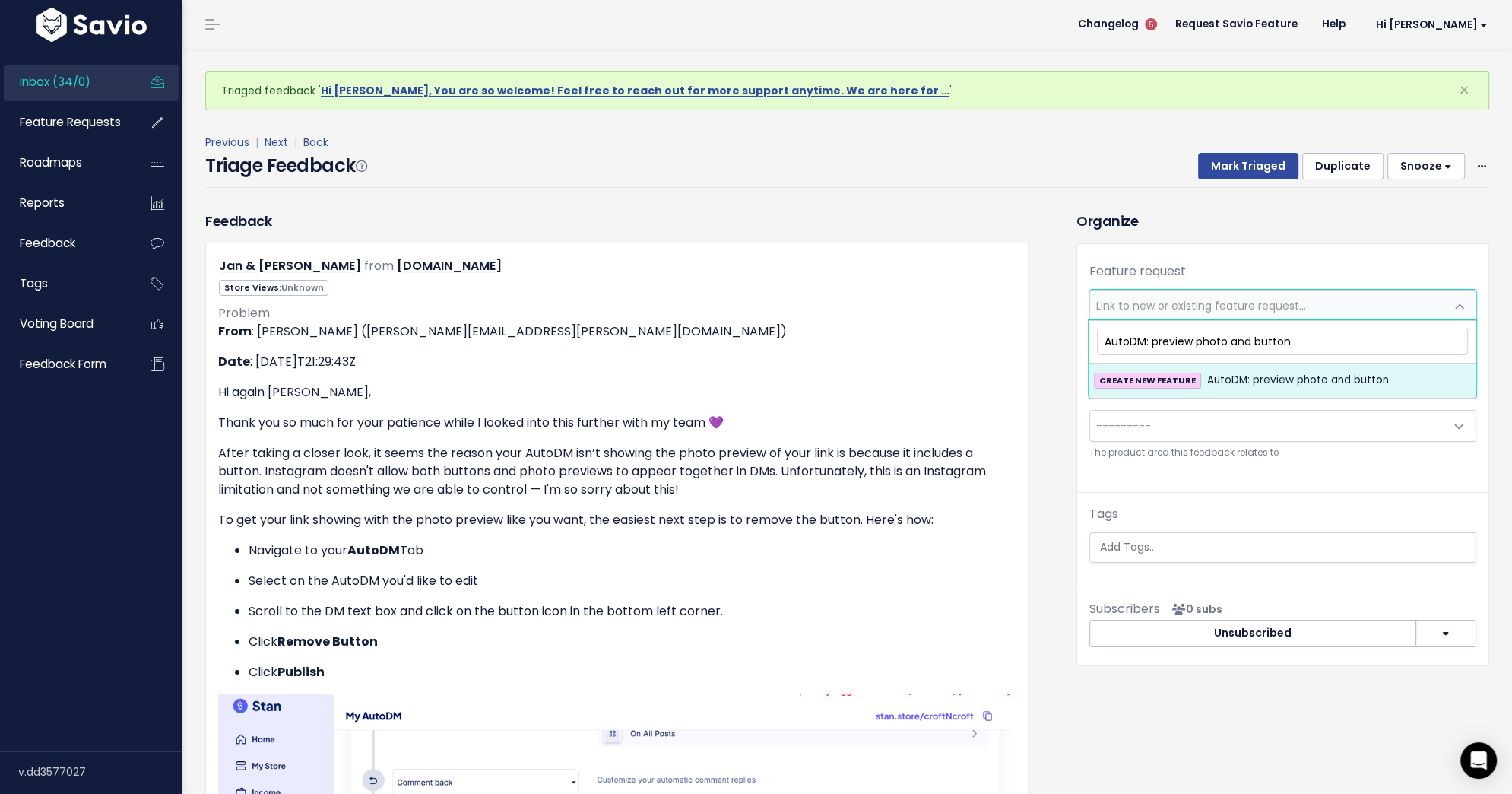
type input "AutoDM: preview photo and button"
click at [1199, 379] on div "CREATE NEW FEATURE AutoDM: preview photo and button" at bounding box center [1283, 380] width 377 height 18
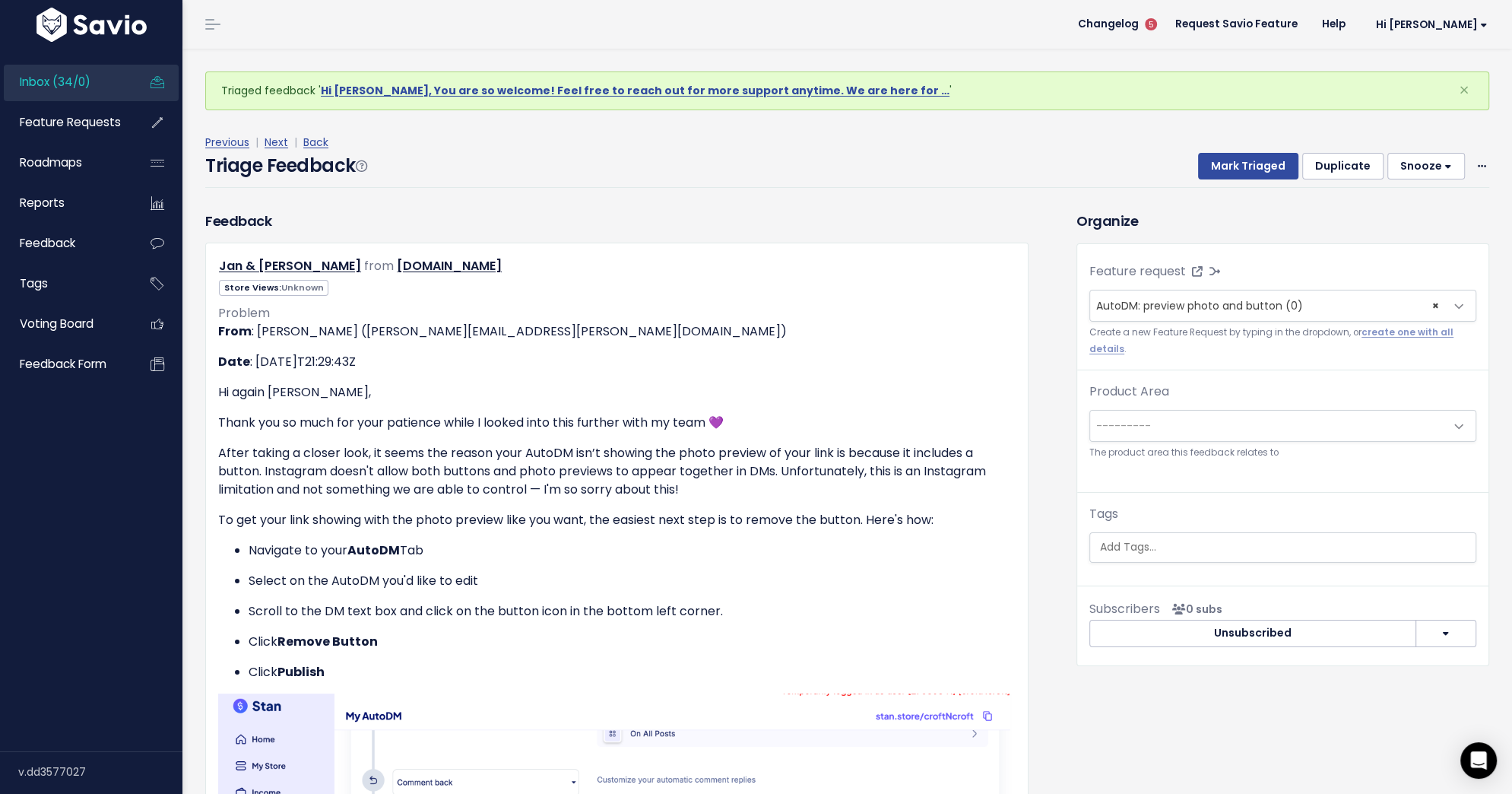
click at [1185, 425] on span "---------" at bounding box center [1268, 426] width 355 height 31
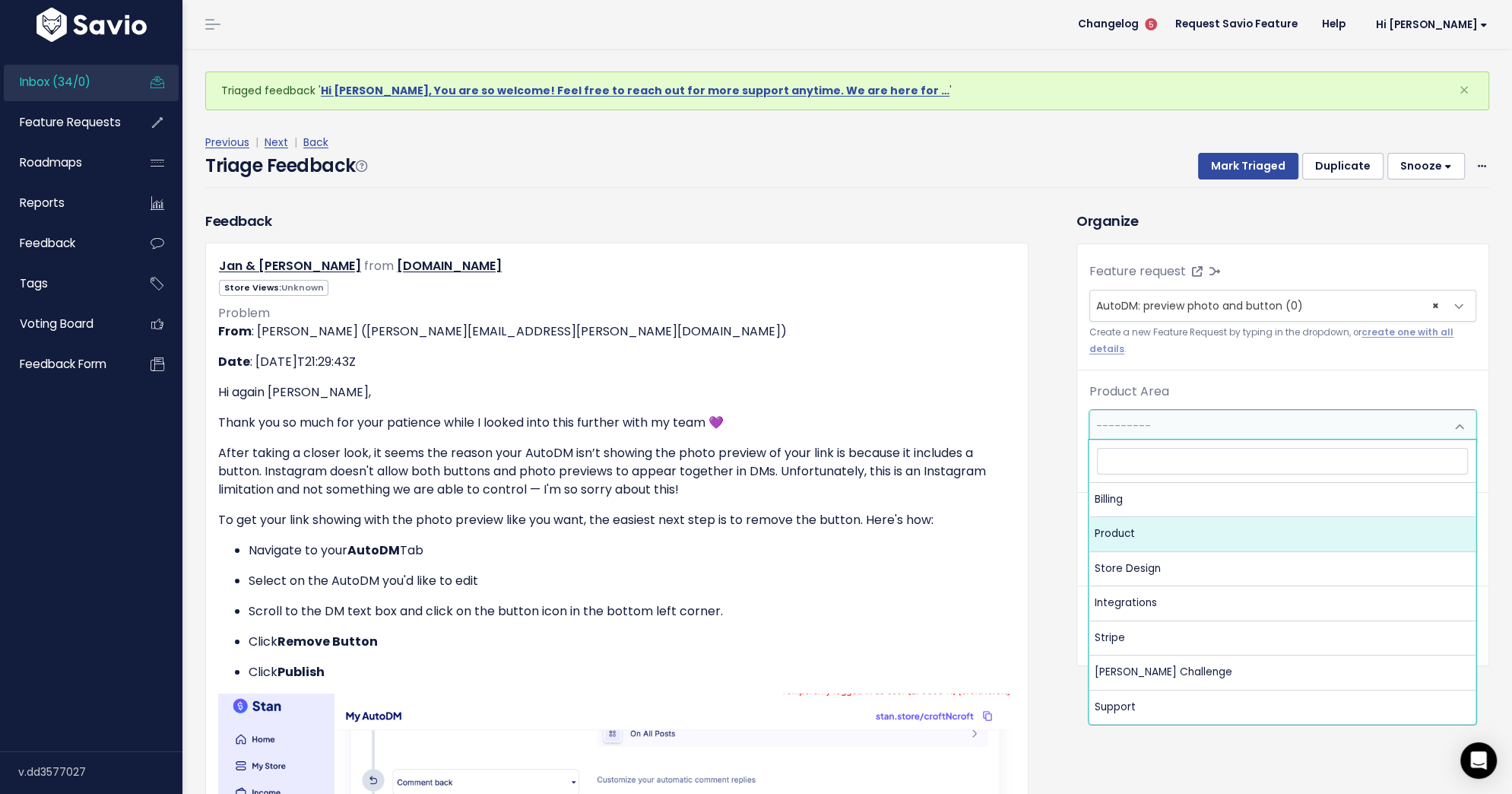
select select "MAIN:PRODUCT"
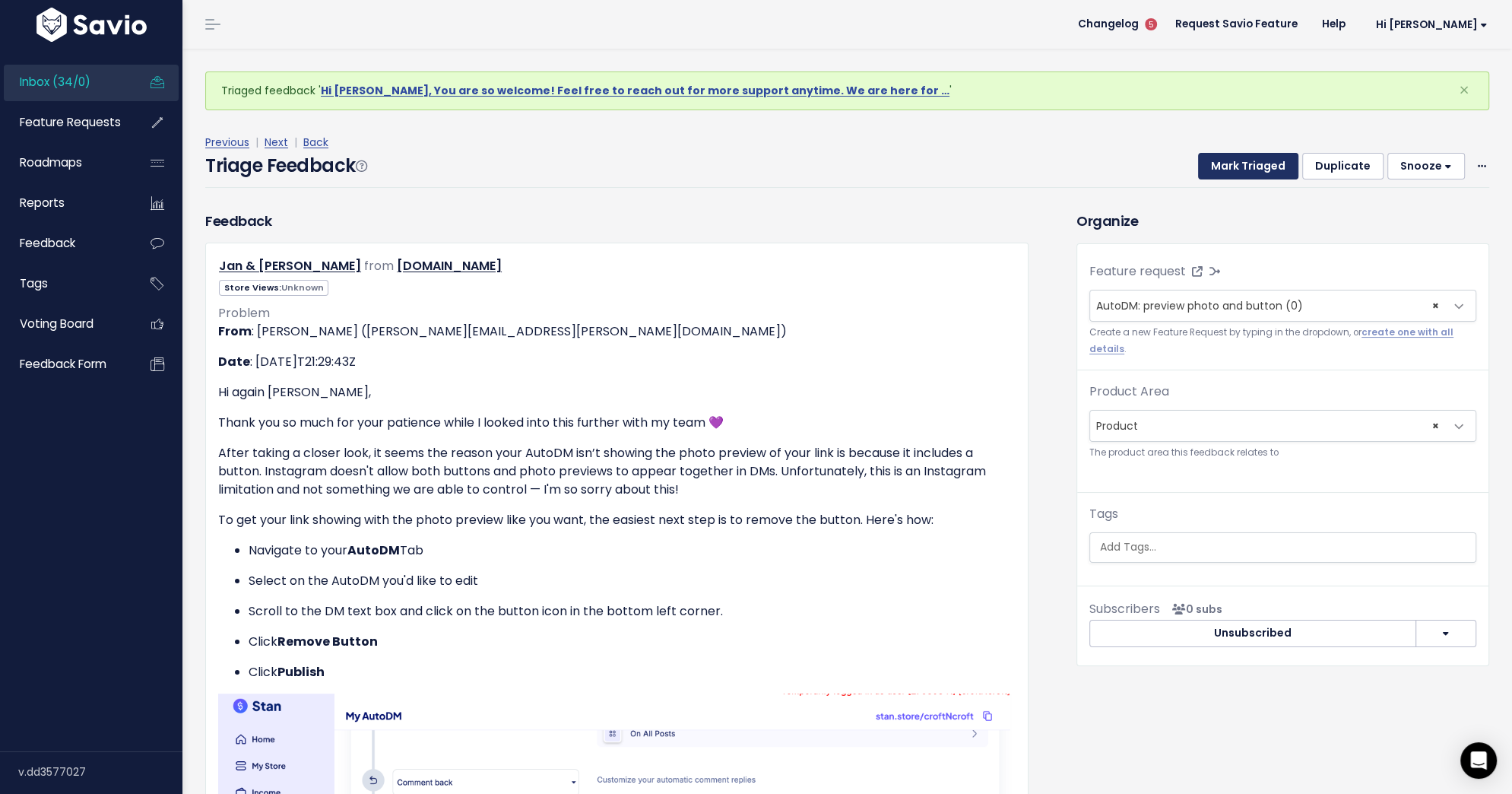
click at [1262, 160] on button "Mark Triaged" at bounding box center [1249, 166] width 101 height 27
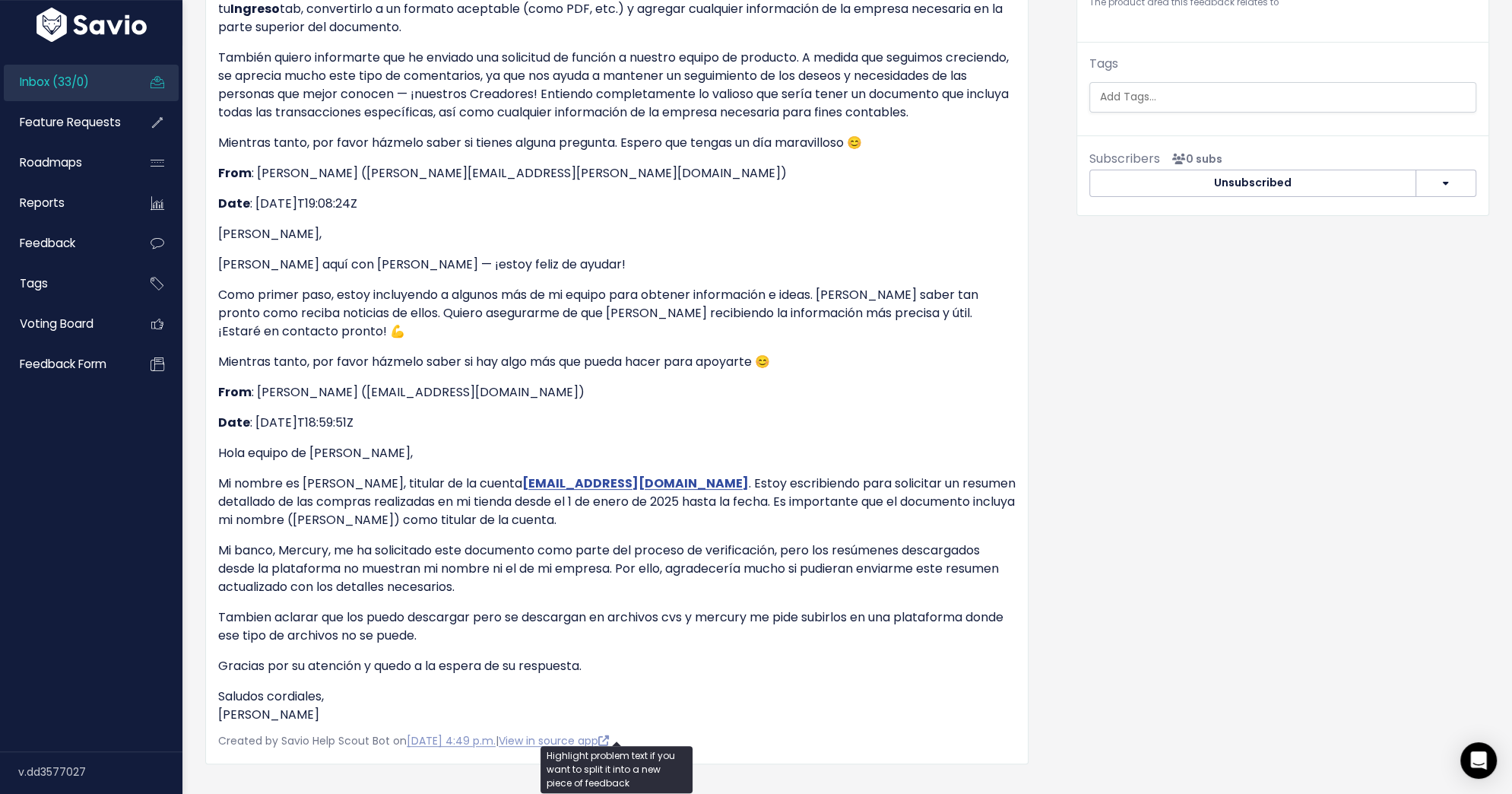
scroll to position [476, 0]
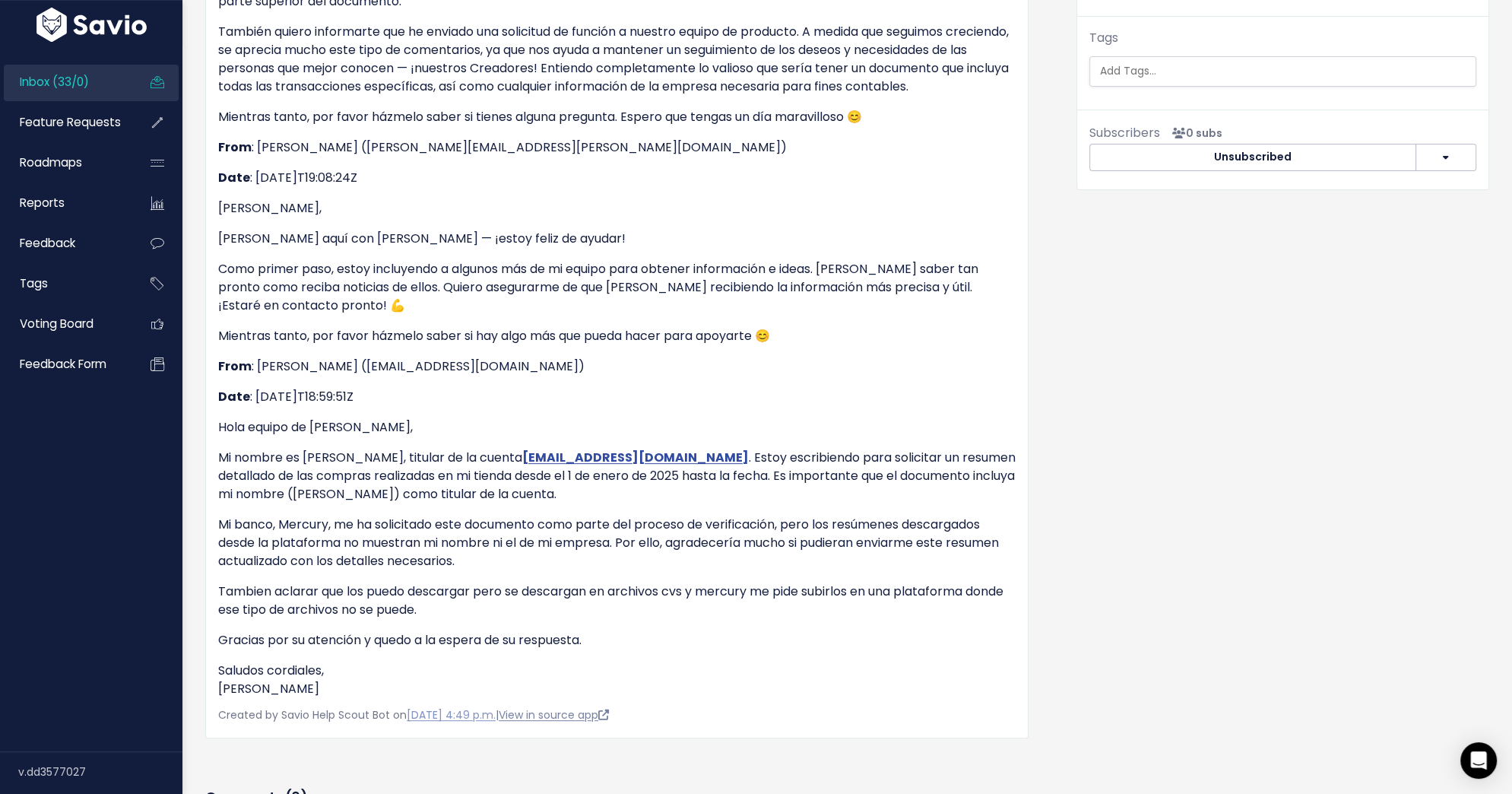
click at [577, 722] on link "View in source app" at bounding box center [553, 714] width 111 height 15
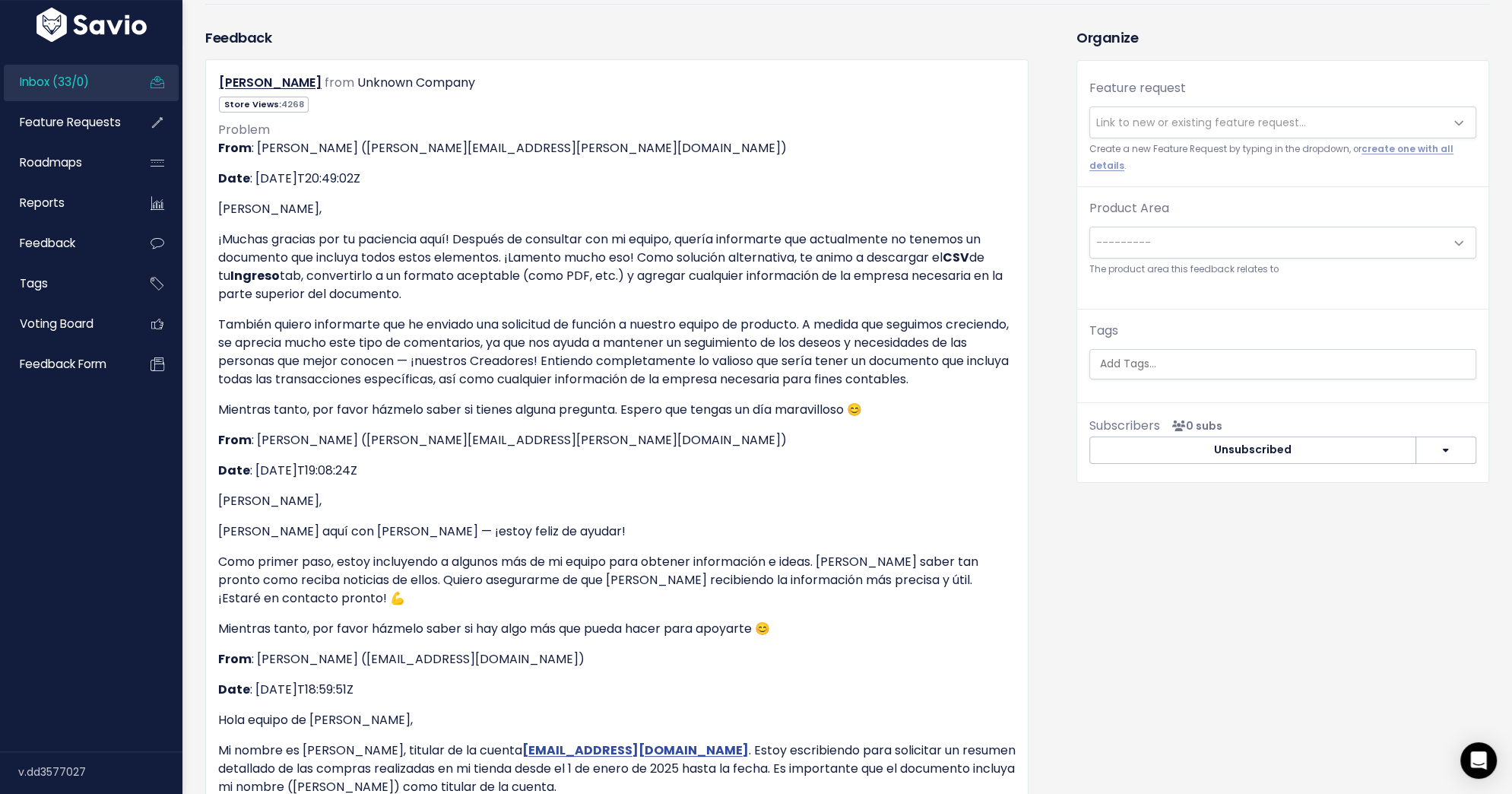
scroll to position [0, 0]
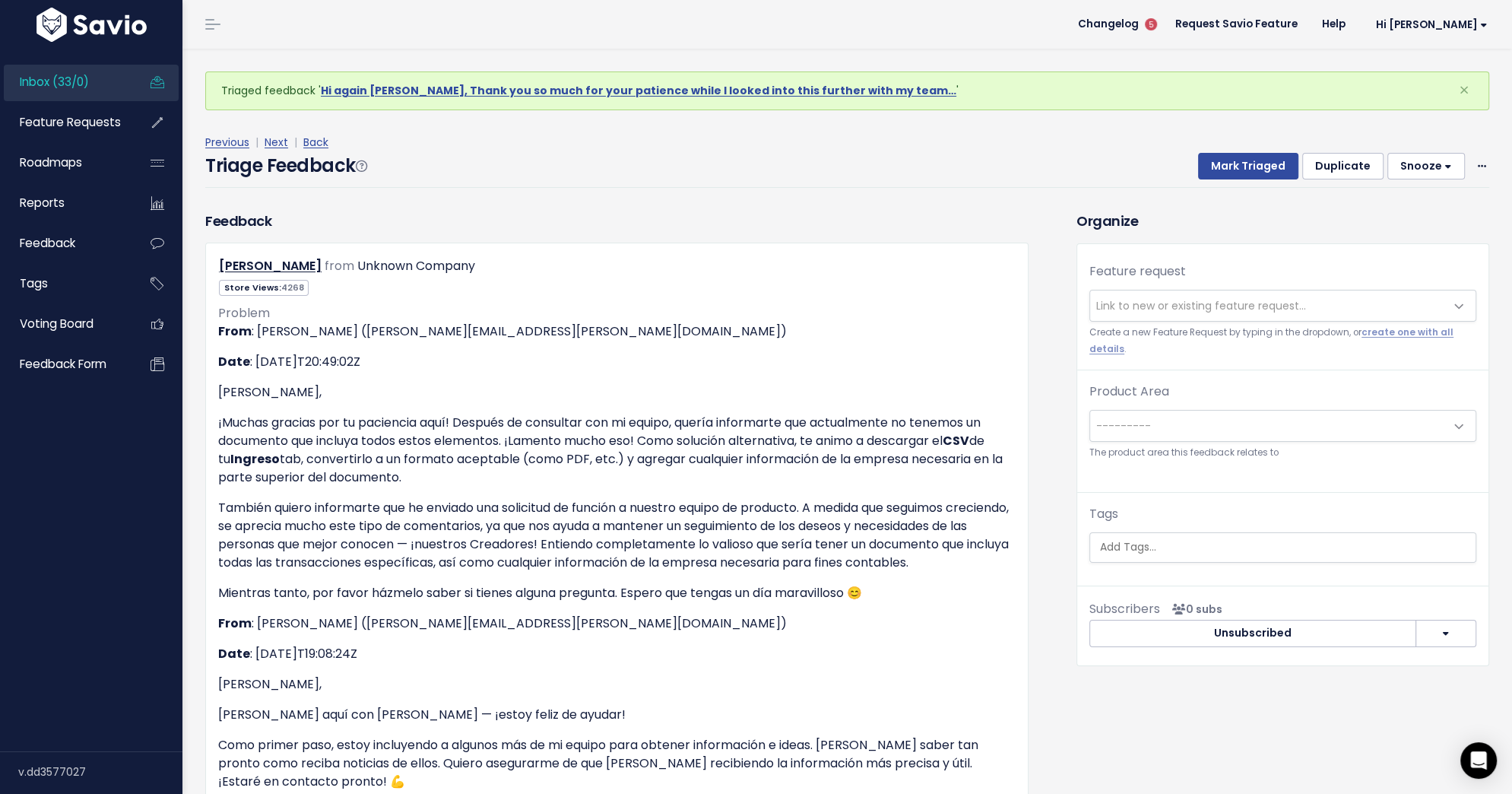
click at [1122, 306] on span "Link to new or existing feature request..." at bounding box center [1201, 305] width 210 height 15
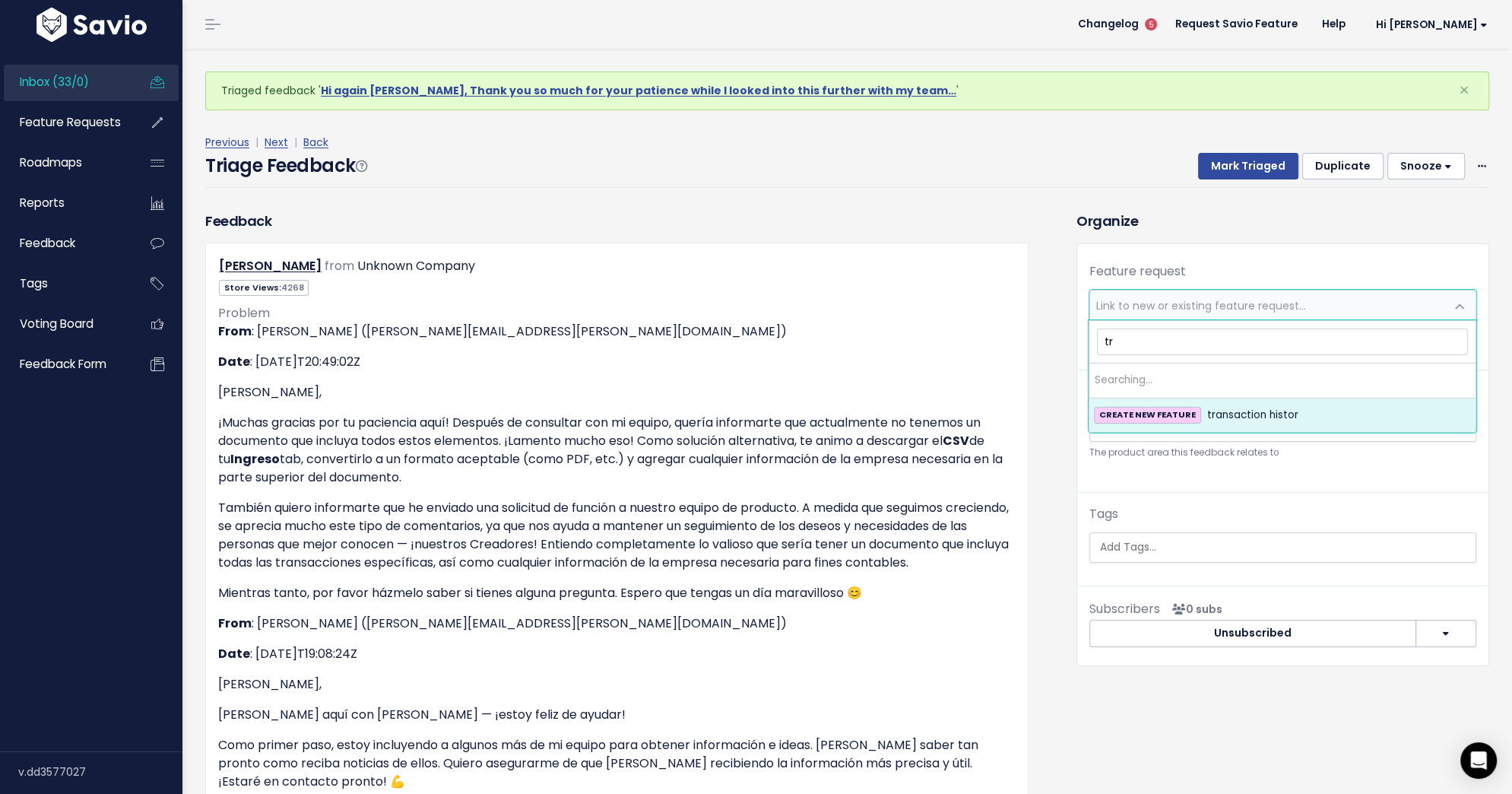
type input "t"
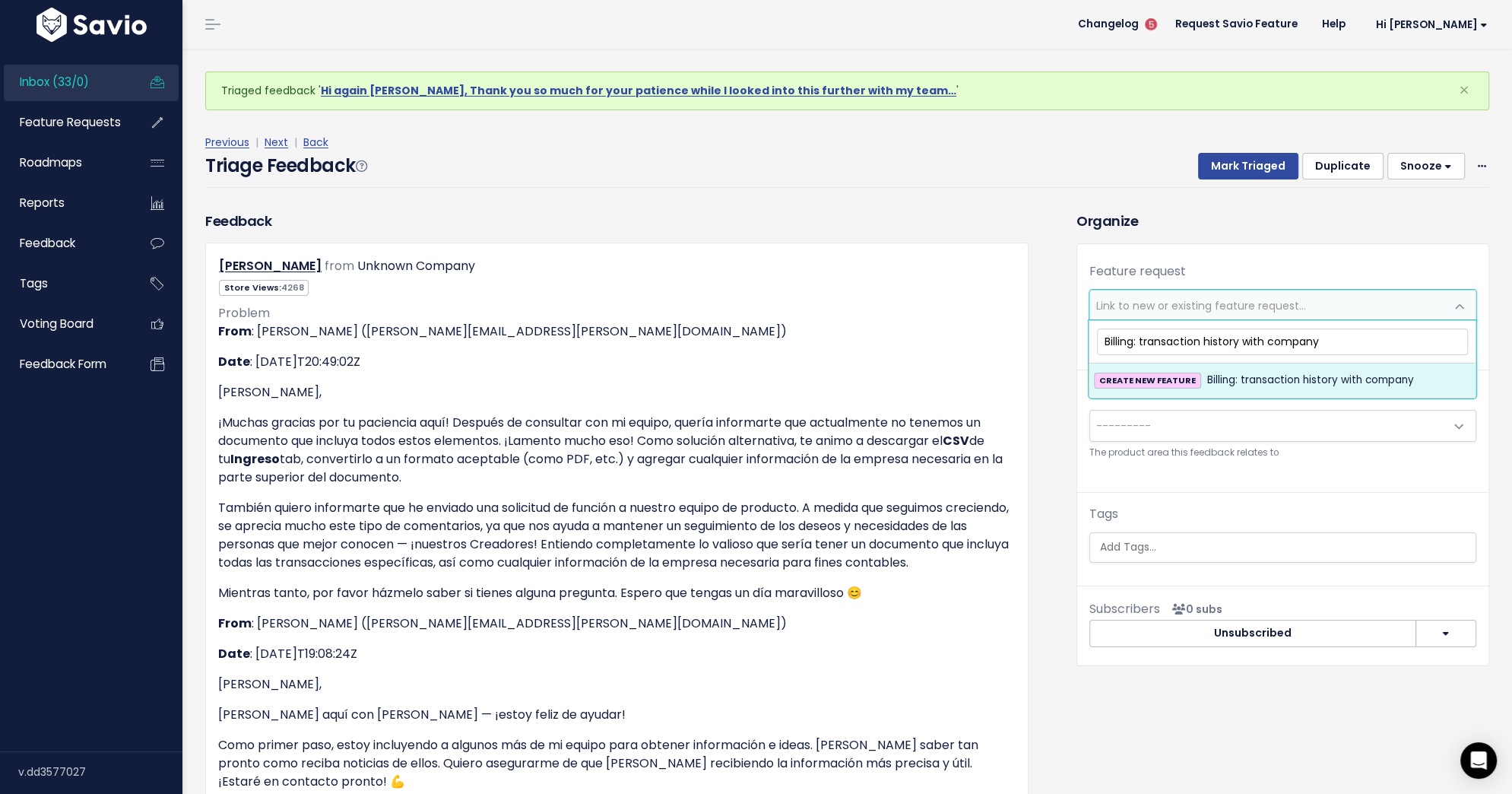
drag, startPoint x: 1327, startPoint y: 348, endPoint x: 1138, endPoint y: 344, distance: 189.0
click at [1138, 344] on input "Billing: transaction history with company" at bounding box center [1282, 342] width 371 height 27
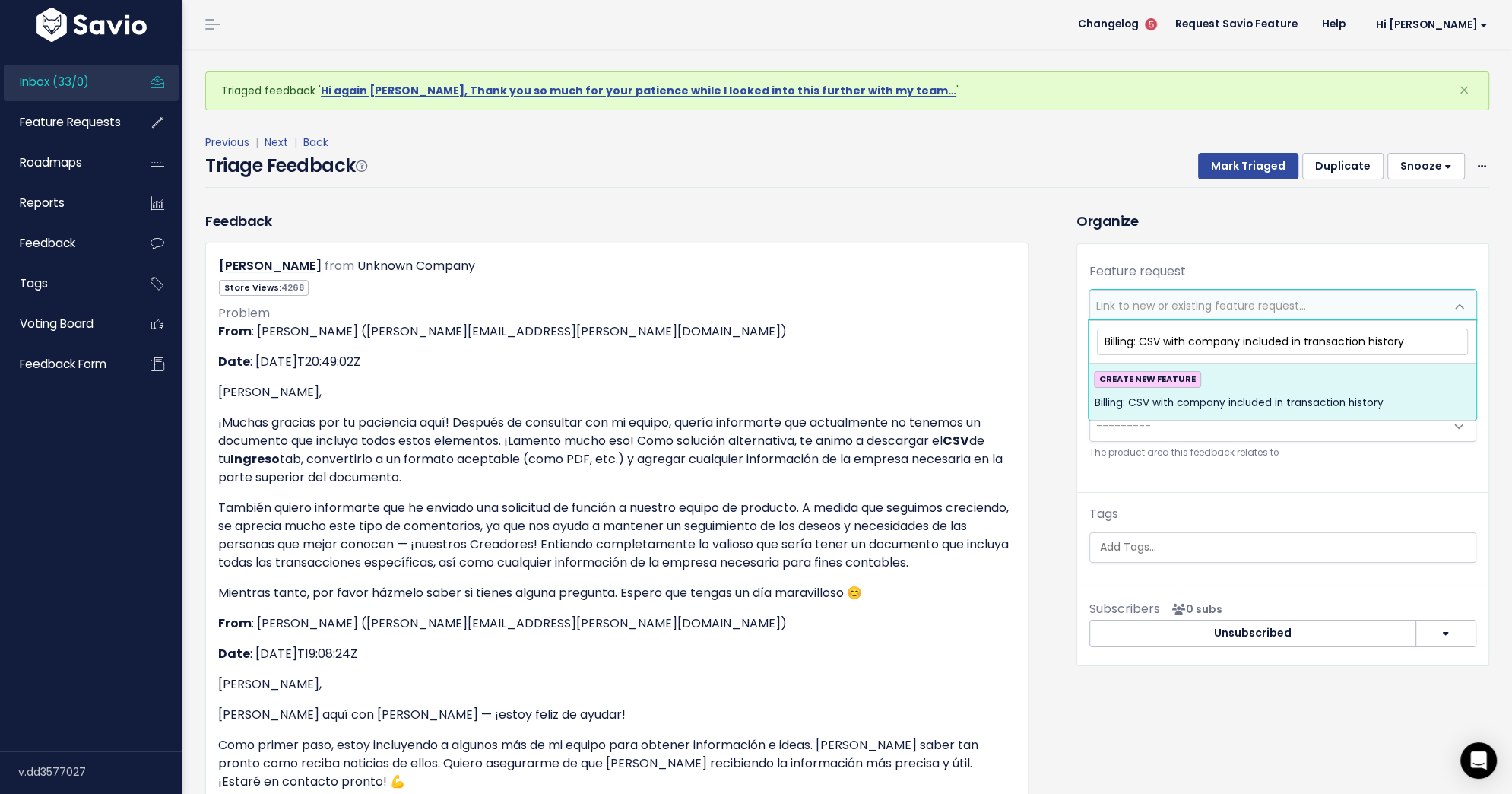
type input "Billing: CSV with company included in transaction history"
click at [1218, 379] on div "CREATE NEW FEATURE Billing: CSV with company included in transaction history" at bounding box center [1283, 392] width 377 height 41
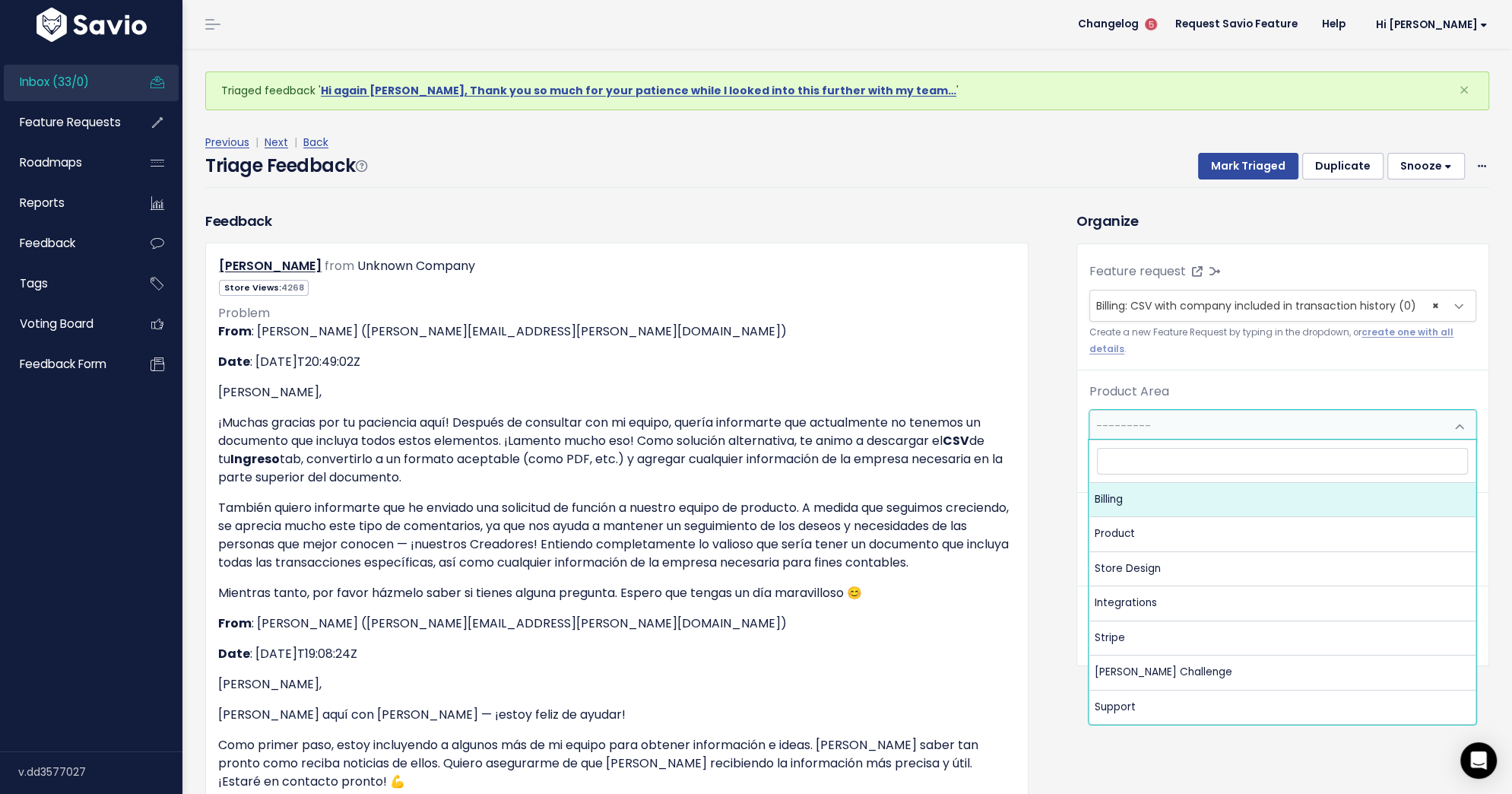
click at [1175, 429] on span "---------" at bounding box center [1268, 426] width 355 height 31
select select "MAIN:BILLING"
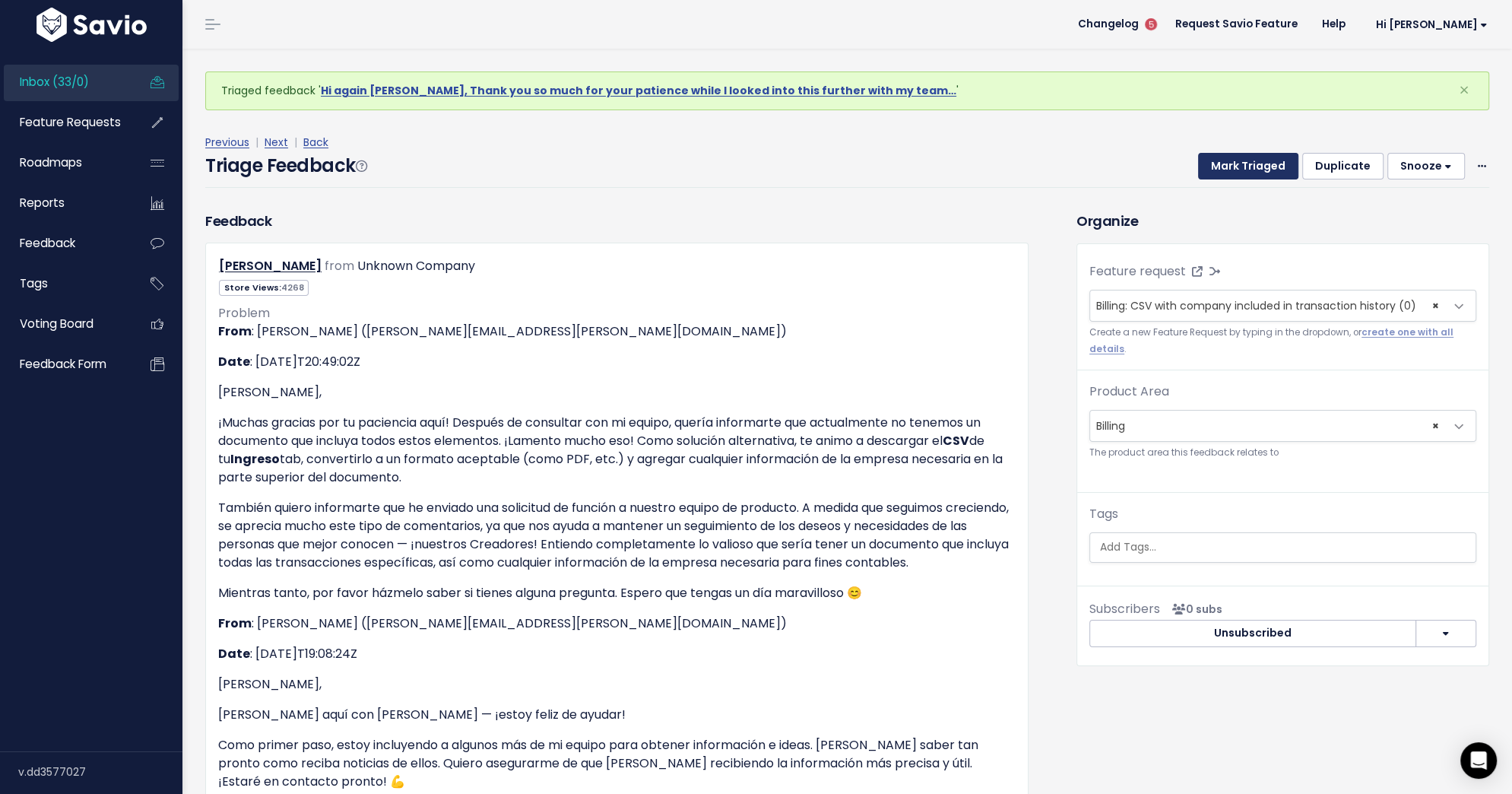
click at [1254, 171] on button "Mark Triaged" at bounding box center [1249, 166] width 101 height 27
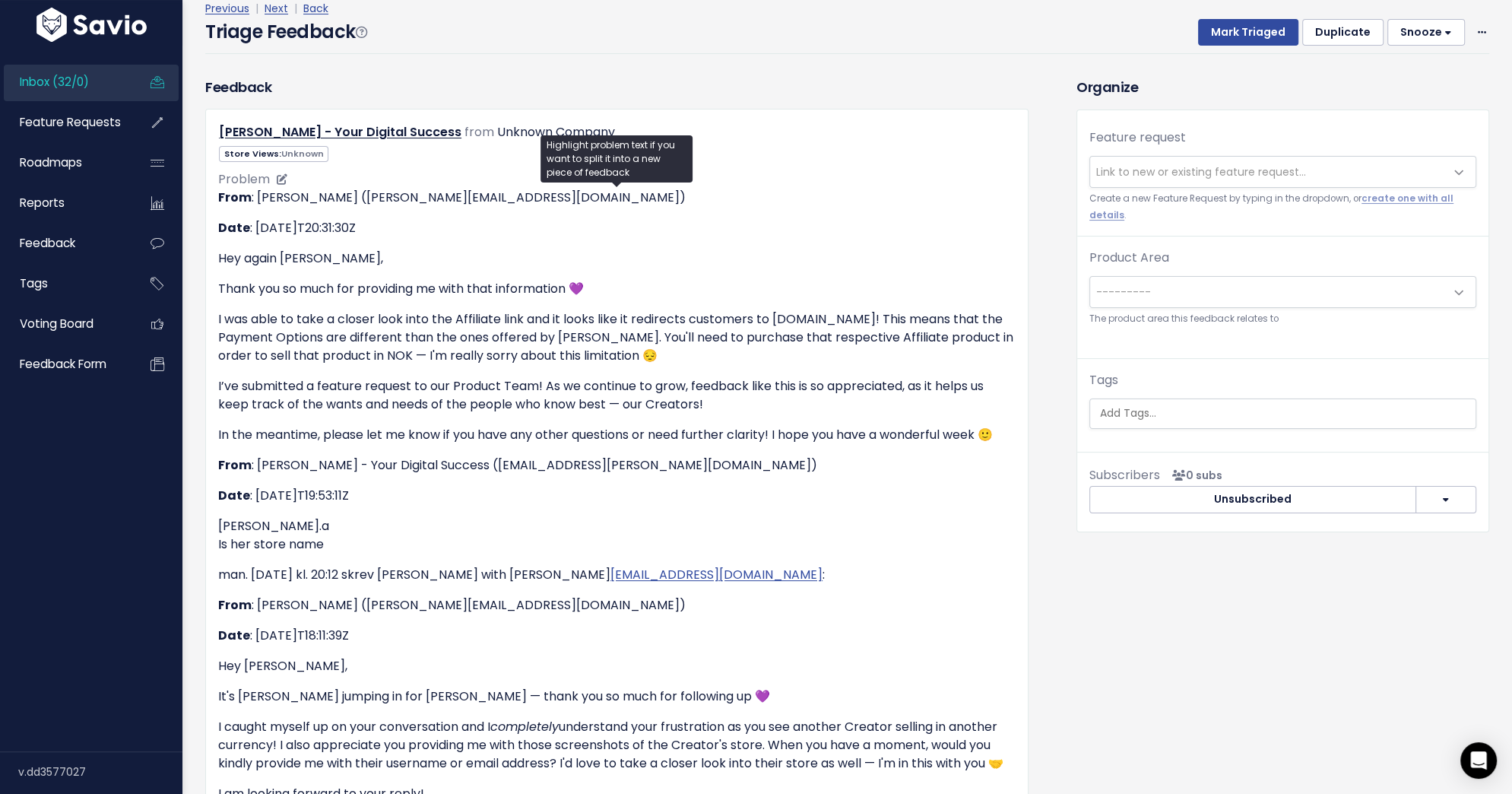
scroll to position [107, 0]
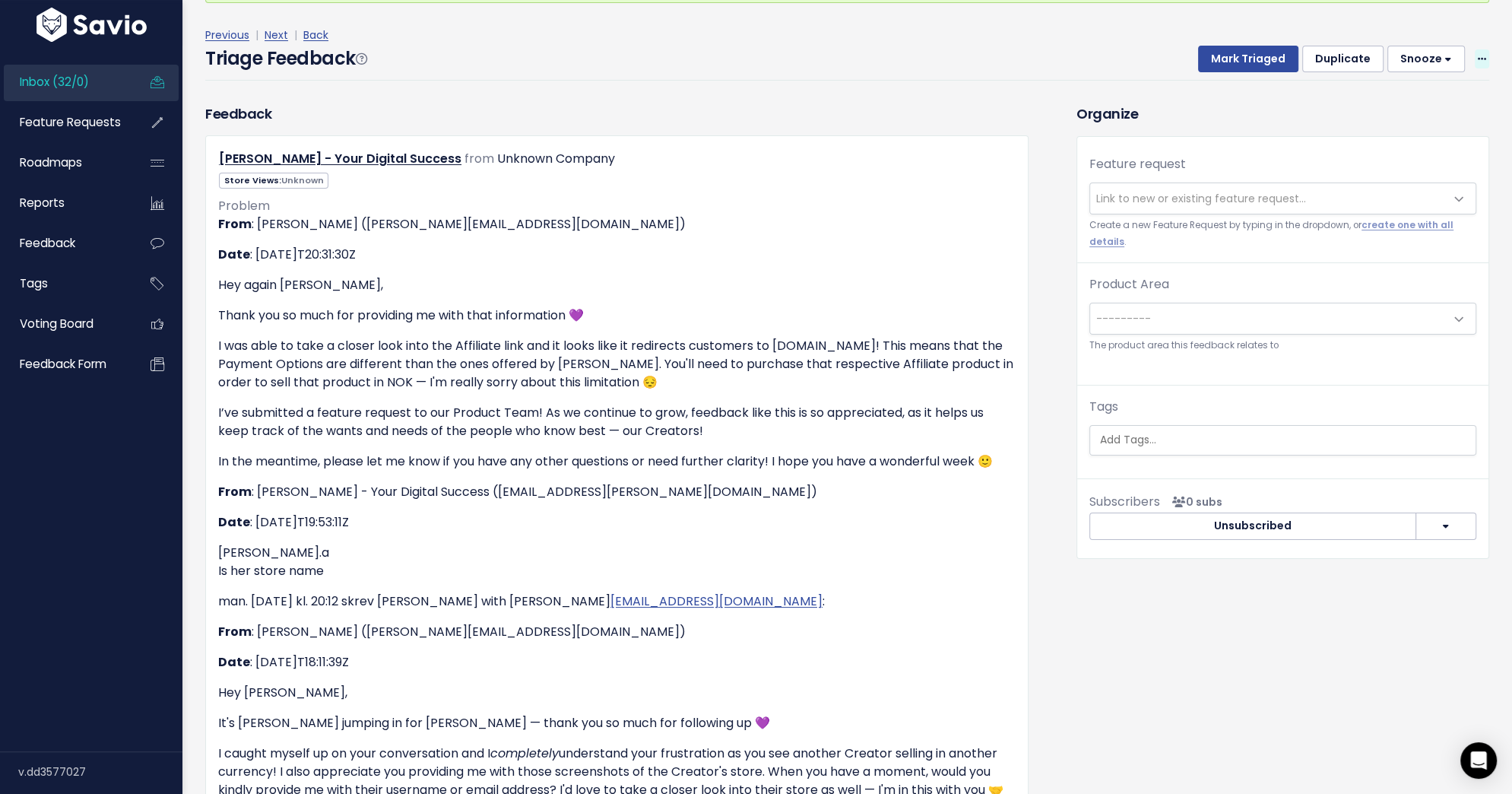
click at [1475, 57] on span at bounding box center [1482, 58] width 14 height 19
click at [1408, 118] on link "Delete" at bounding box center [1422, 130] width 110 height 30
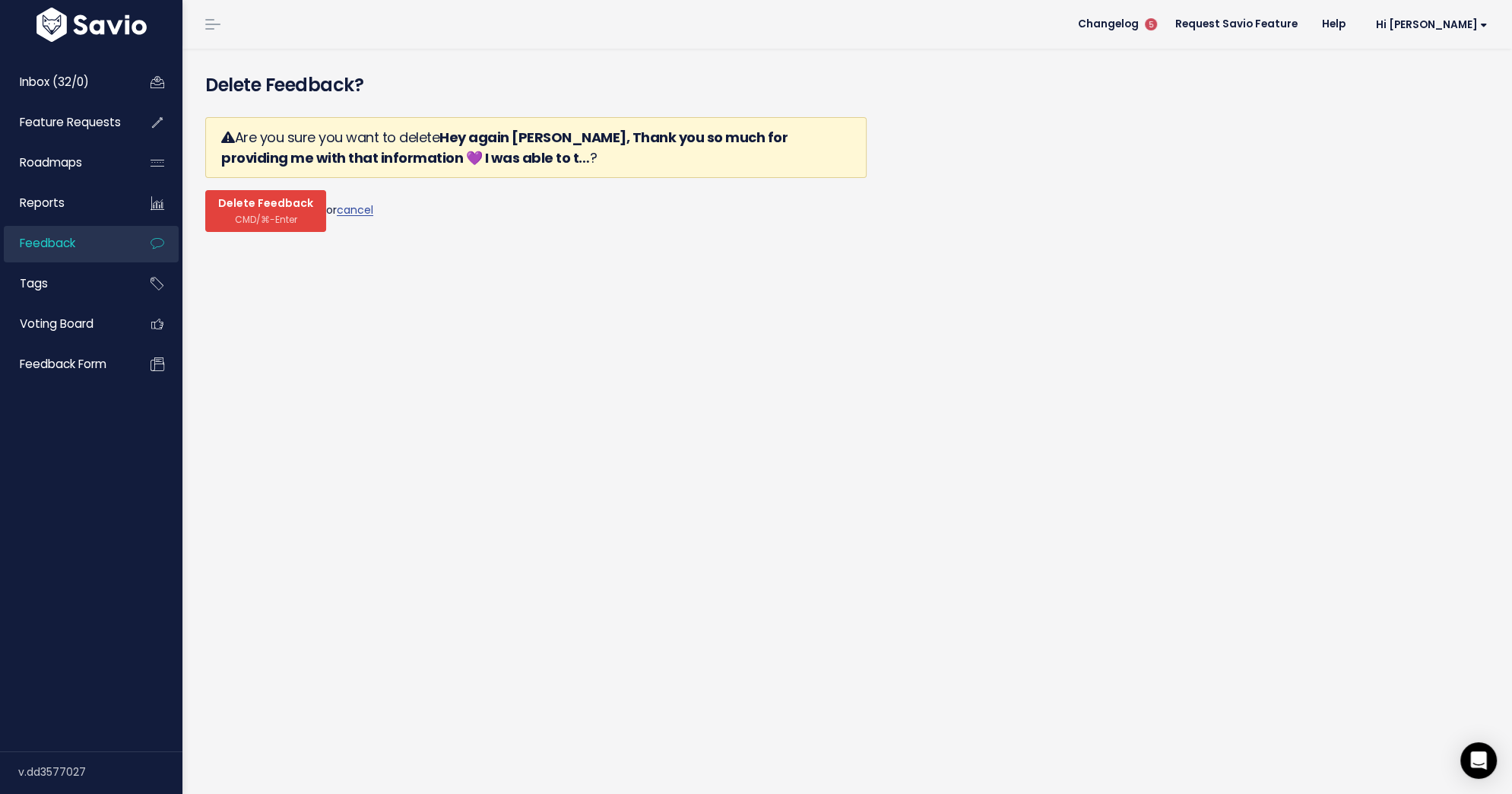
click at [275, 208] on span "Delete Feedback" at bounding box center [266, 203] width 95 height 13
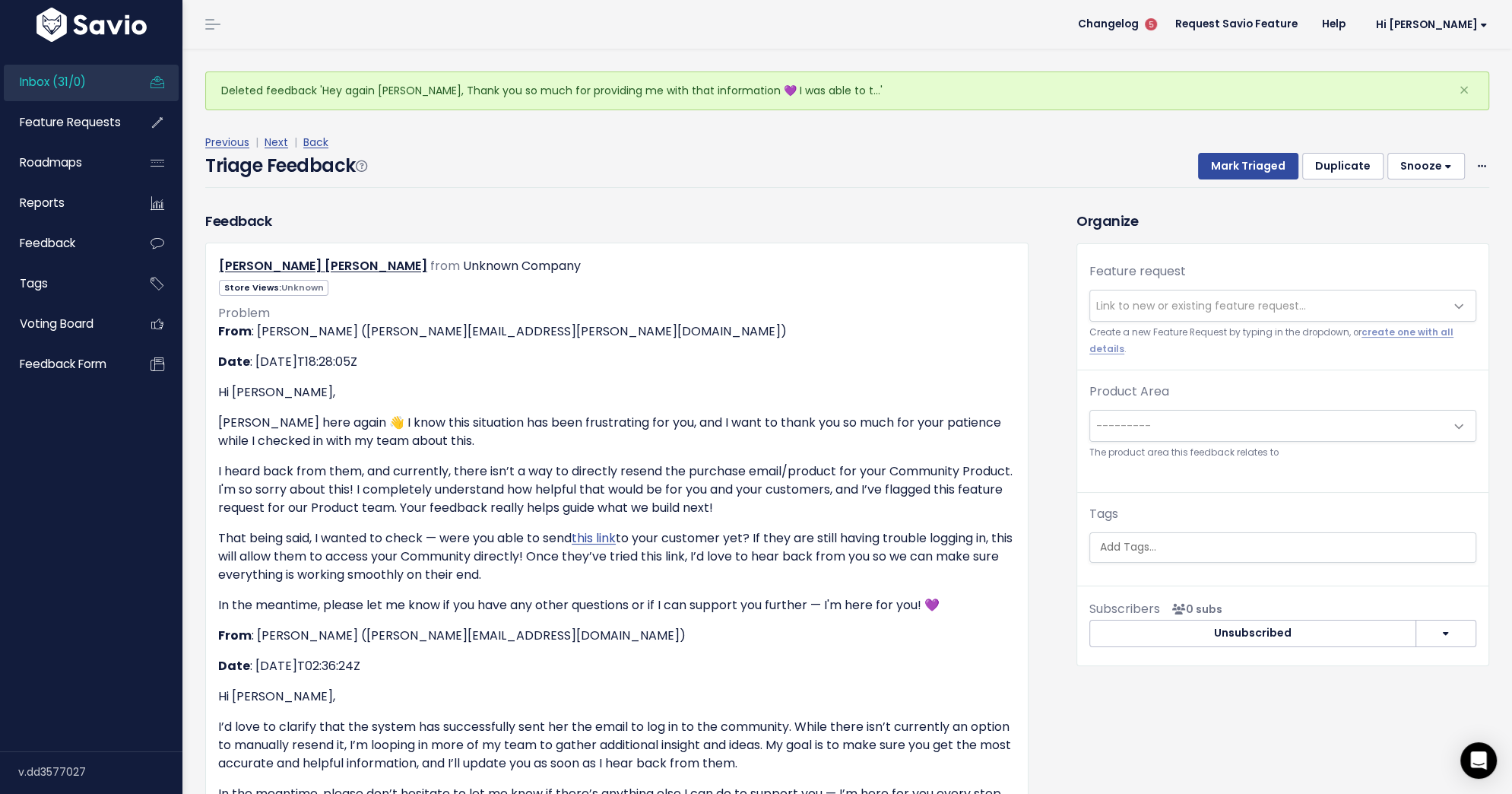
click at [1253, 304] on span "Link to new or existing feature request..." at bounding box center [1201, 305] width 210 height 15
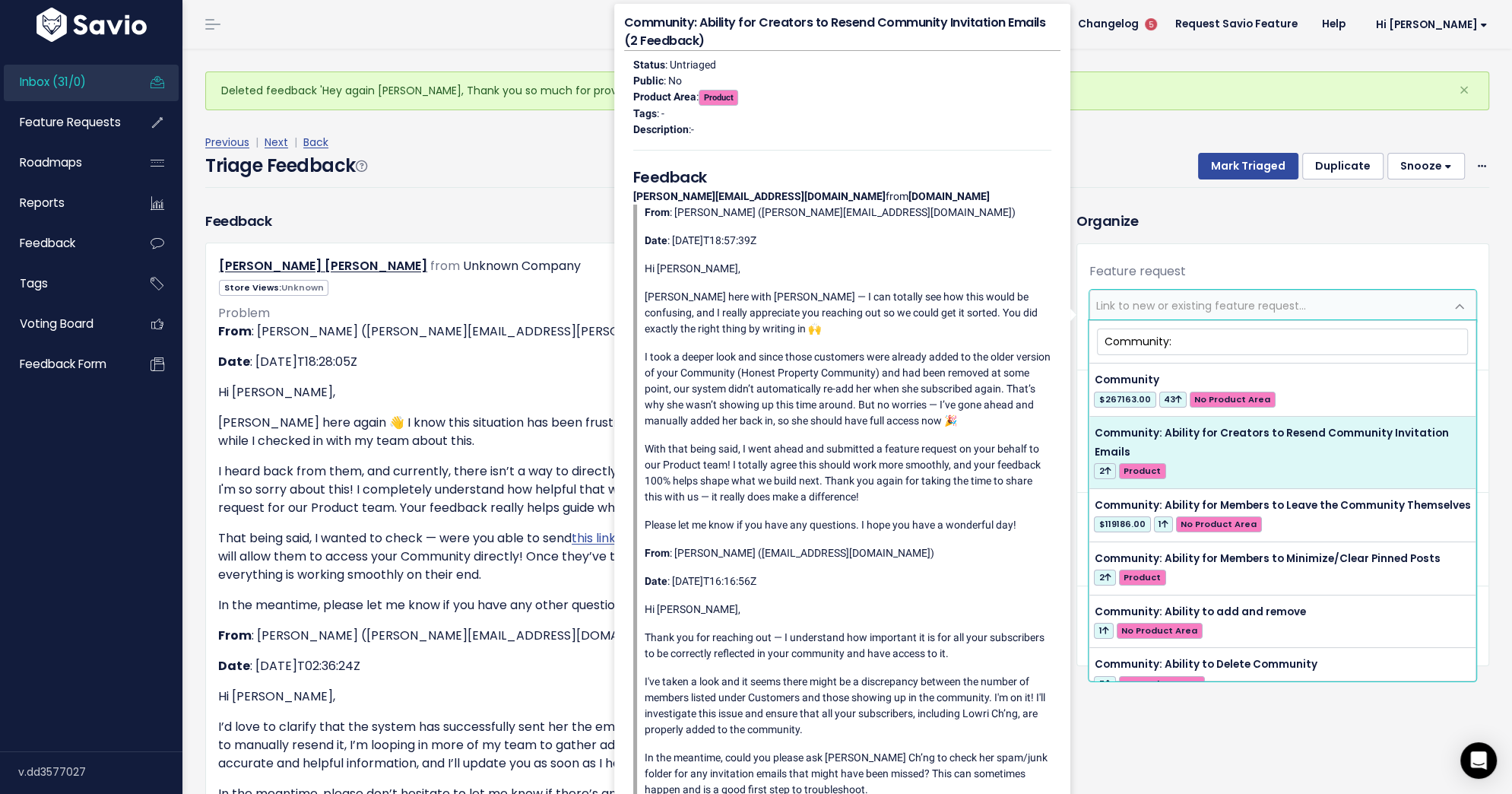
type input "Community:"
select select "60836"
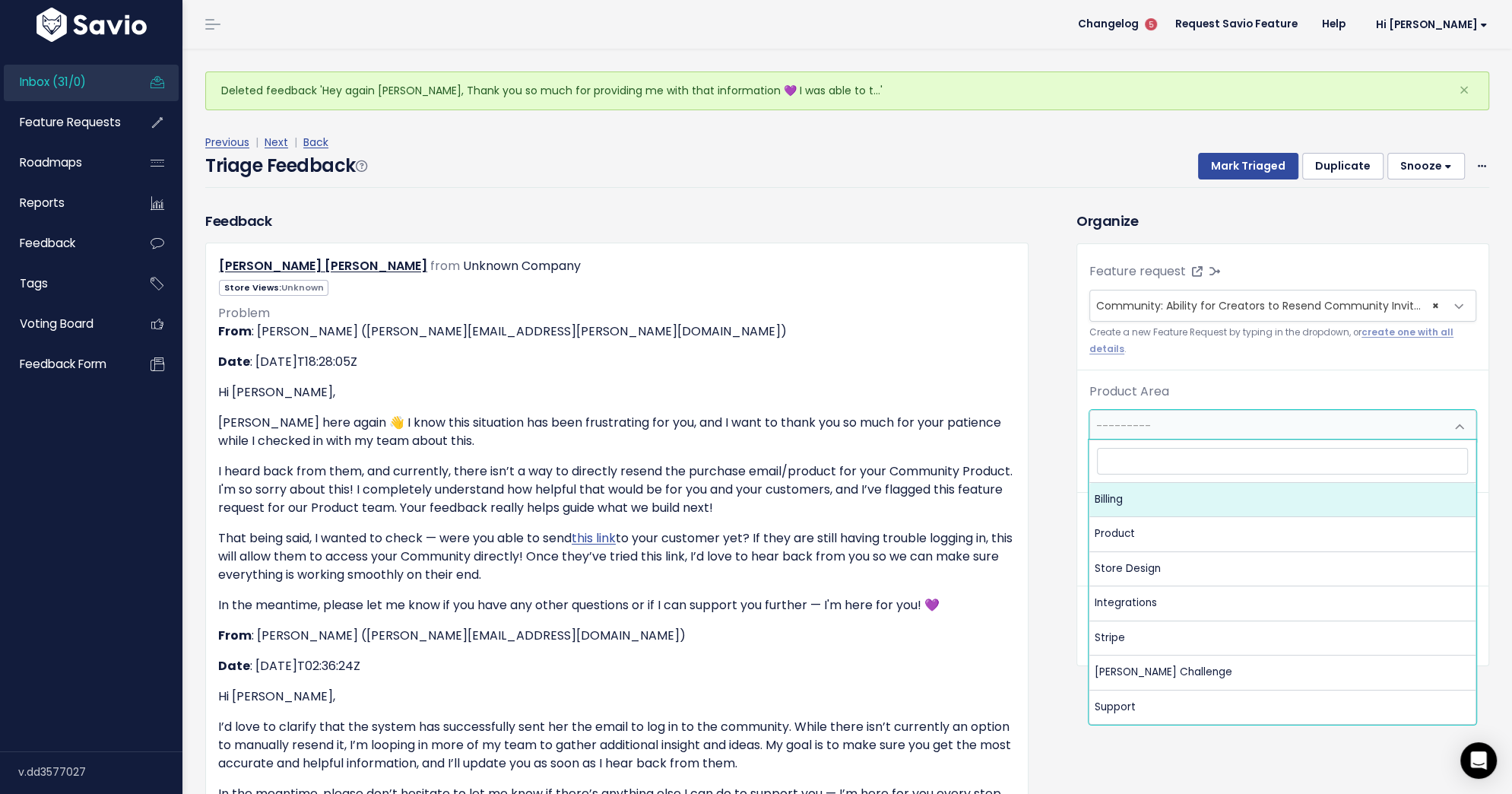
click at [1257, 424] on span "---------" at bounding box center [1268, 426] width 355 height 31
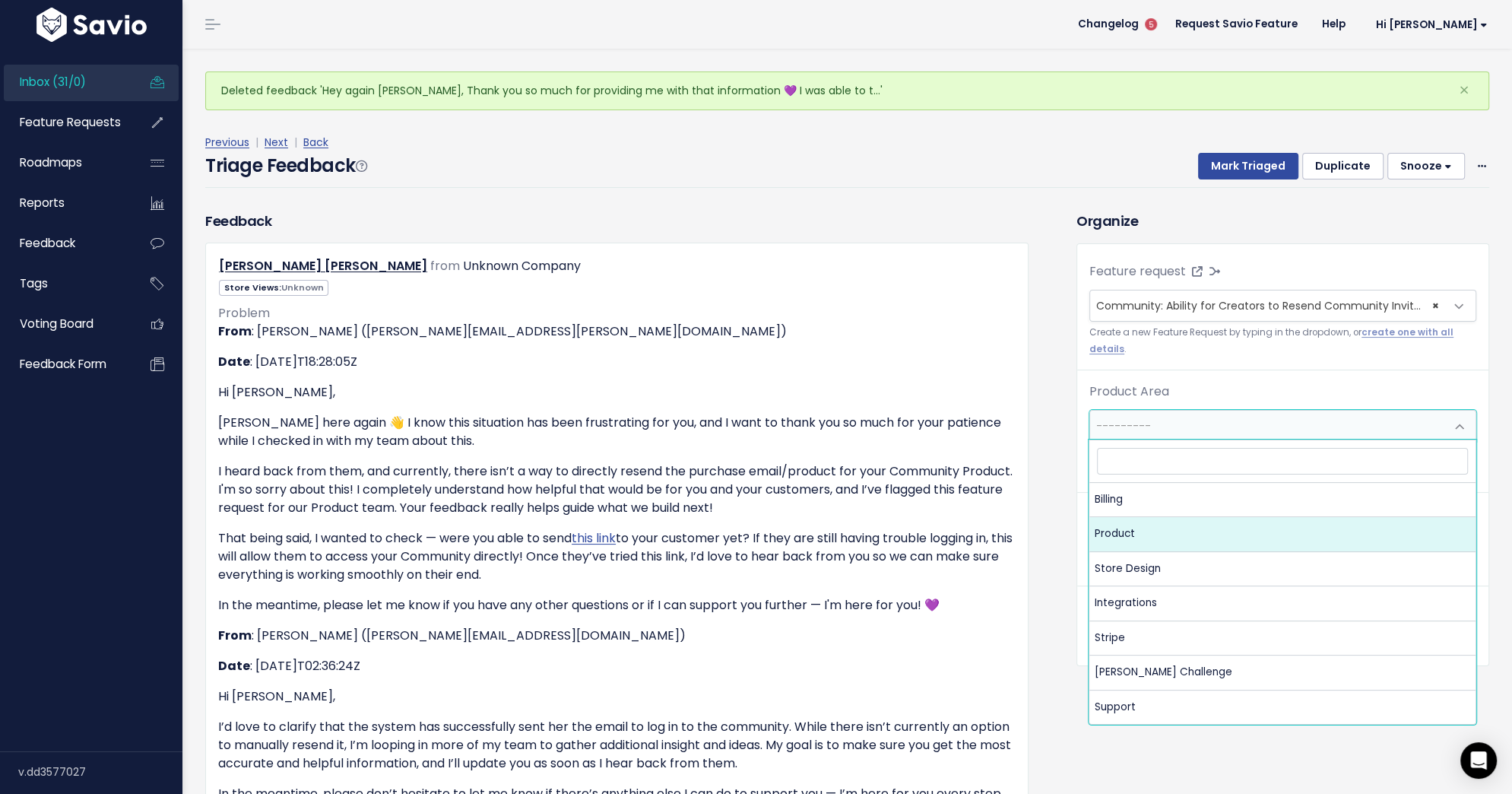
select select "MAIN:PRODUCT"
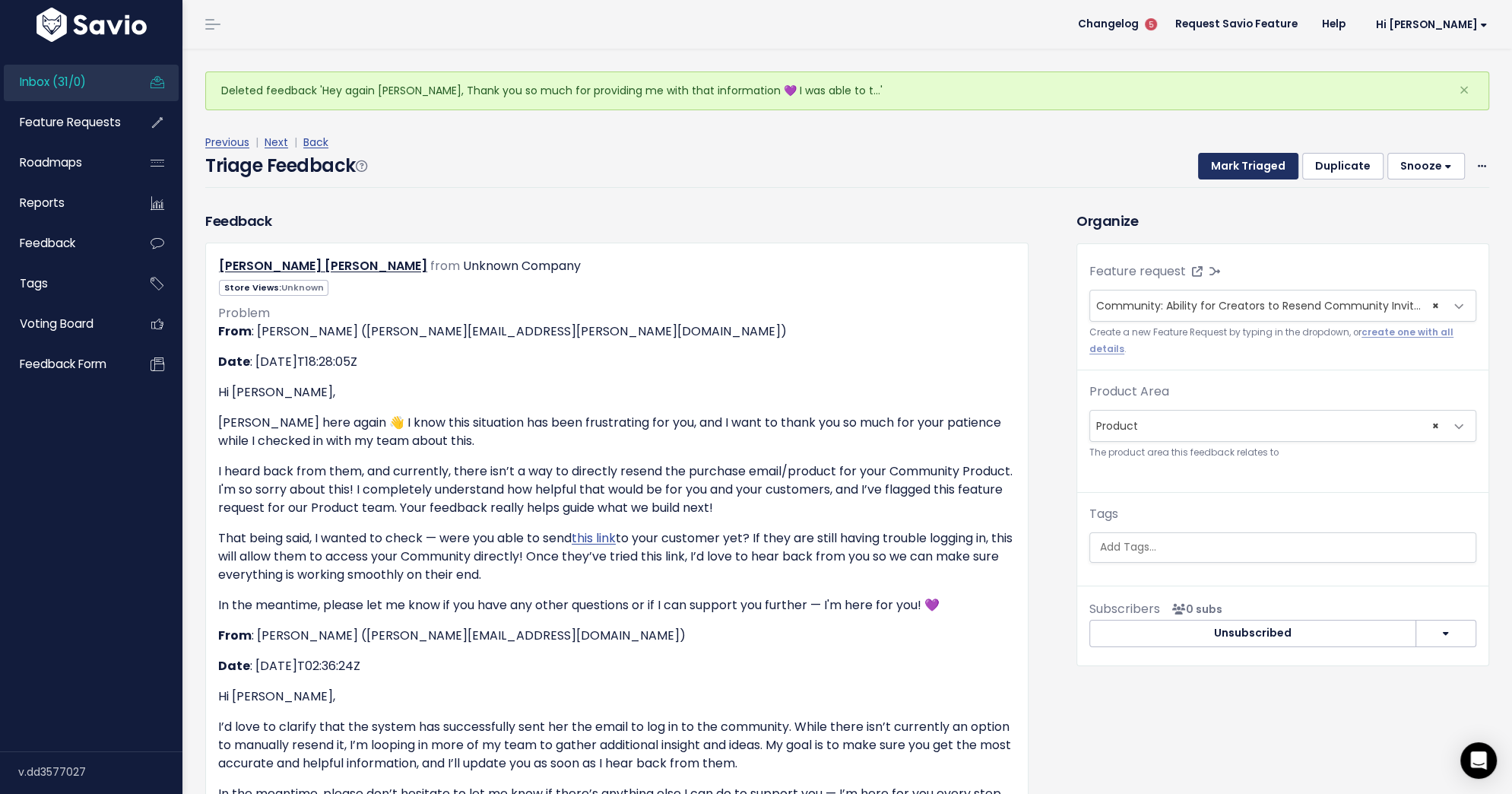
click at [1245, 171] on button "Mark Triaged" at bounding box center [1249, 166] width 101 height 27
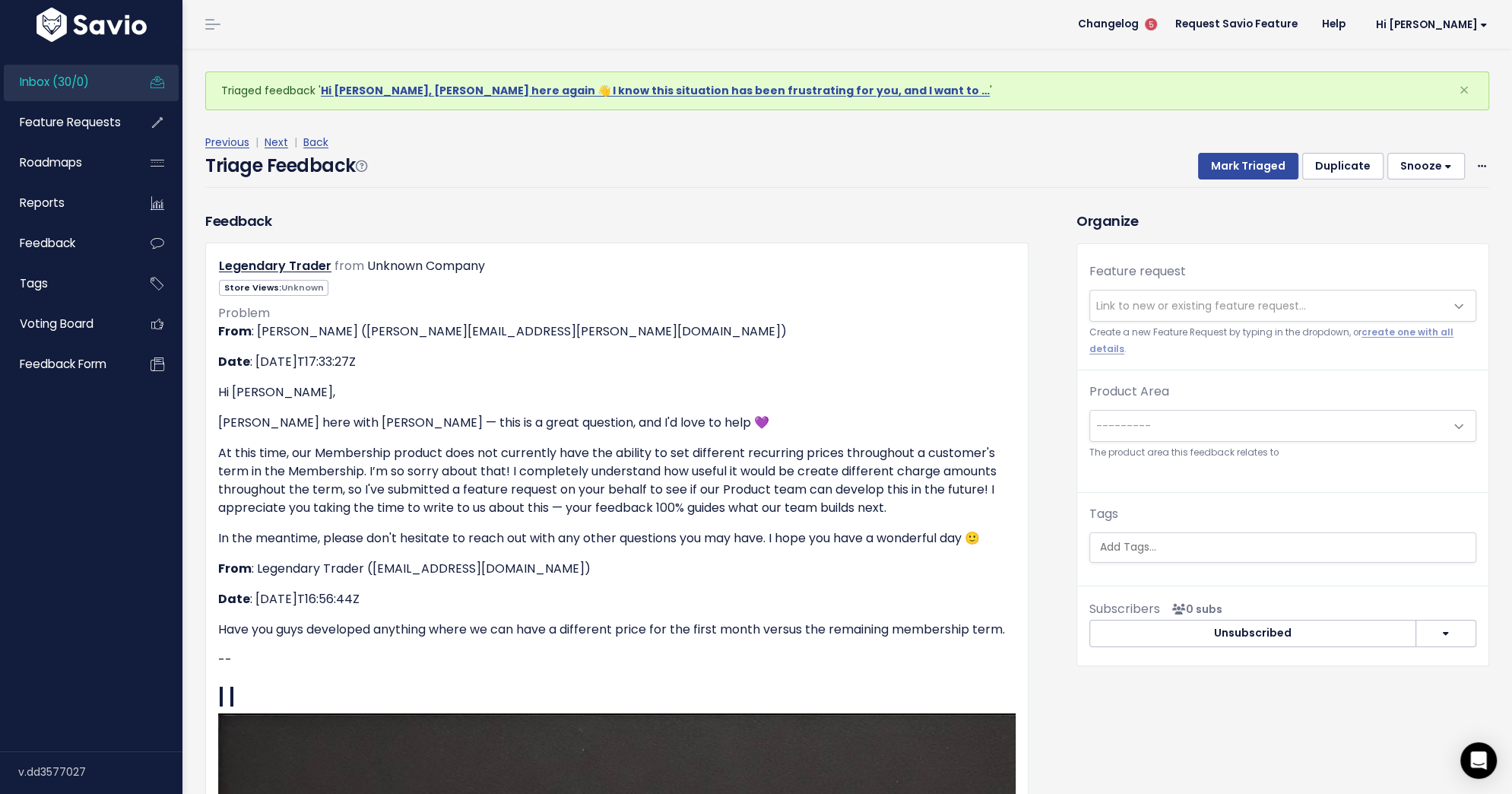
click at [1229, 293] on span "Link to new or existing feature request..." at bounding box center [1268, 305] width 355 height 31
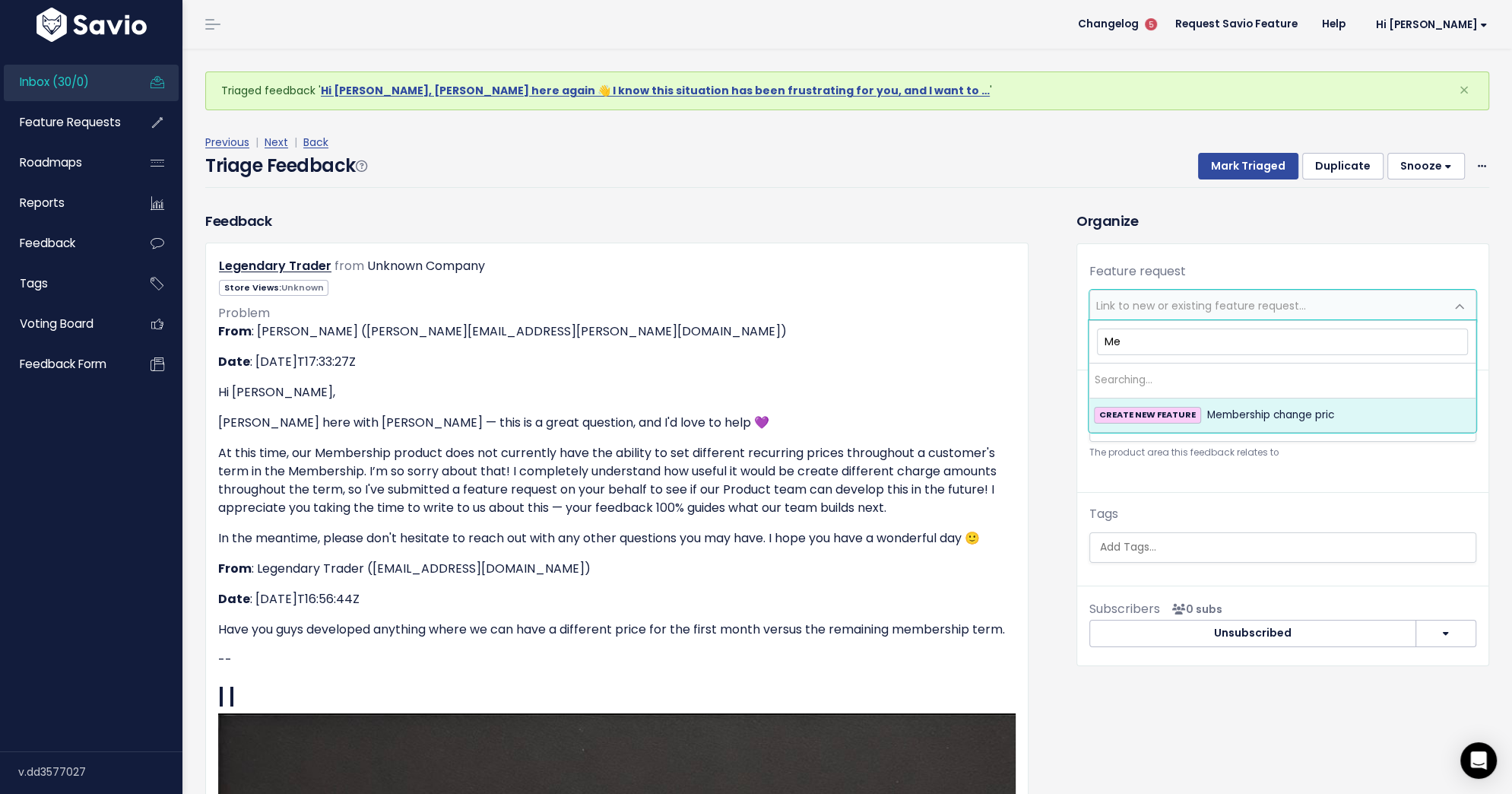
type input "M"
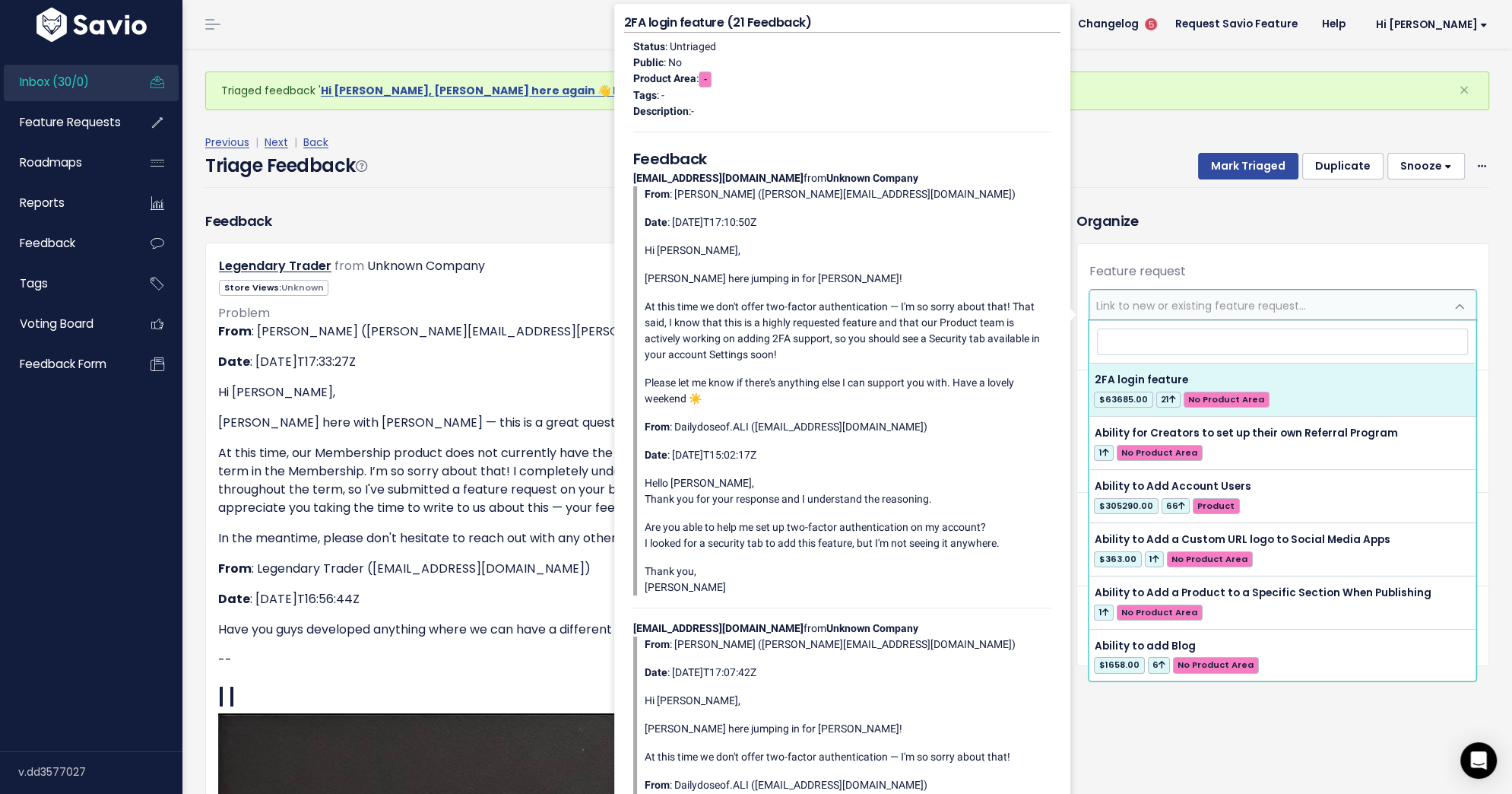
click at [1397, 279] on div "Feature request --------- Link to new or existing feature request... Create a n…" at bounding box center [1283, 316] width 411 height 108
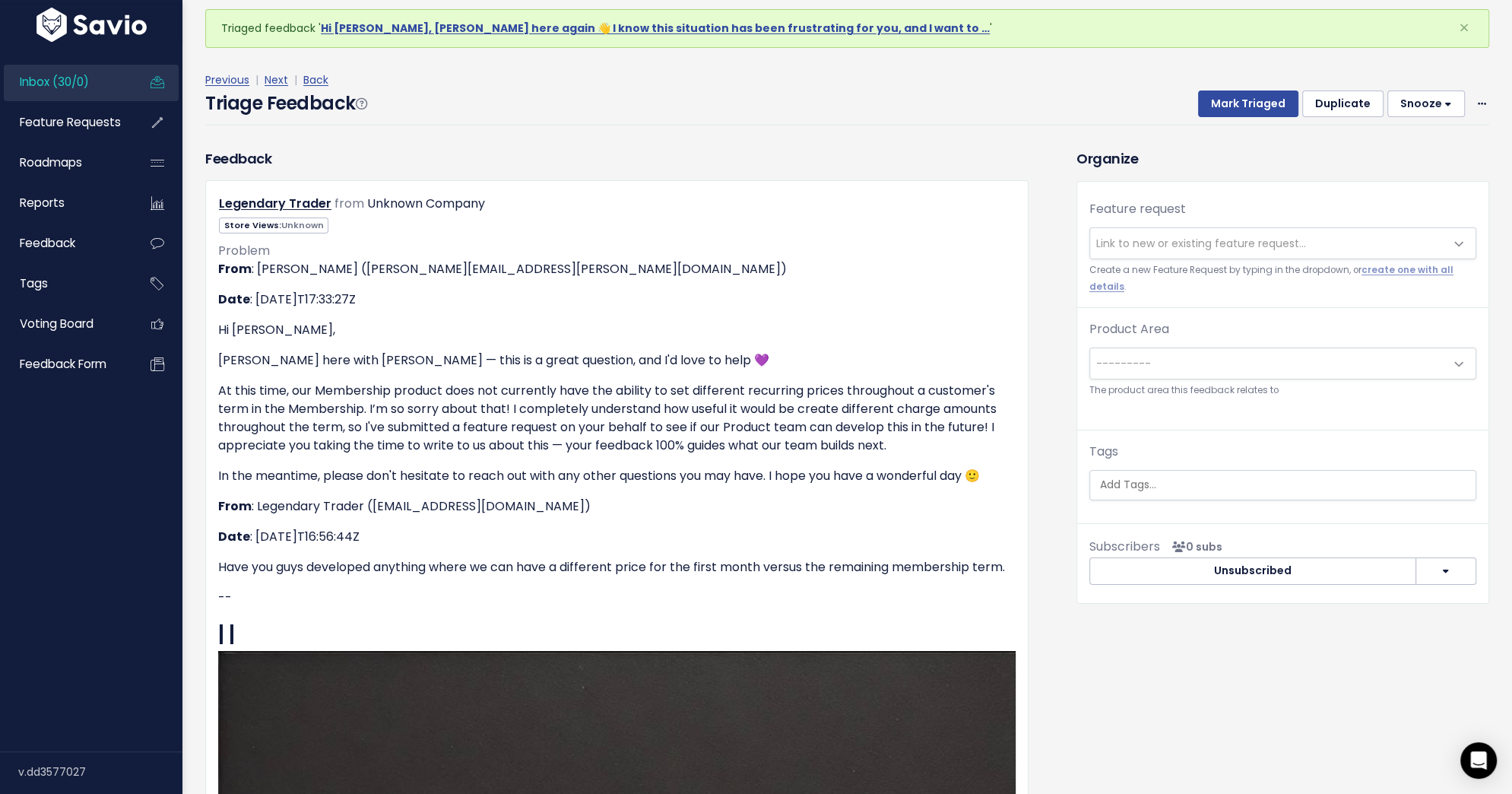
scroll to position [62, 0]
click at [1479, 106] on icon at bounding box center [1481, 105] width 8 height 10
click at [1451, 57] on div "Previous | Next | Back Triage Feedback Mark Triaged Duplicate Snooze 1 day 3 da…" at bounding box center [853, 99] width 1295 height 101
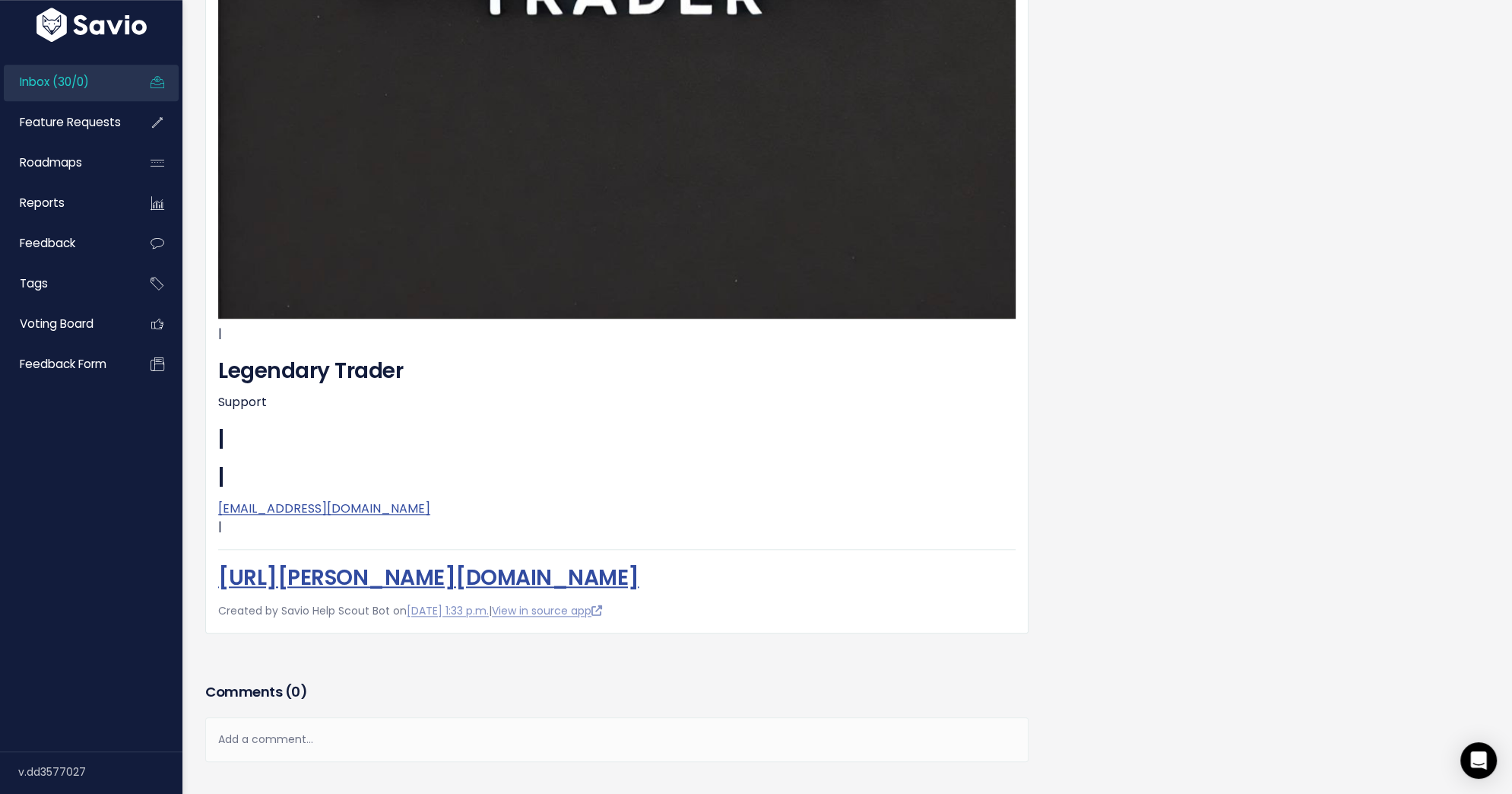
scroll to position [1170, 0]
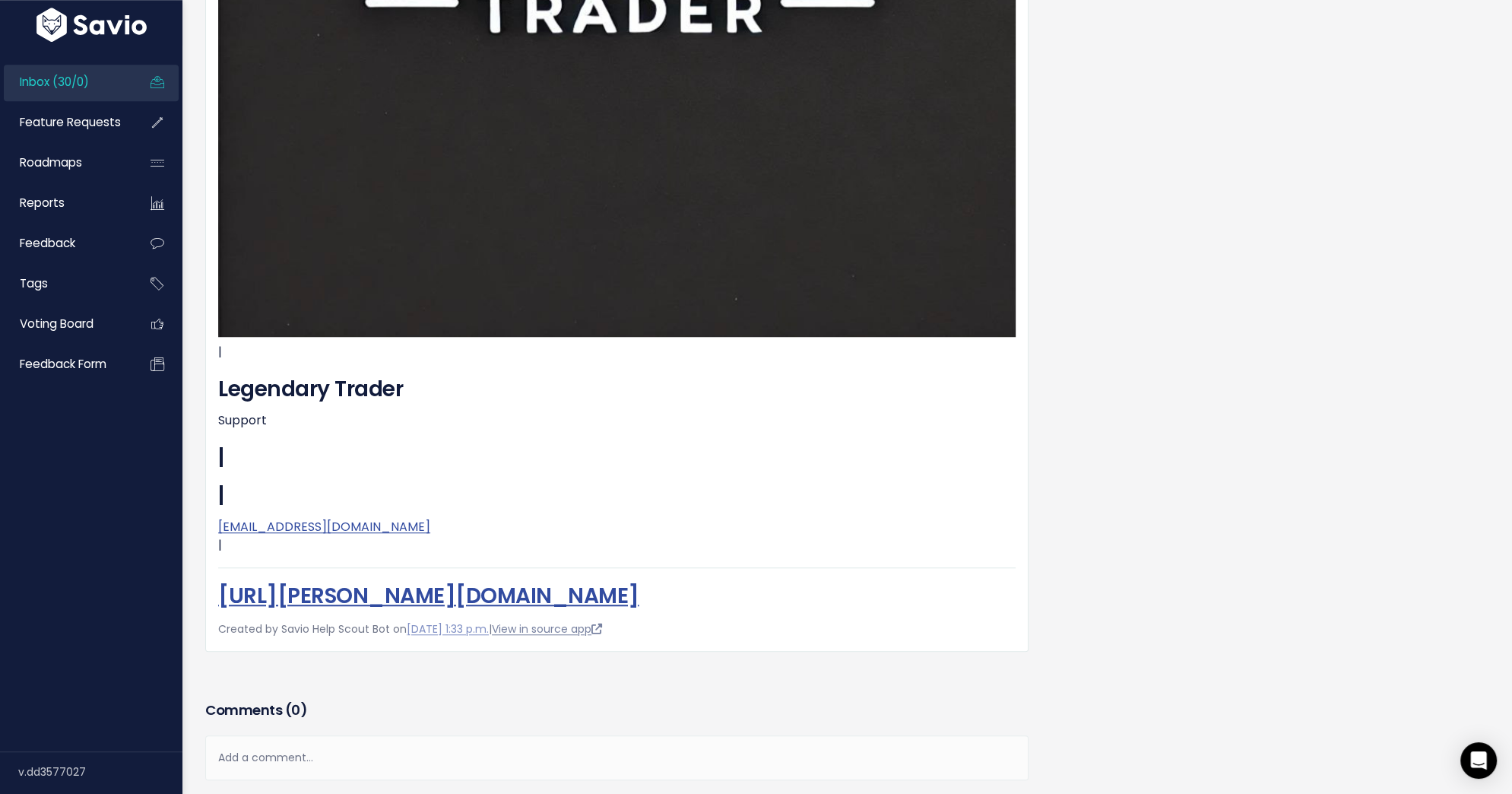
click at [546, 627] on link "View in source app" at bounding box center [547, 628] width 111 height 15
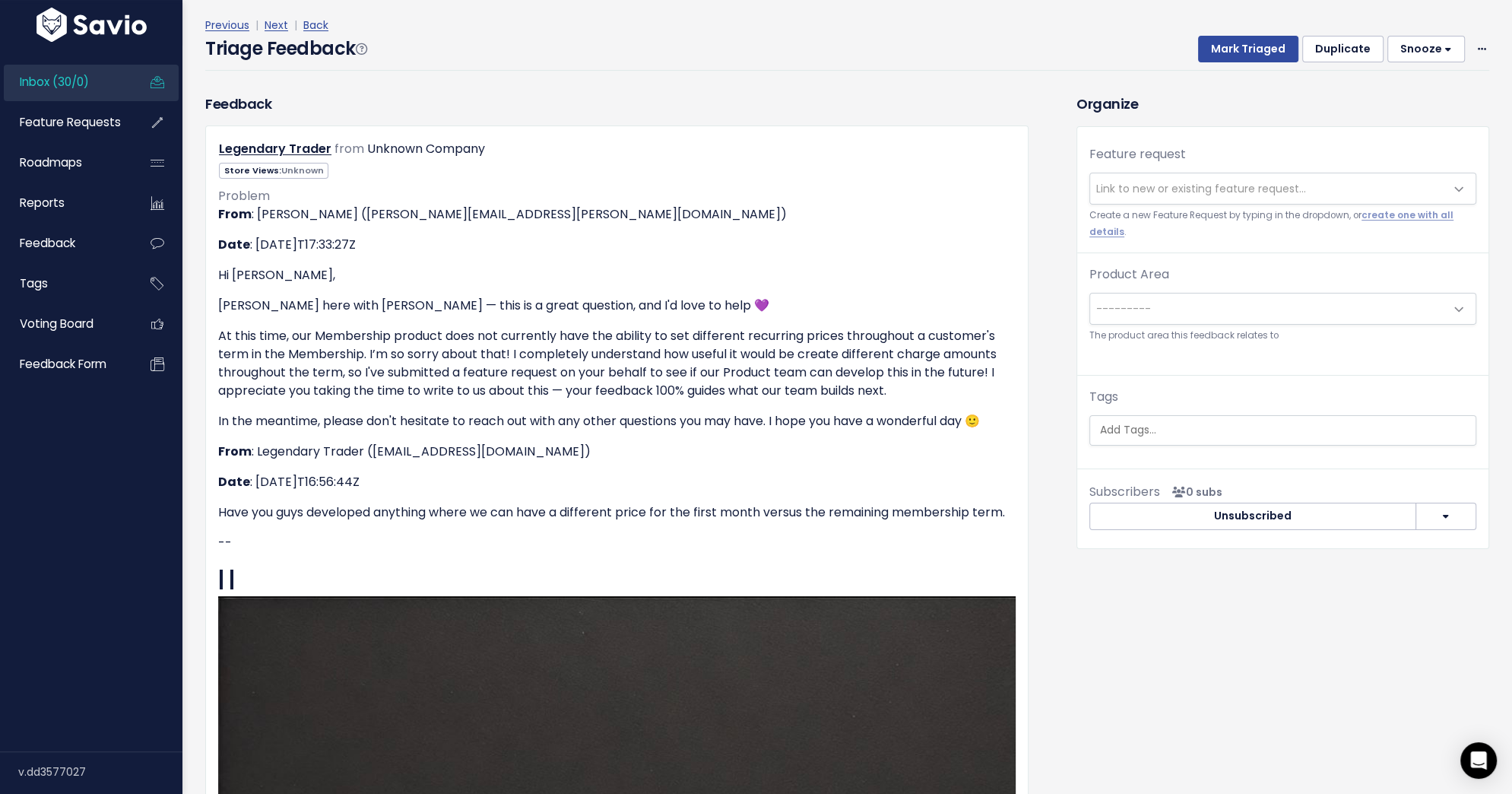
scroll to position [0, 0]
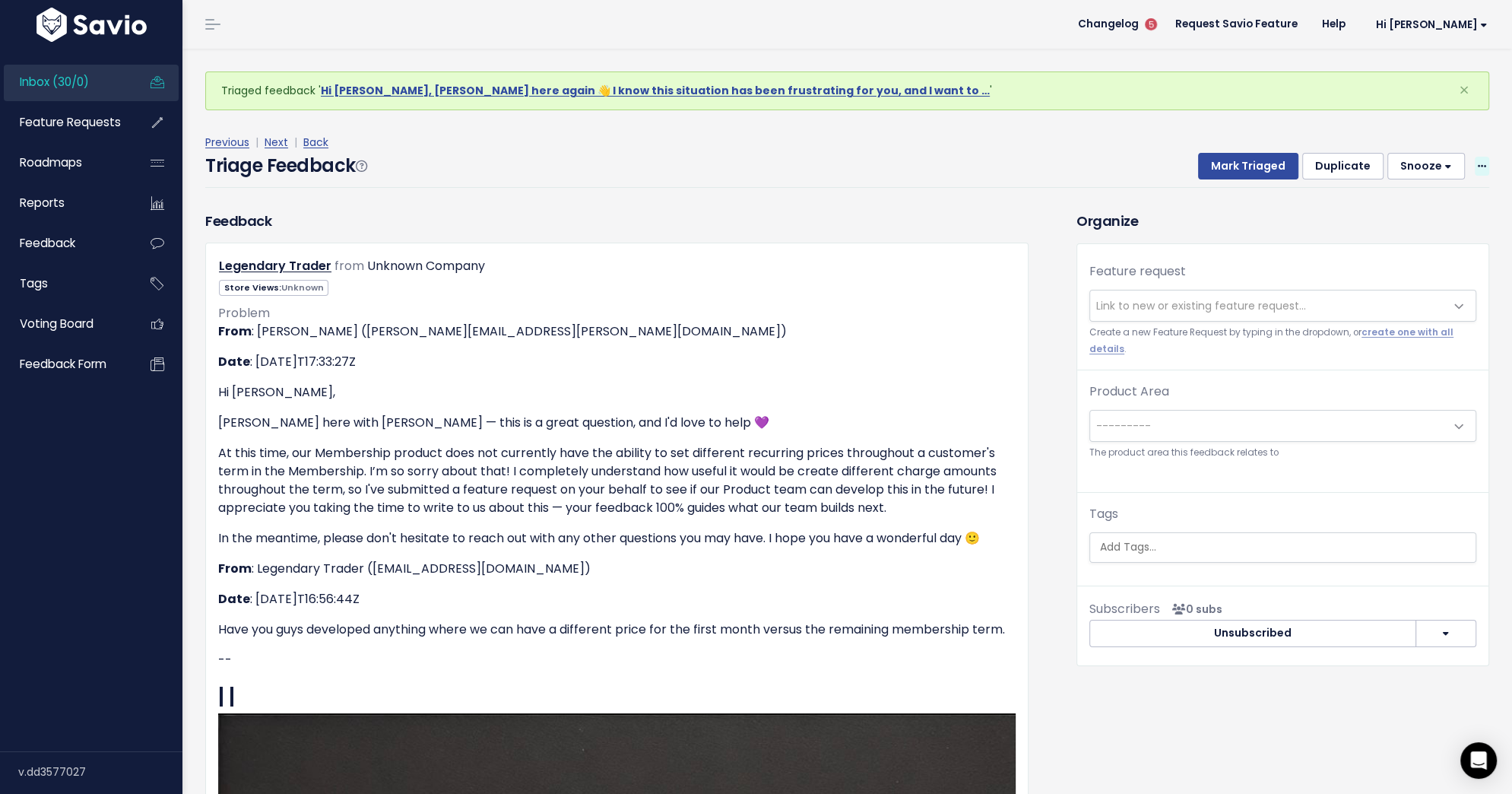
click at [1485, 165] on icon at bounding box center [1481, 166] width 8 height 10
click at [1393, 231] on link "Delete" at bounding box center [1422, 237] width 110 height 30
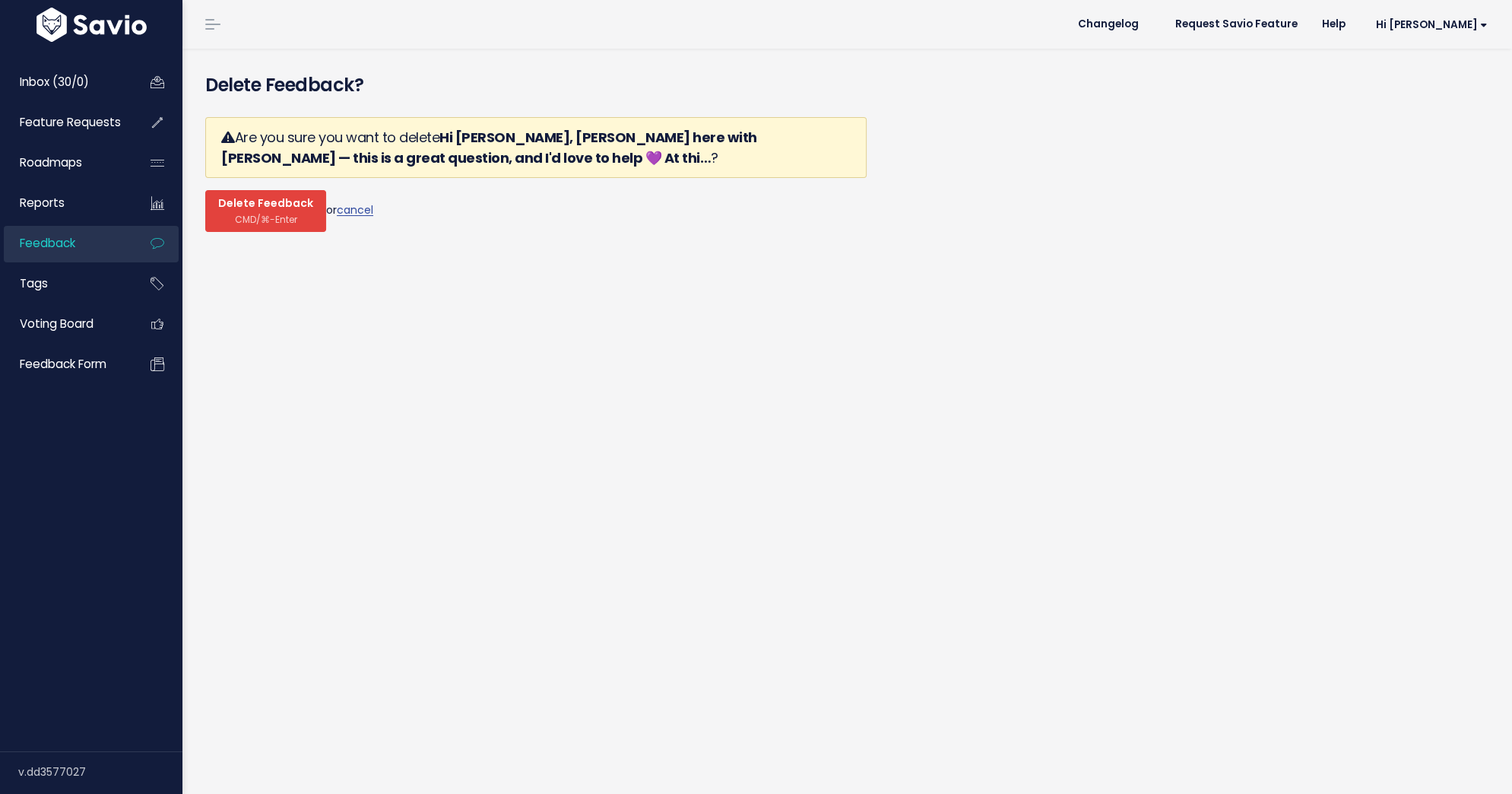
click at [235, 216] on span "CMD/⌘-Enter" at bounding box center [266, 219] width 62 height 12
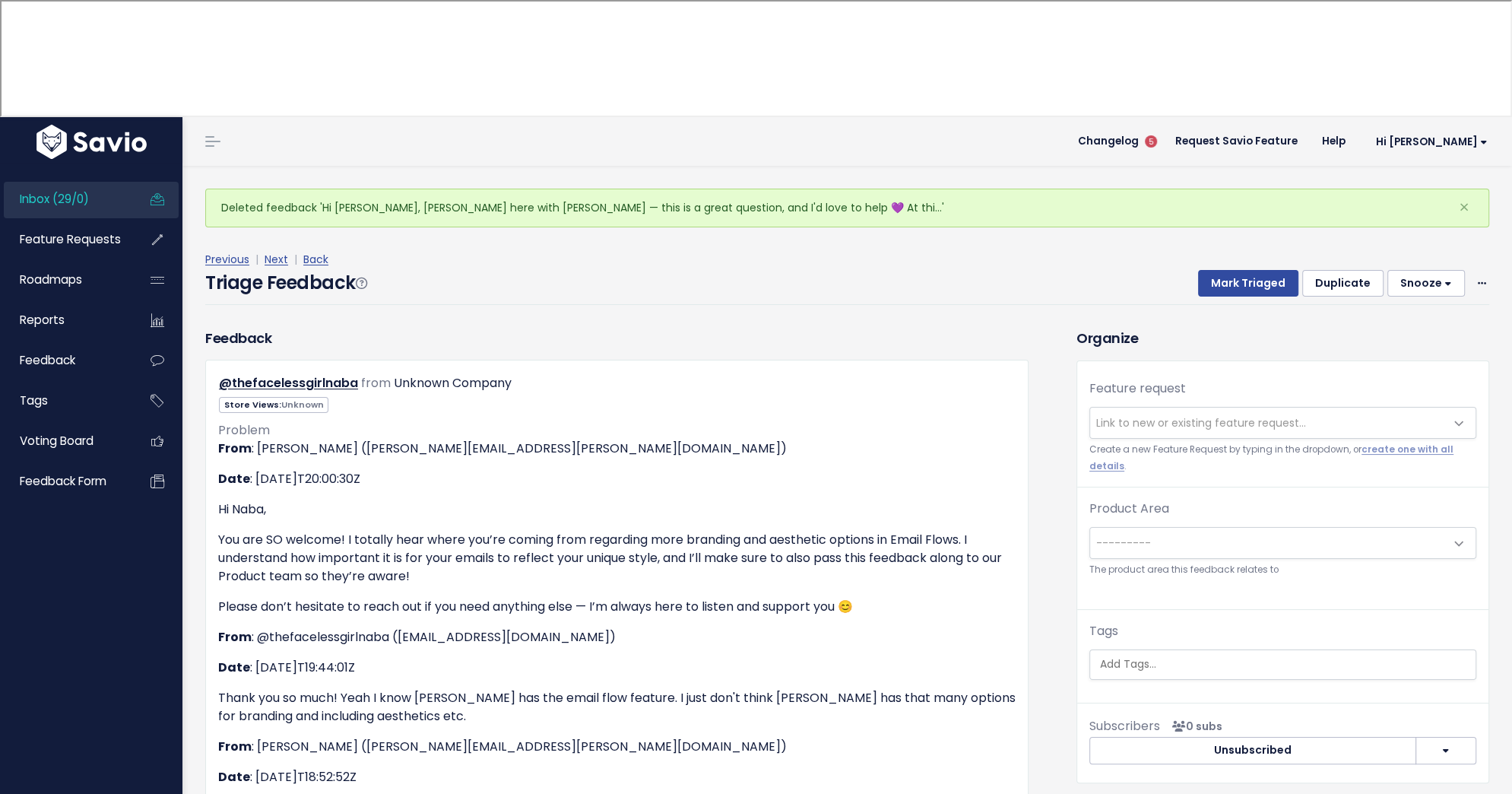
click at [1171, 408] on span "Link to new or existing feature request..." at bounding box center [1268, 423] width 355 height 31
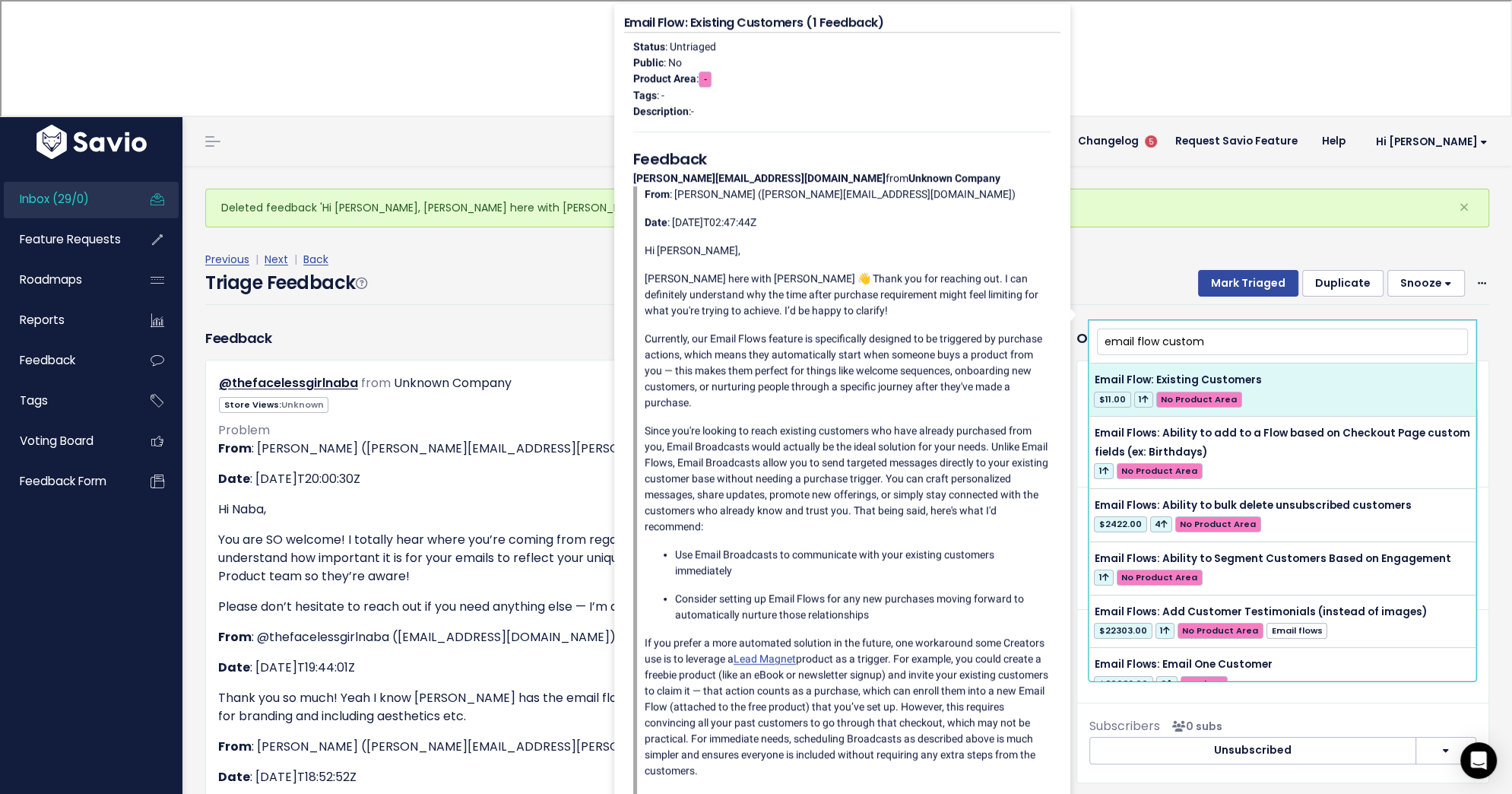
click at [1185, 344] on input "email flow custom" at bounding box center [1282, 342] width 371 height 27
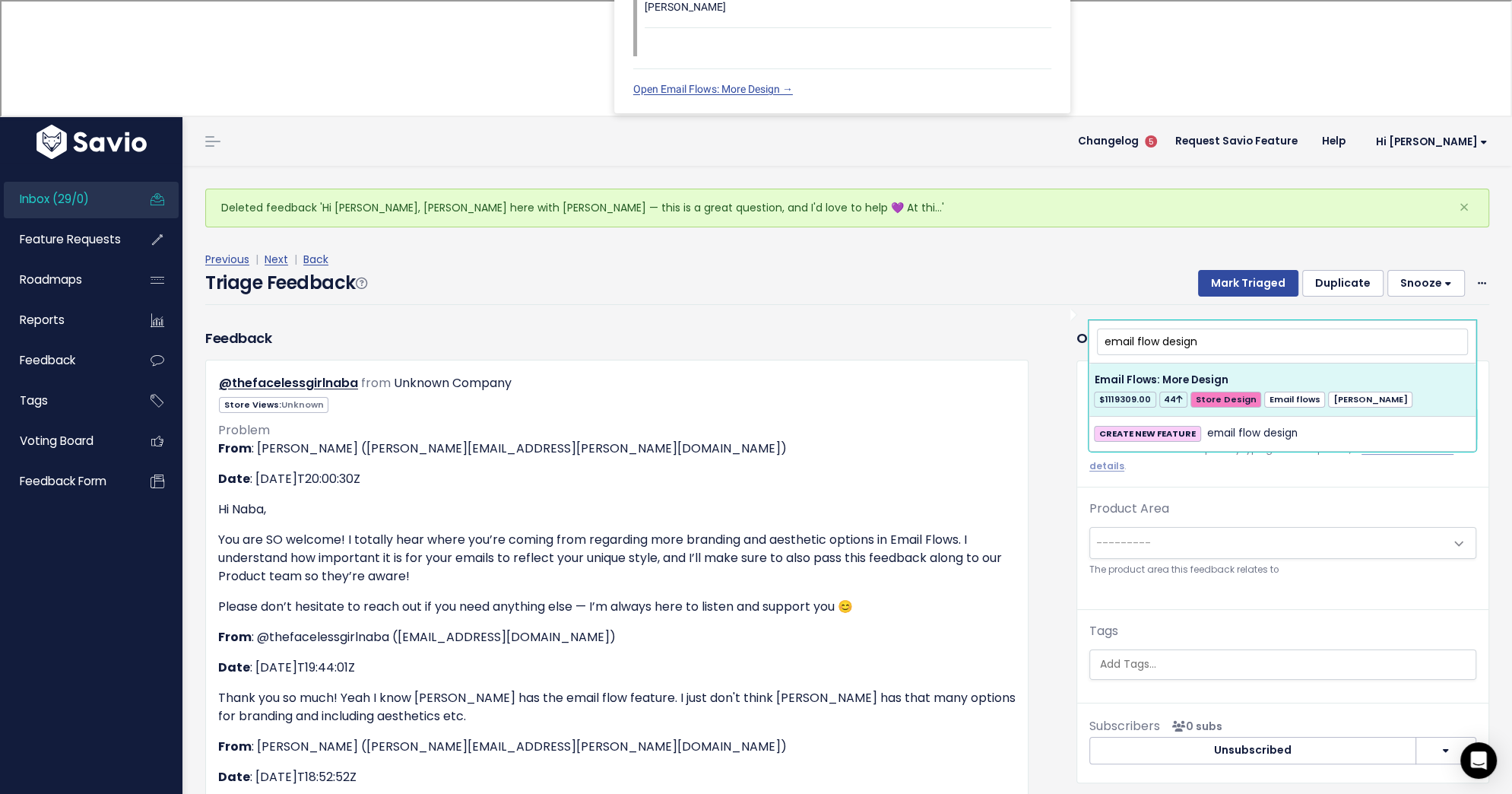
type input "email flow design"
select select "34117"
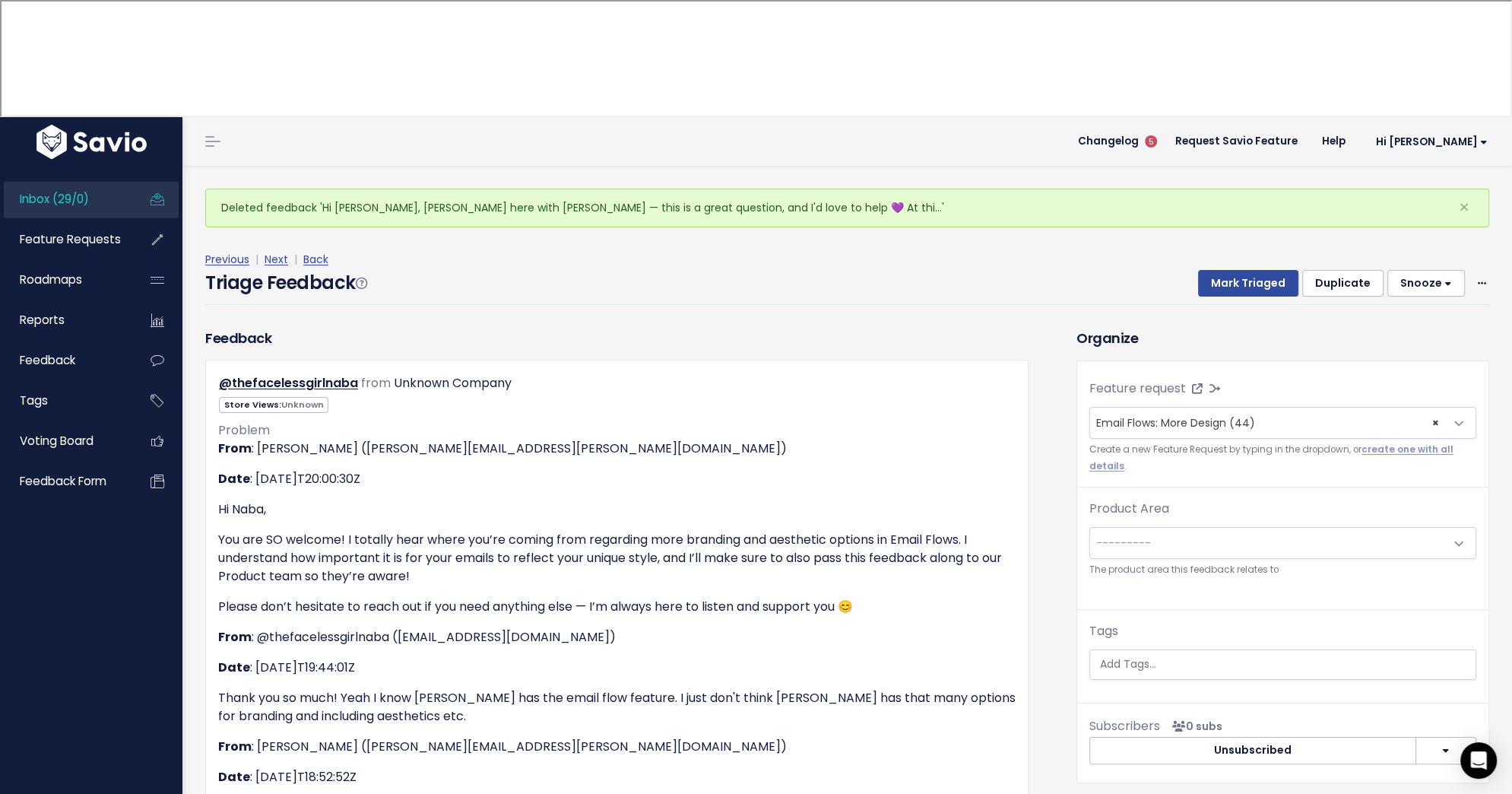
click at [1177, 527] on span "---------" at bounding box center [1268, 543] width 355 height 31
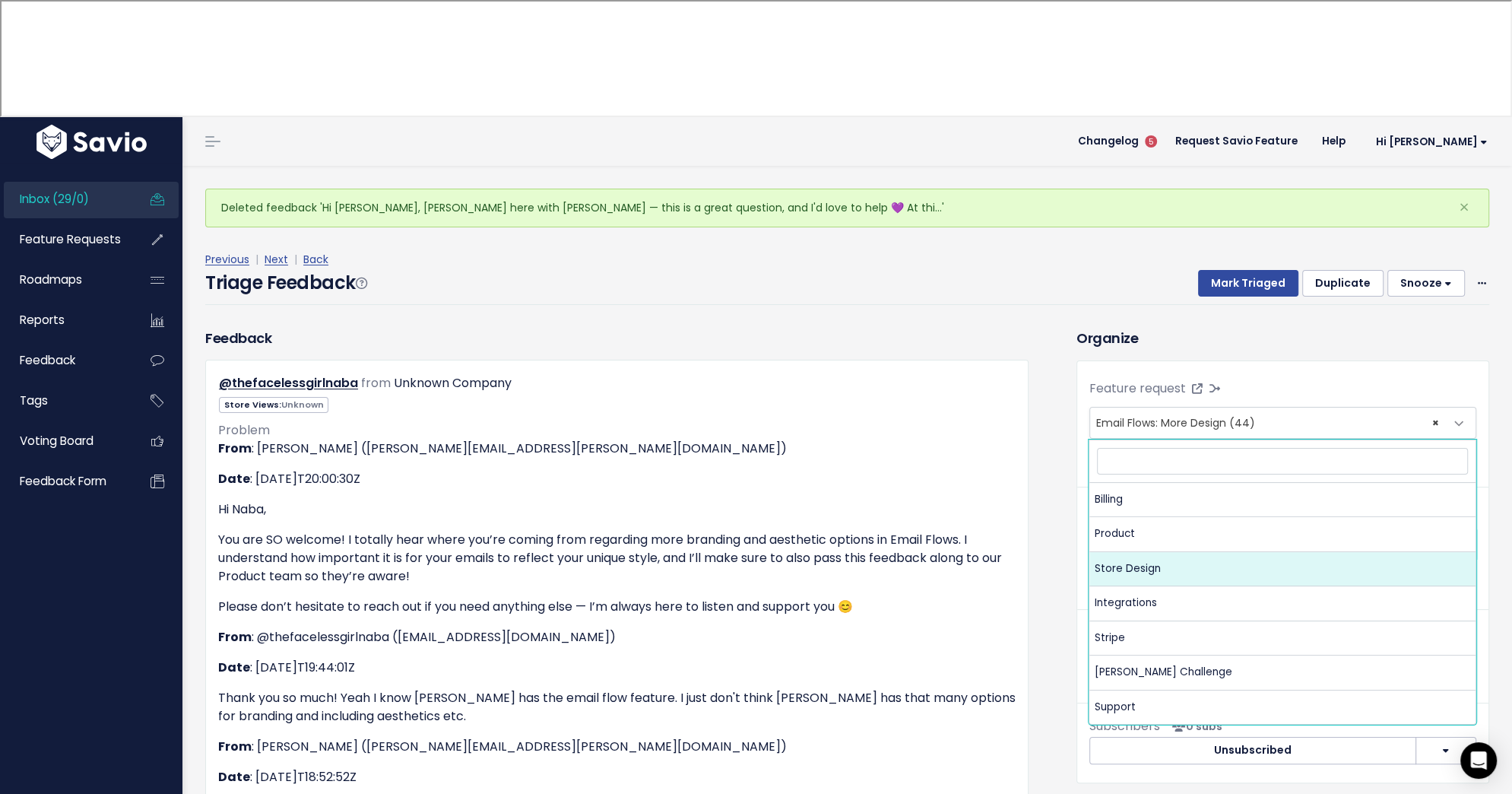
select select "MAIN:STORE_DESIGN"
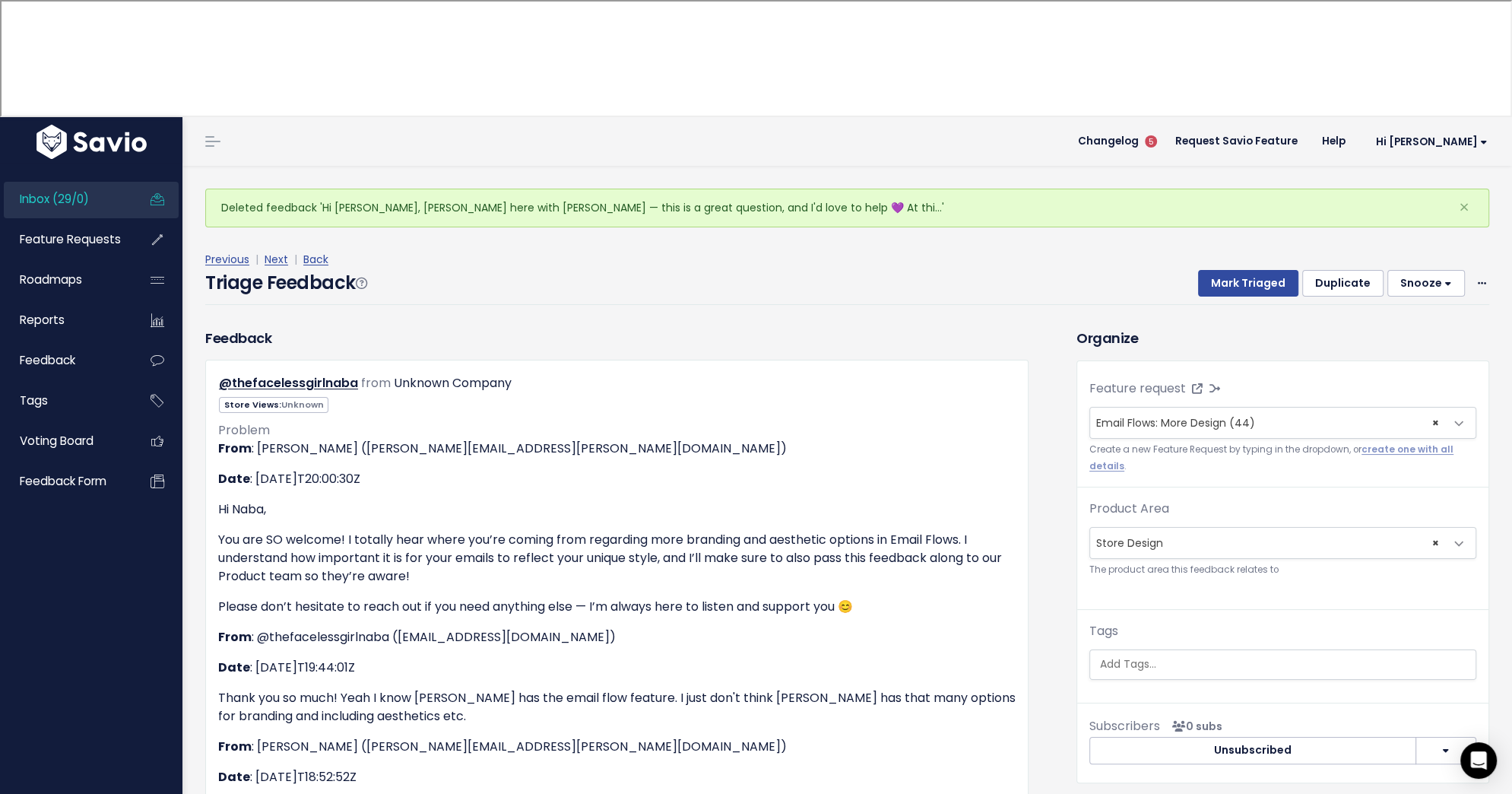
click at [1260, 269] on div "Triage Feedback Mark Triaged Duplicate Snooze 1 day 3 days 7 days 14 days Edit …" at bounding box center [847, 287] width 1284 height 36
click at [1254, 269] on button "Mark Triaged" at bounding box center [1249, 283] width 101 height 27
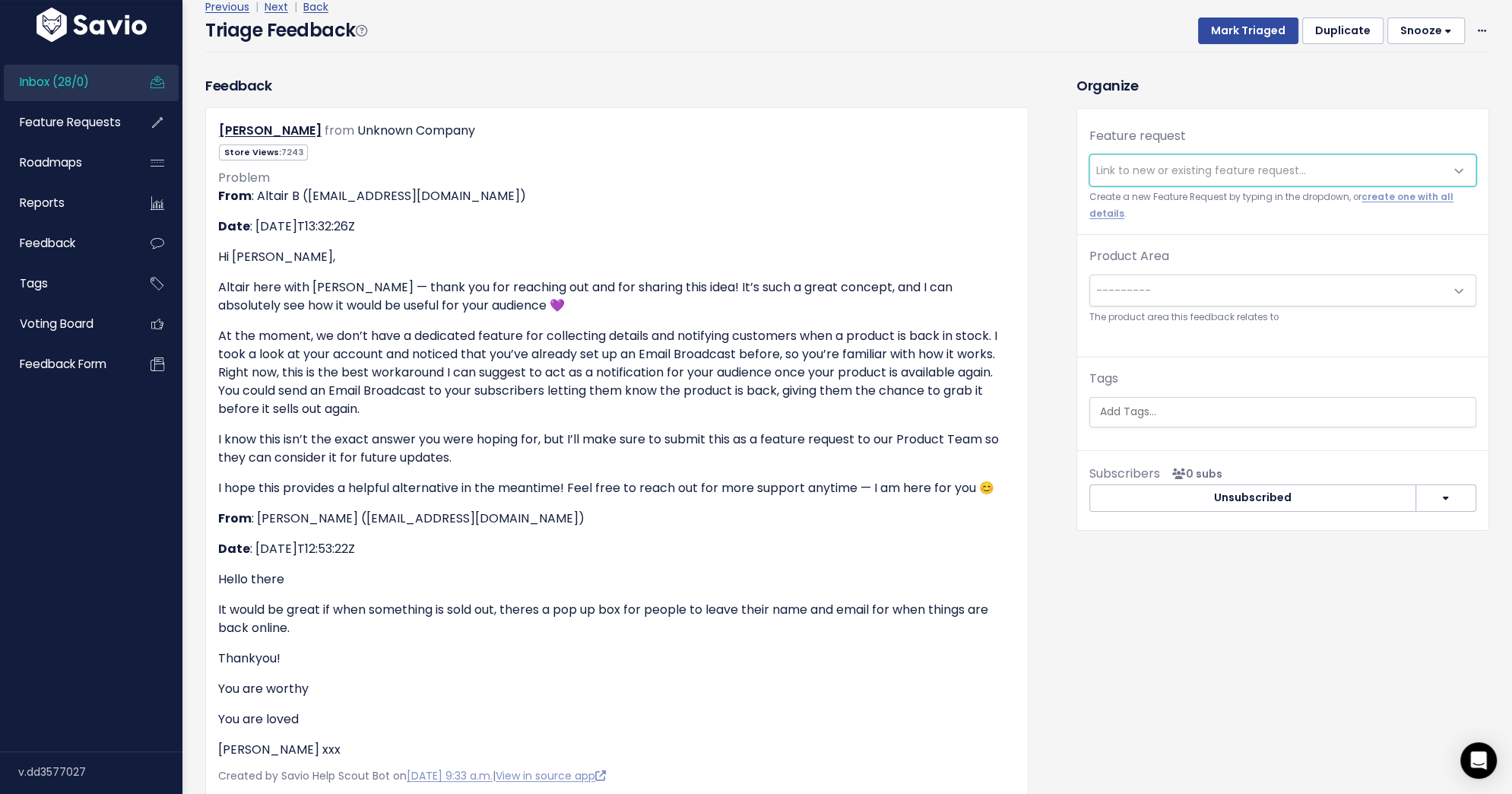
scroll to position [141, 0]
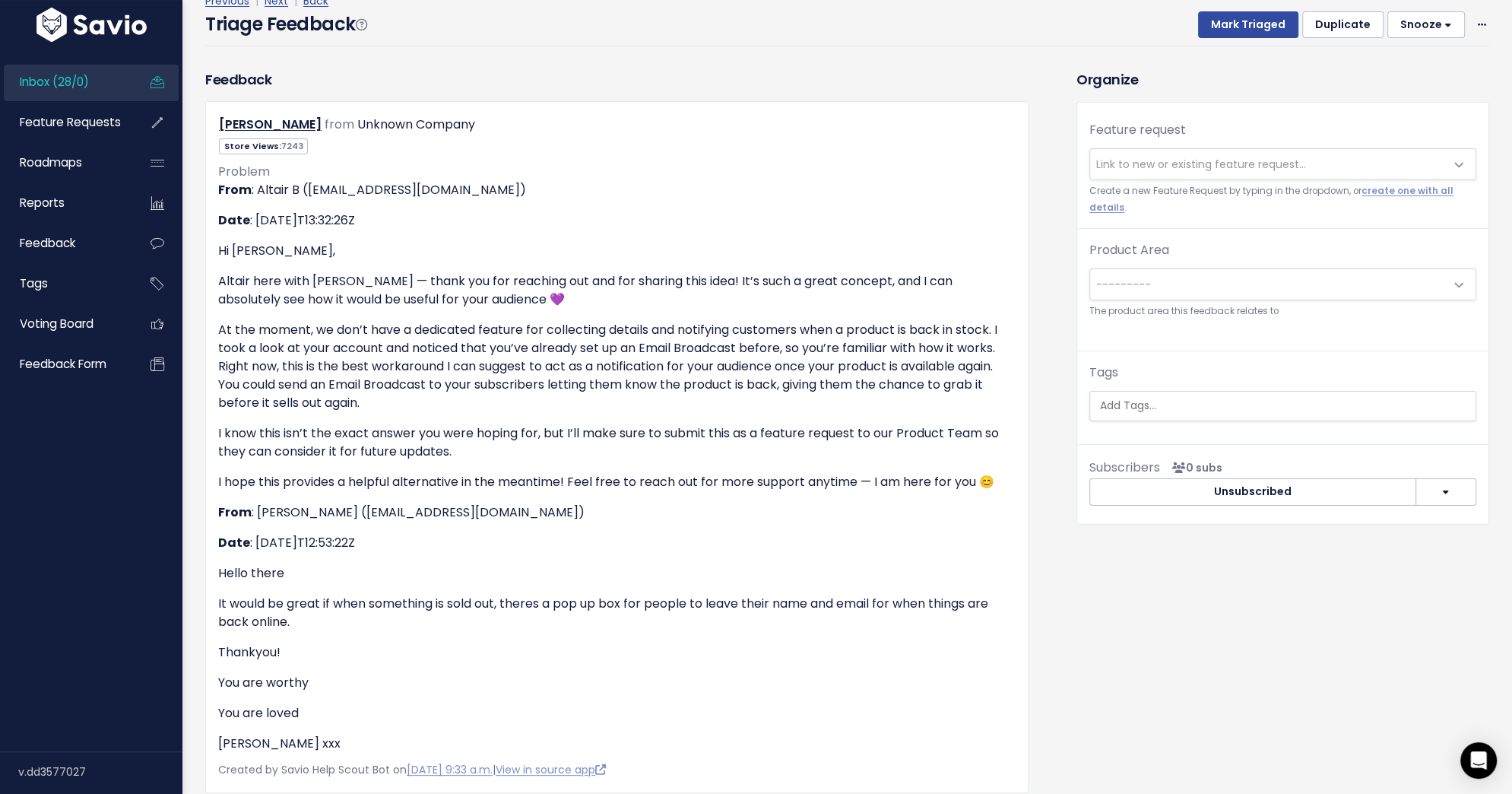
click at [1187, 165] on span "Link to new or existing feature request..." at bounding box center [1201, 163] width 210 height 15
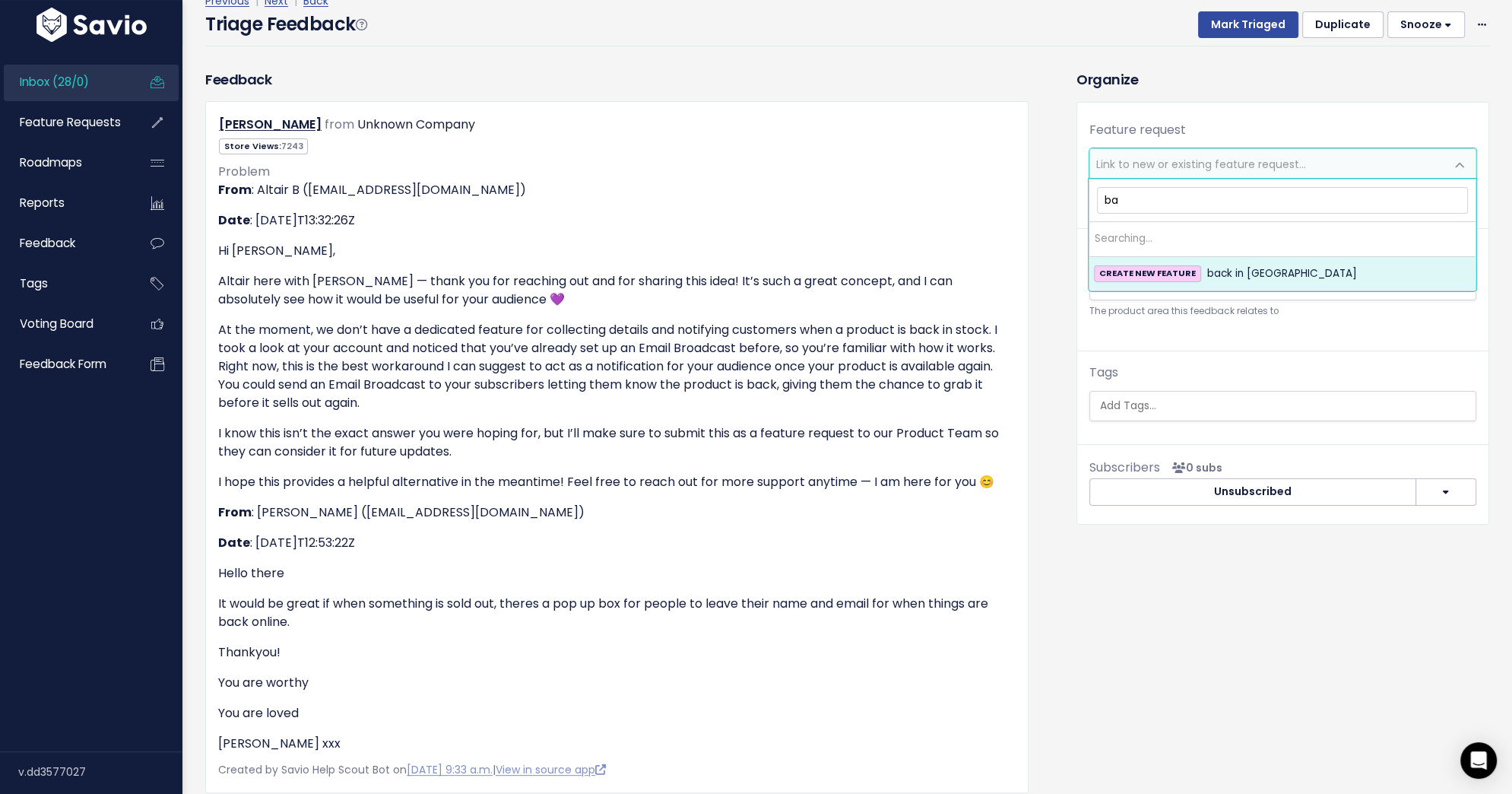
type input "b"
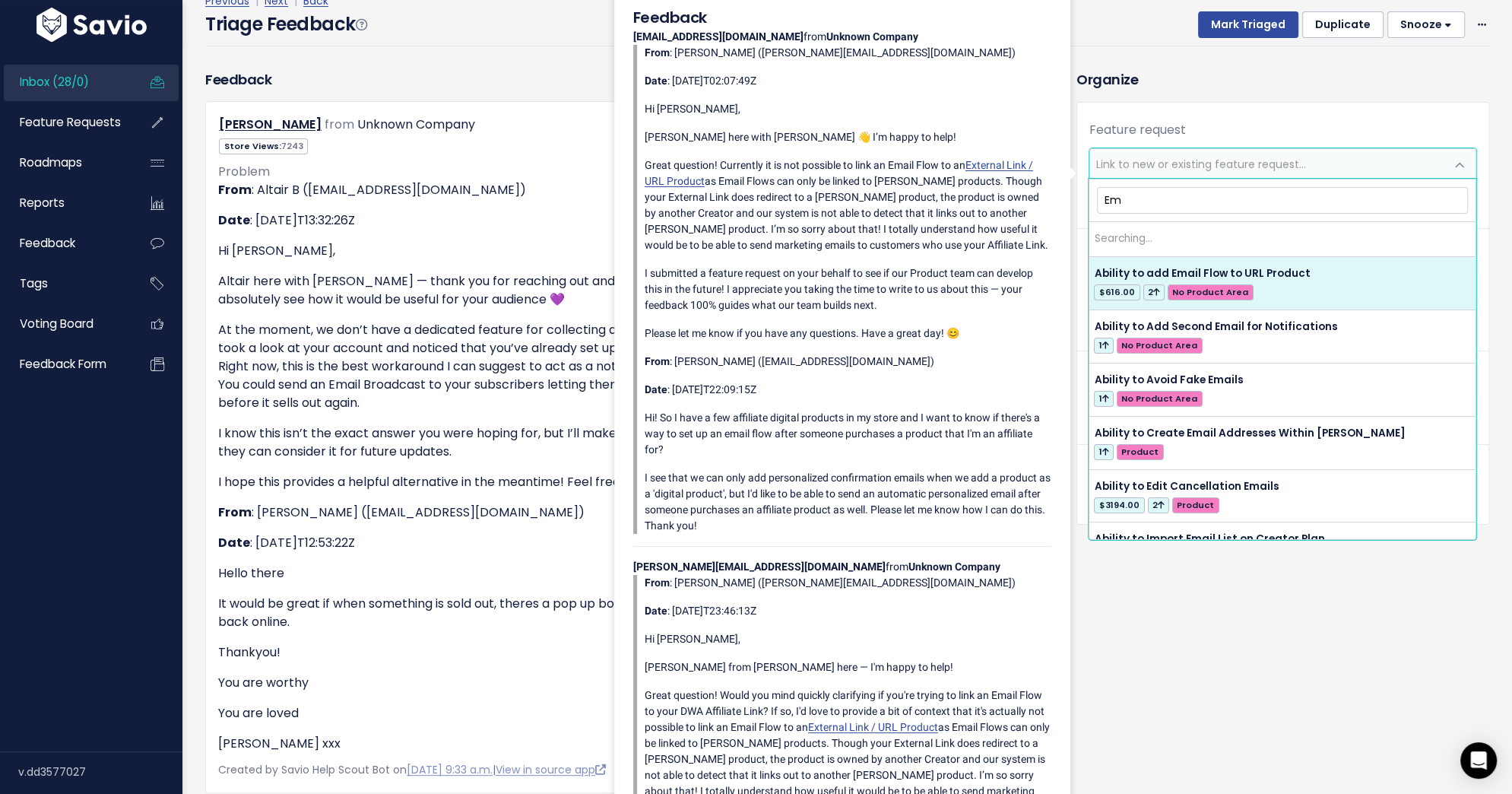
type input "E"
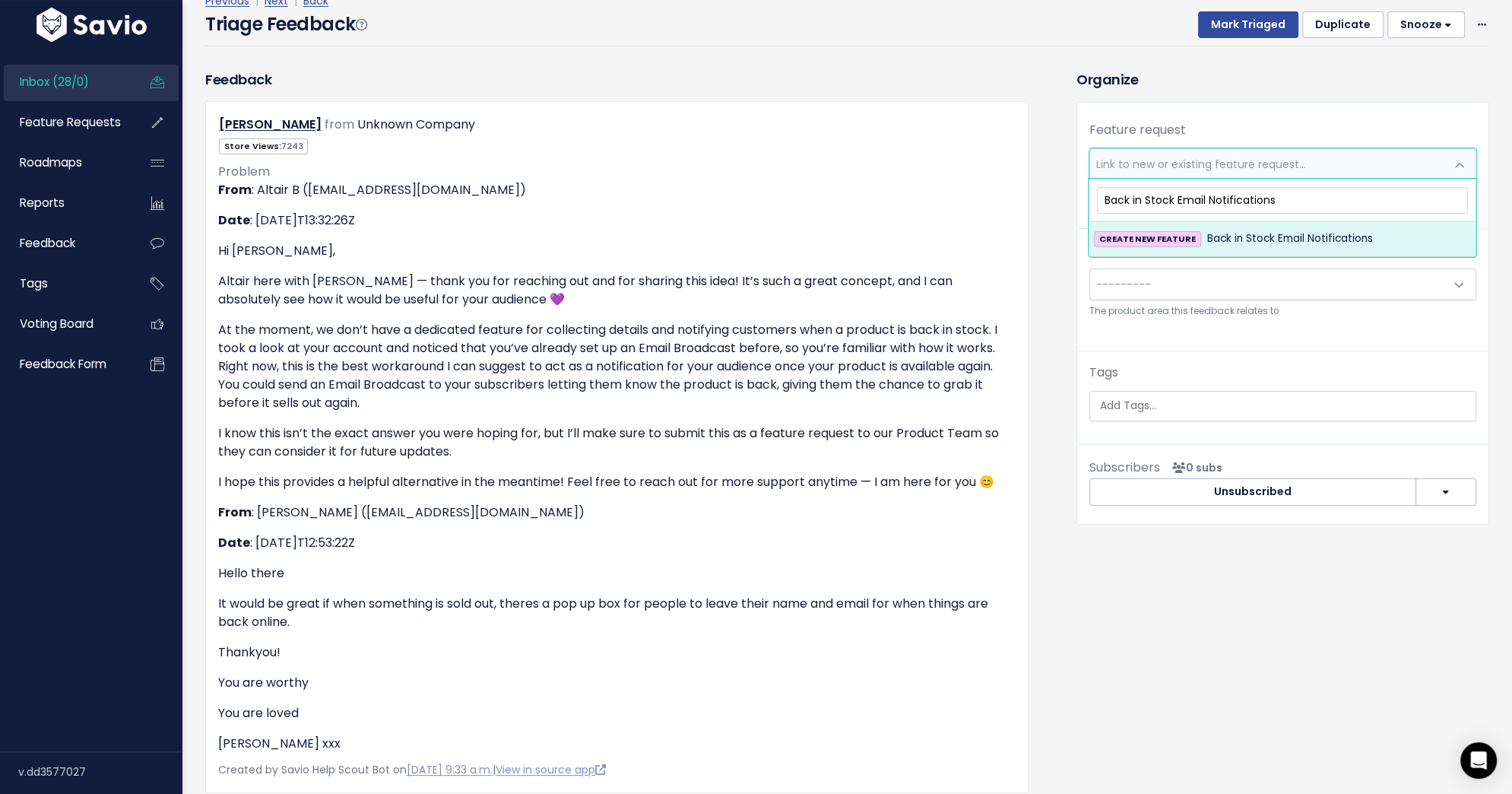
type input "Back in Stock Email Notifications"
click at [1210, 239] on span "Back in Stock Email Notifications" at bounding box center [1290, 239] width 166 height 18
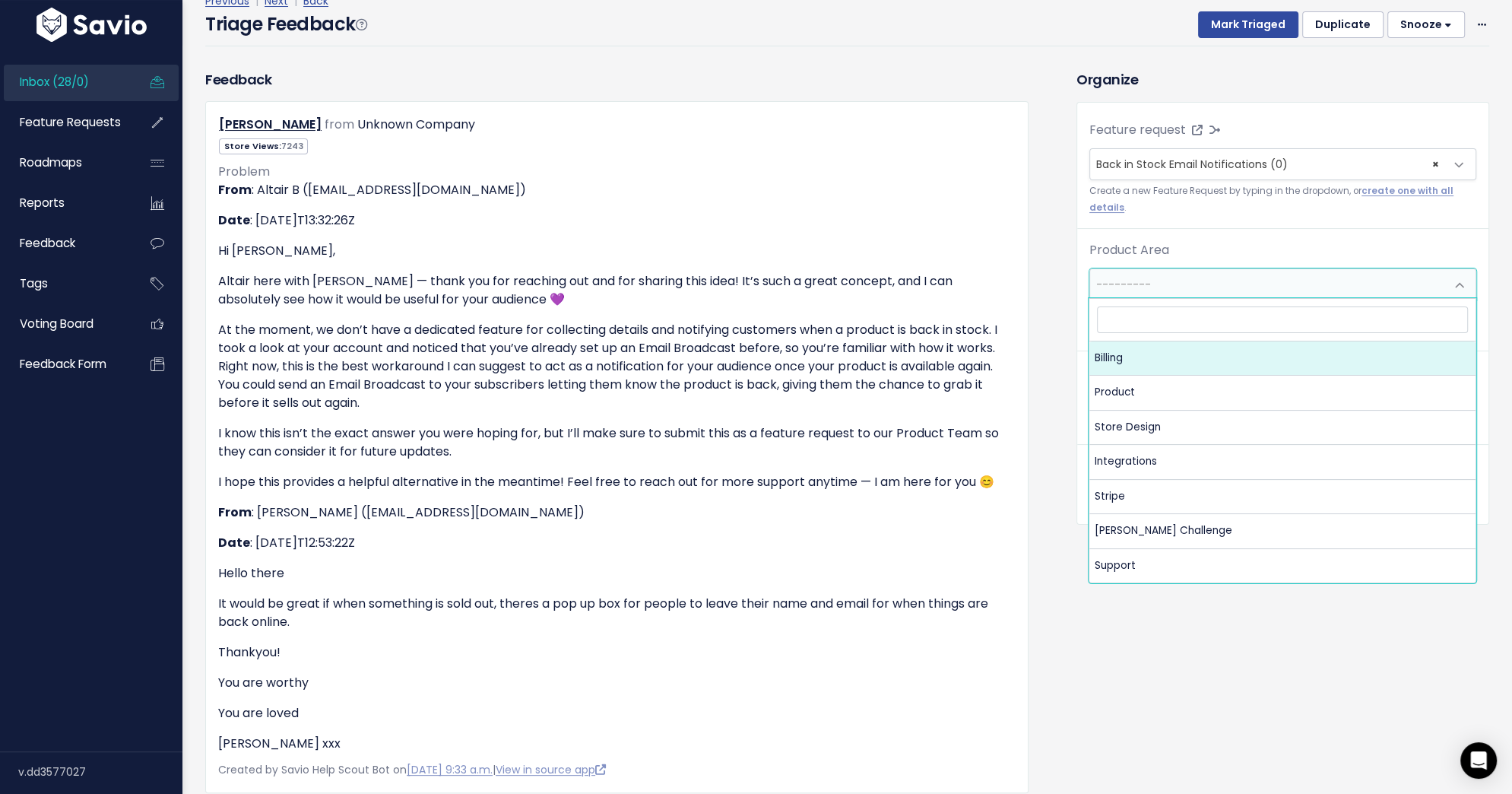
click at [1200, 269] on span "---------" at bounding box center [1268, 285] width 355 height 31
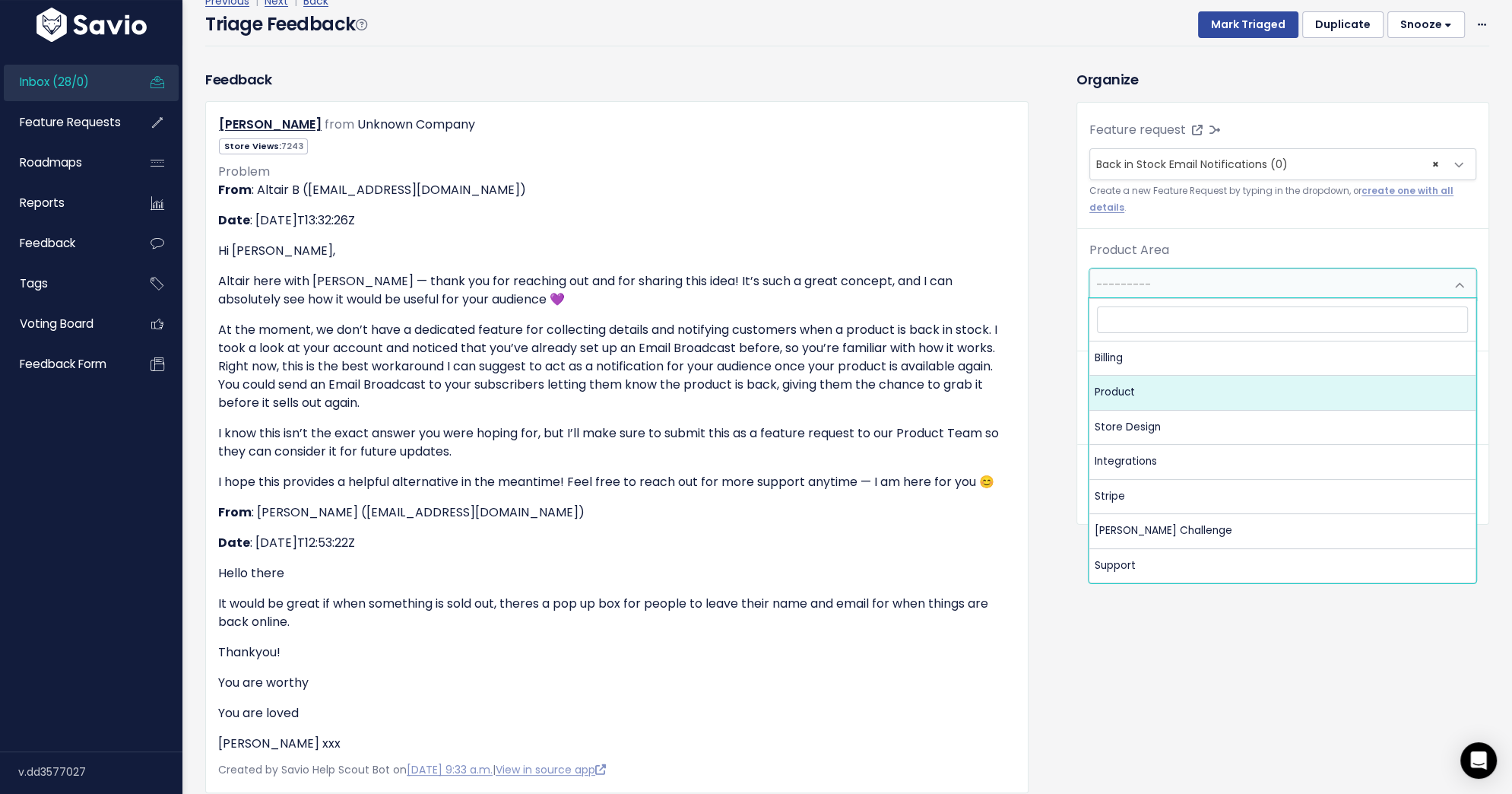
select select "MAIN:PRODUCT"
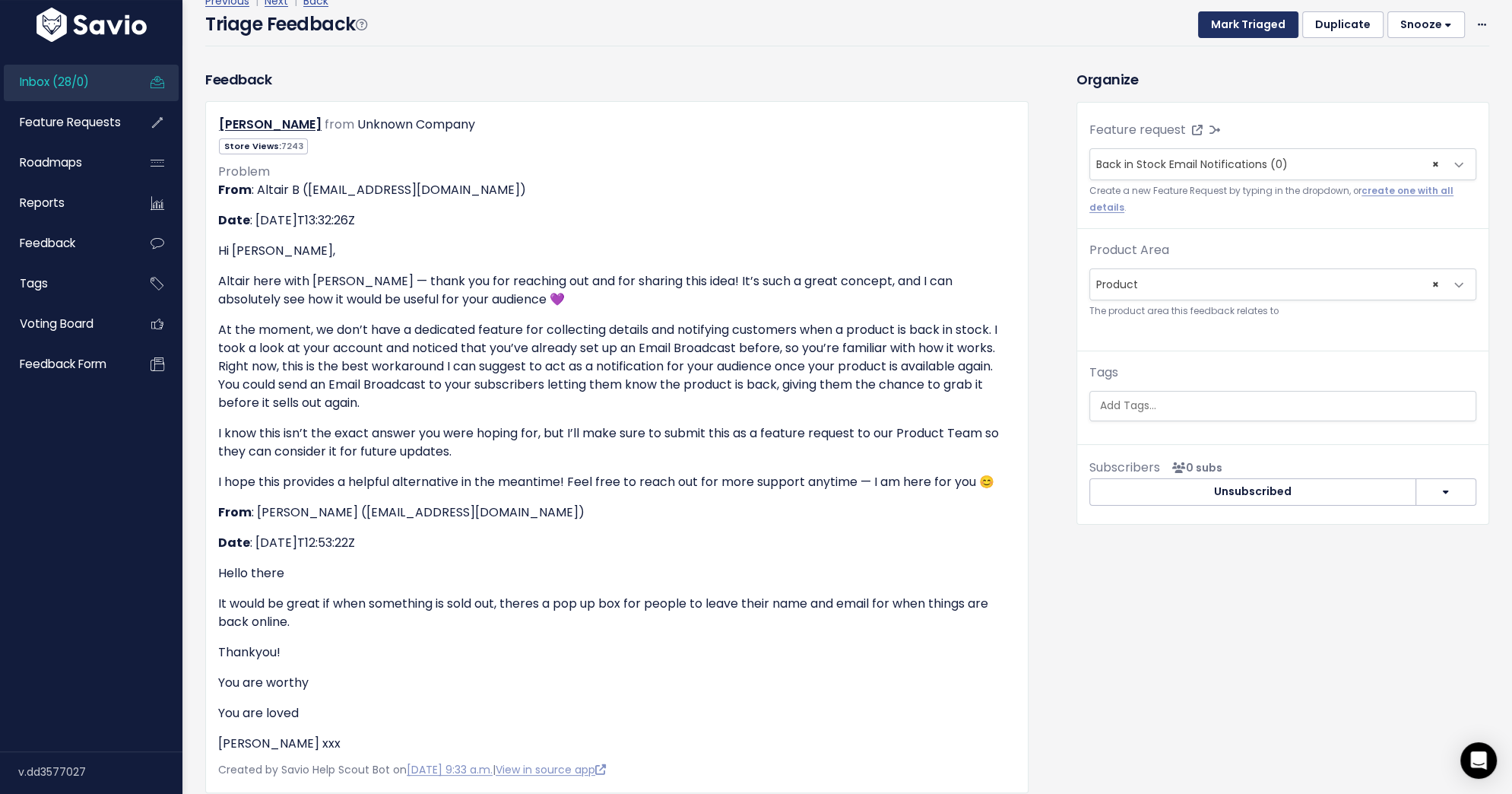
click at [1276, 29] on button "Mark Triaged" at bounding box center [1249, 25] width 101 height 27
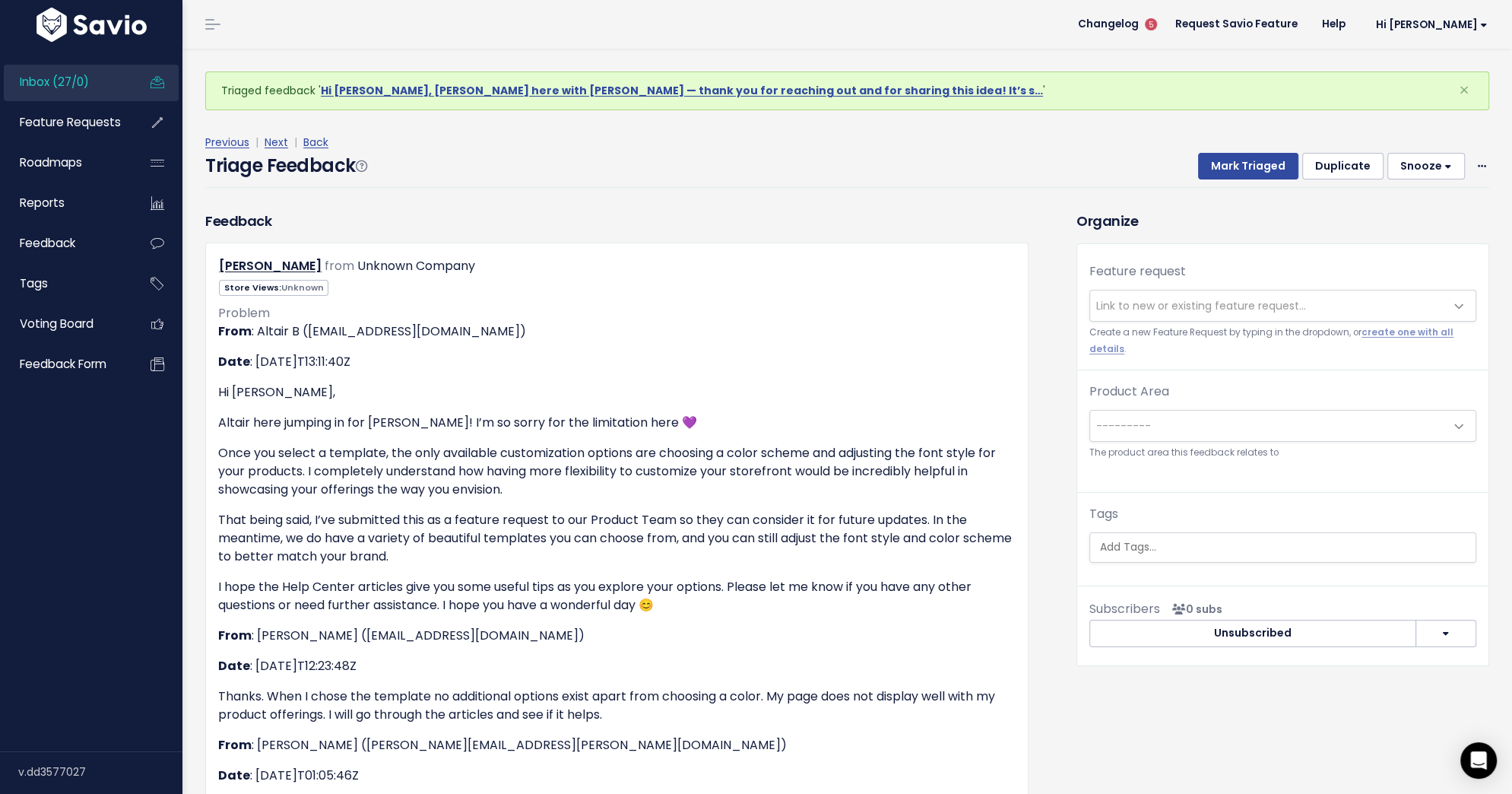
click at [1210, 298] on span "Link to new or existing feature request..." at bounding box center [1201, 305] width 210 height 15
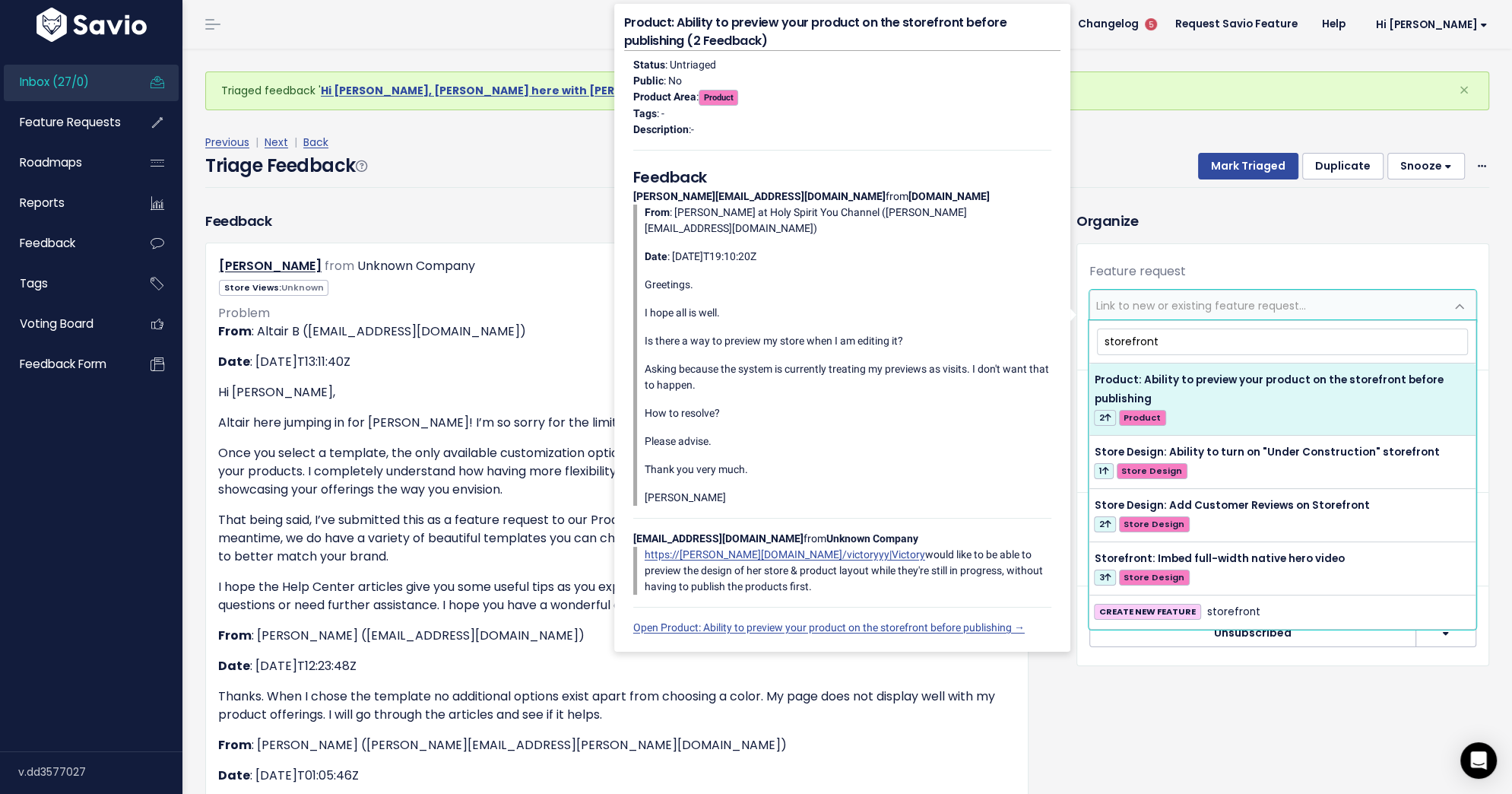
click at [1136, 339] on input "storefront" at bounding box center [1282, 342] width 371 height 27
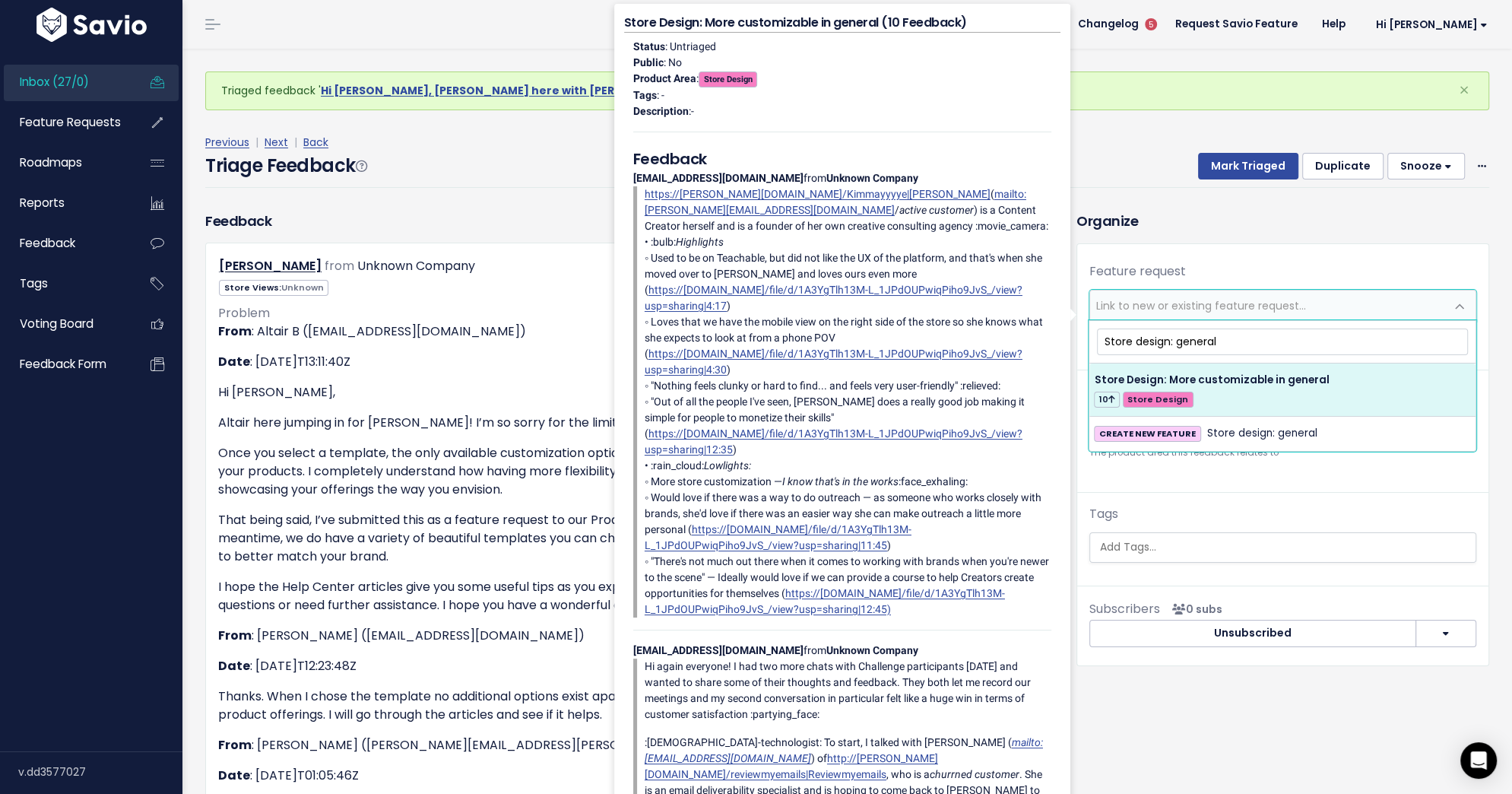
type input "Store design: general"
select select "61706"
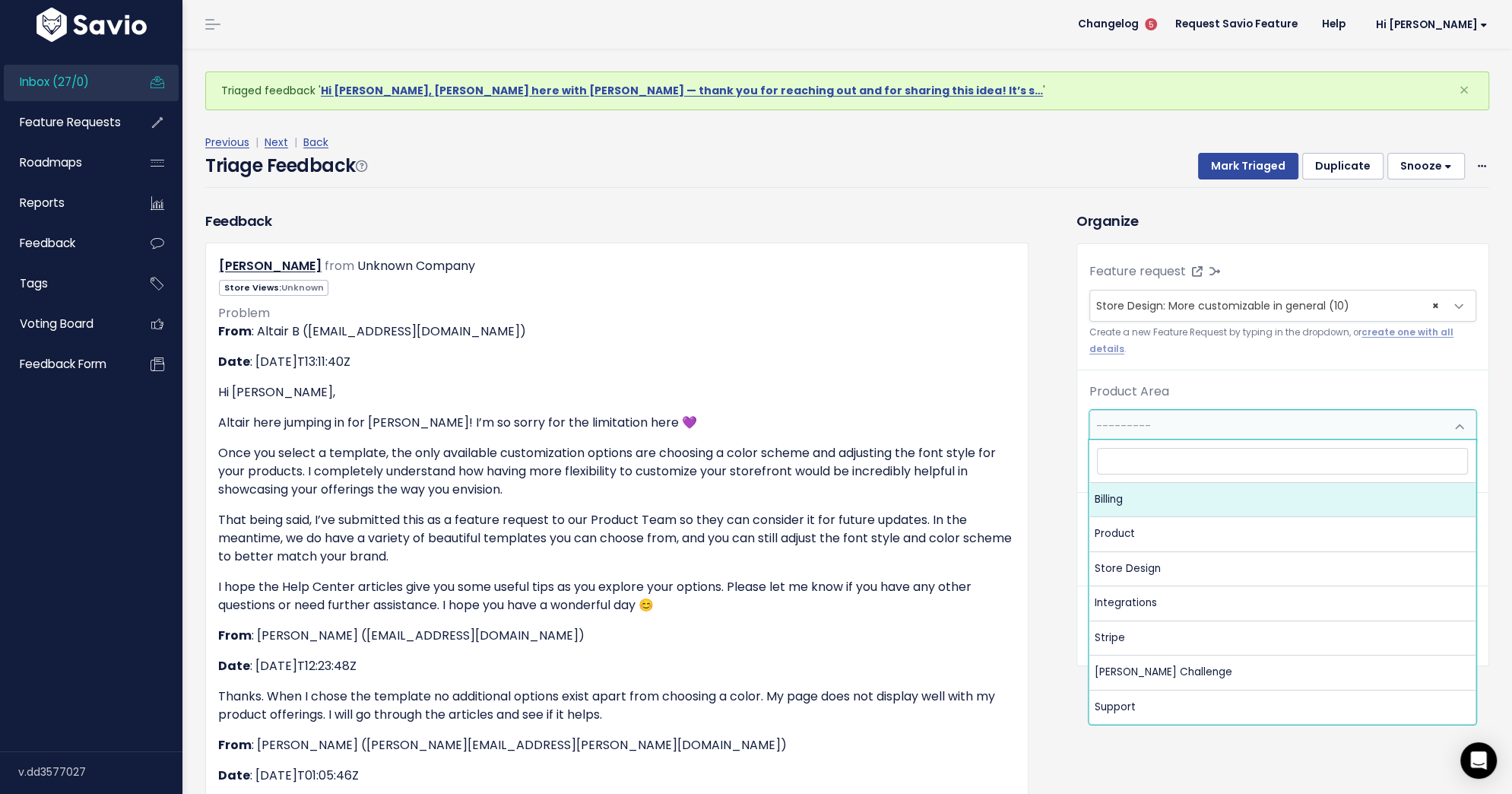
click at [1119, 432] on span "---------" at bounding box center [1268, 426] width 355 height 31
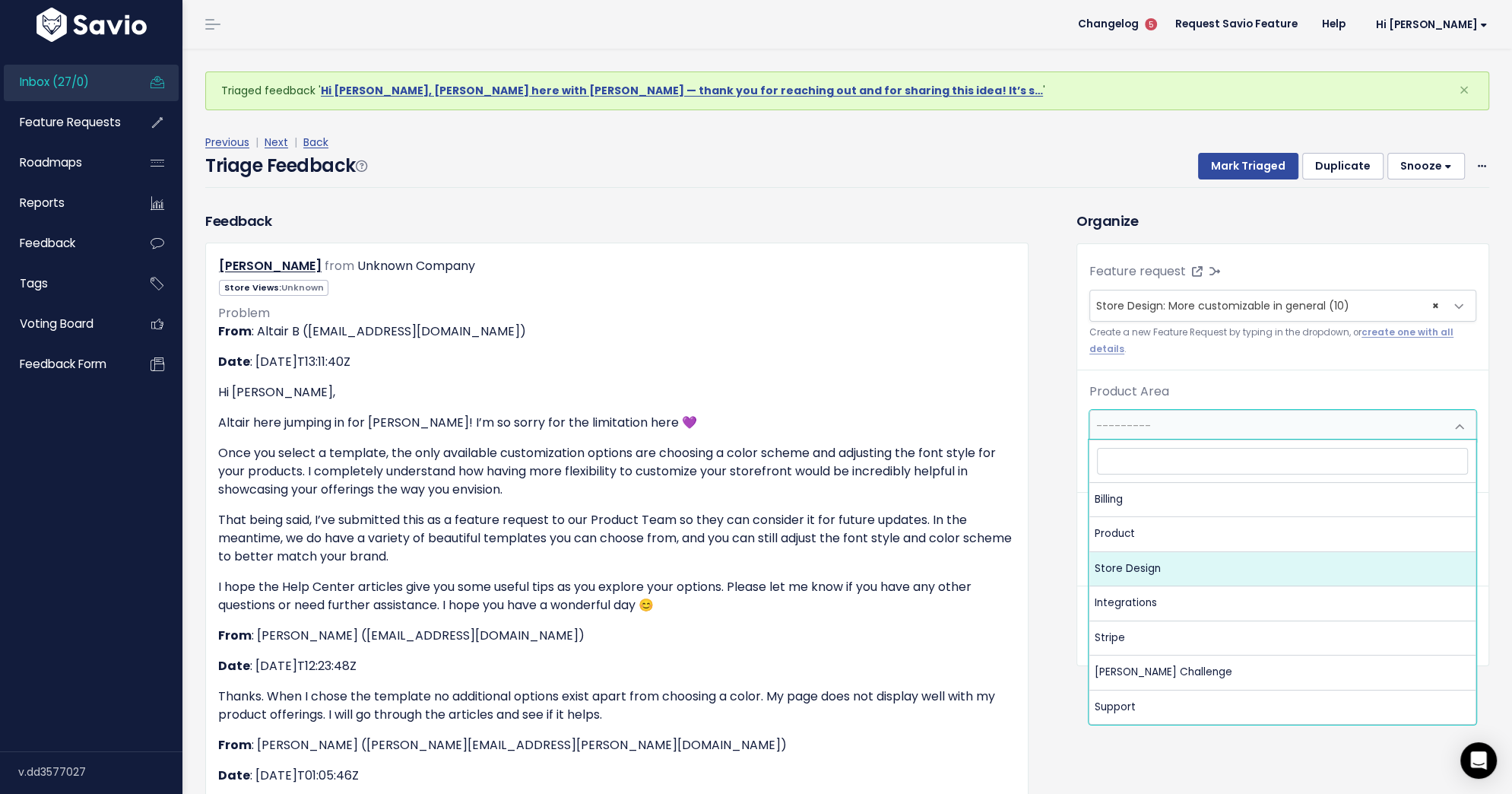
select select "MAIN:STORE_DESIGN"
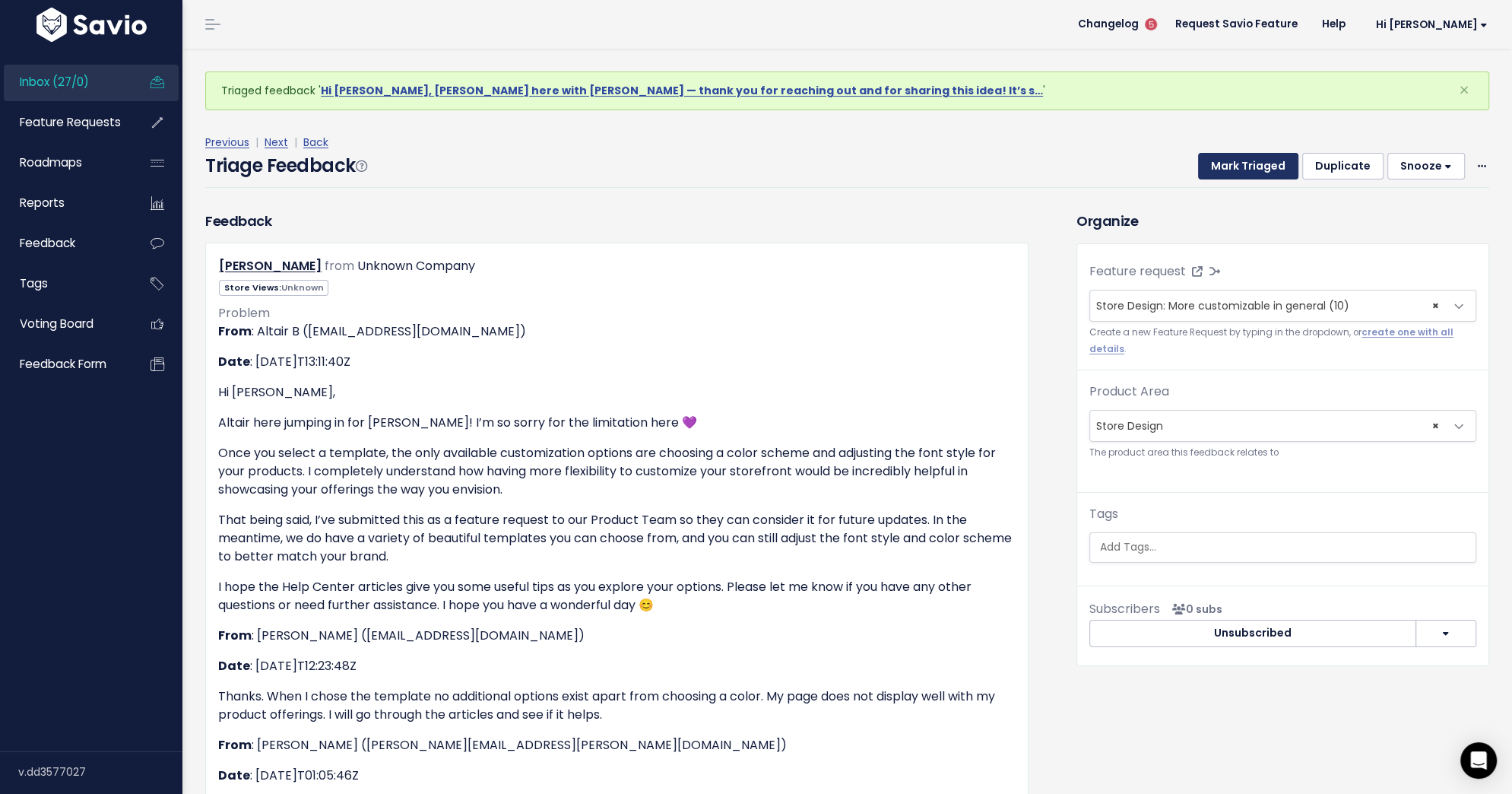
click at [1253, 159] on button "Mark Triaged" at bounding box center [1249, 166] width 101 height 27
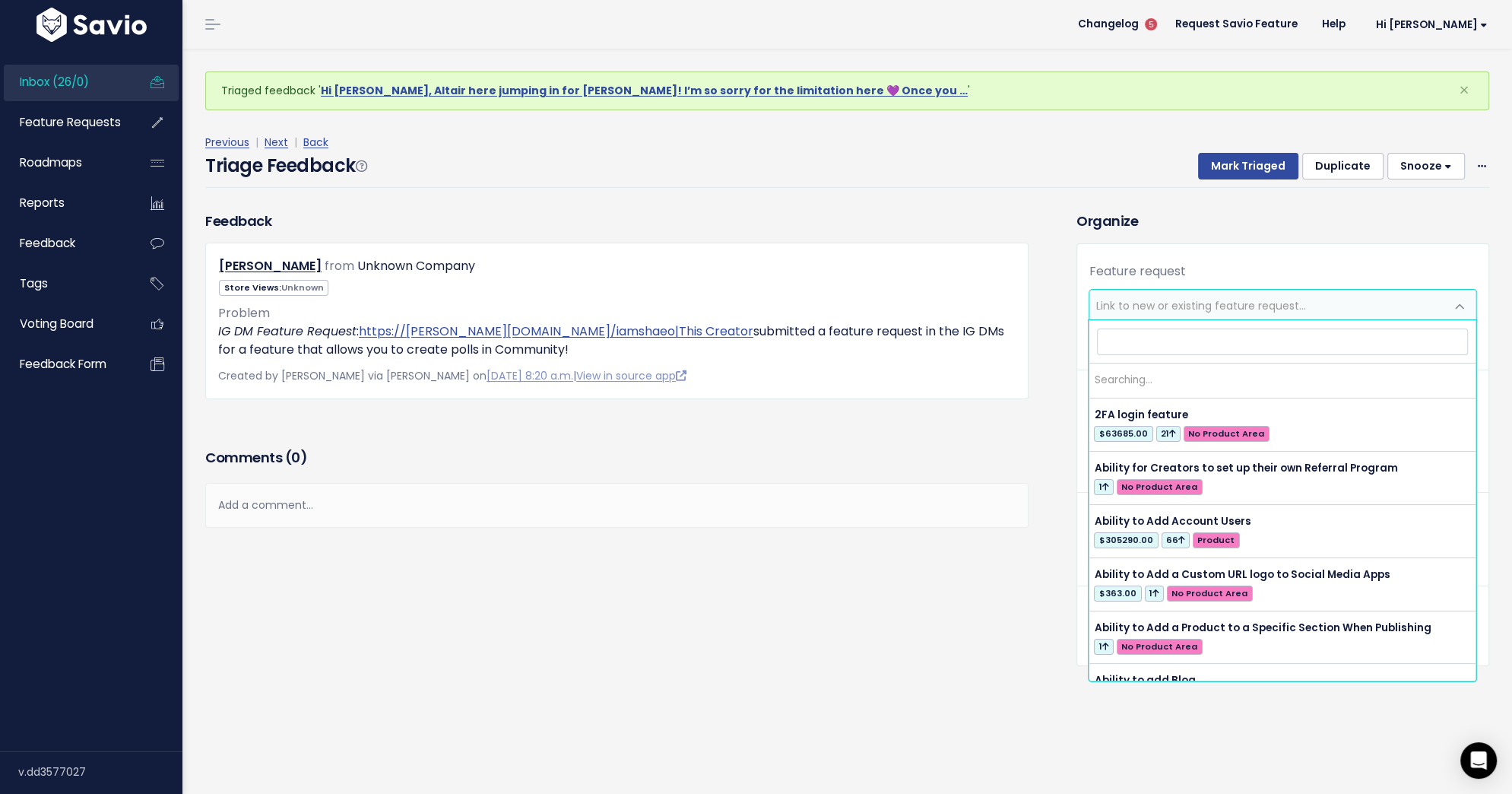
click at [1202, 306] on span "Link to new or existing feature request..." at bounding box center [1201, 305] width 210 height 15
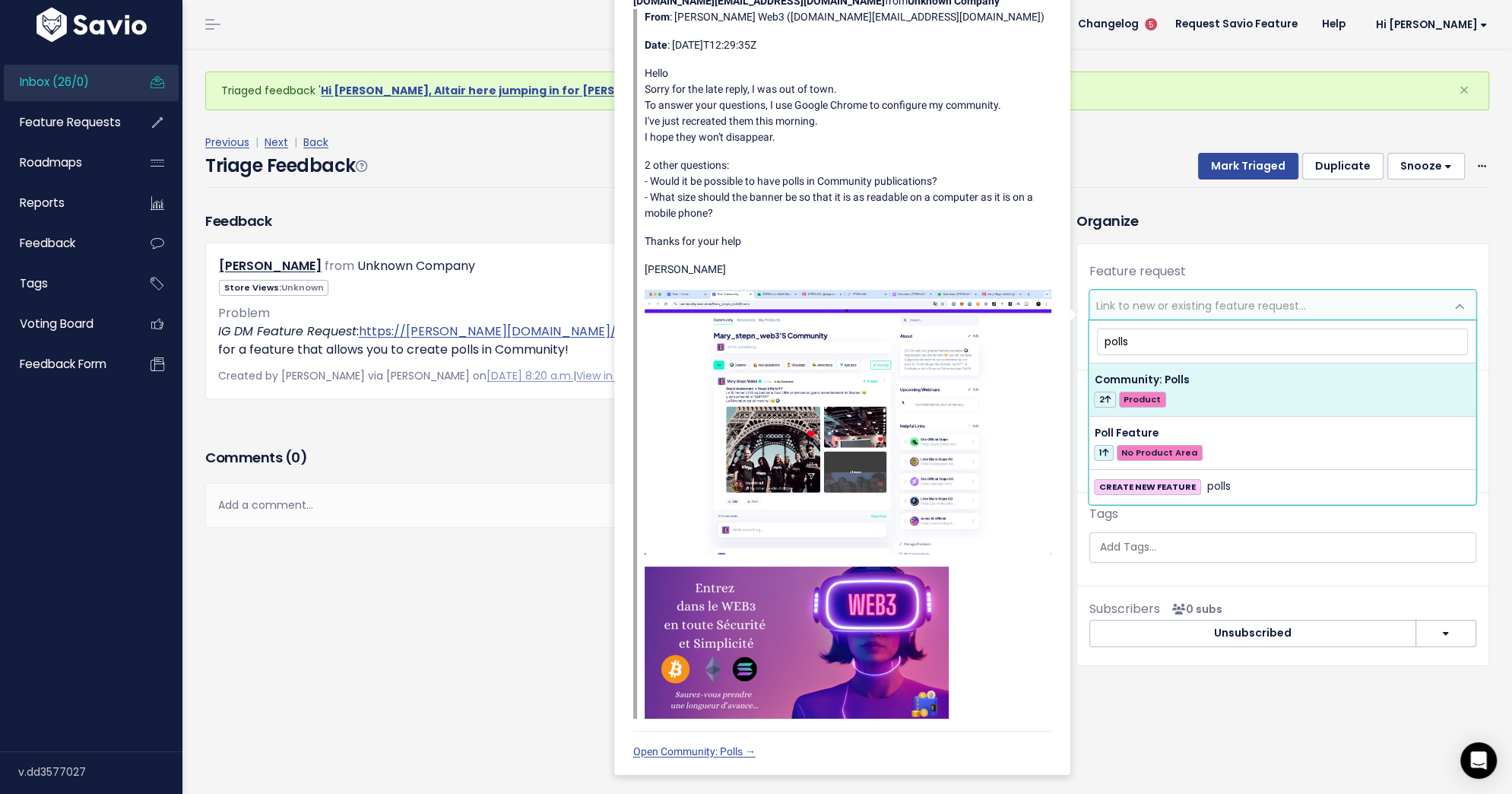
type input "polls"
select select "57155"
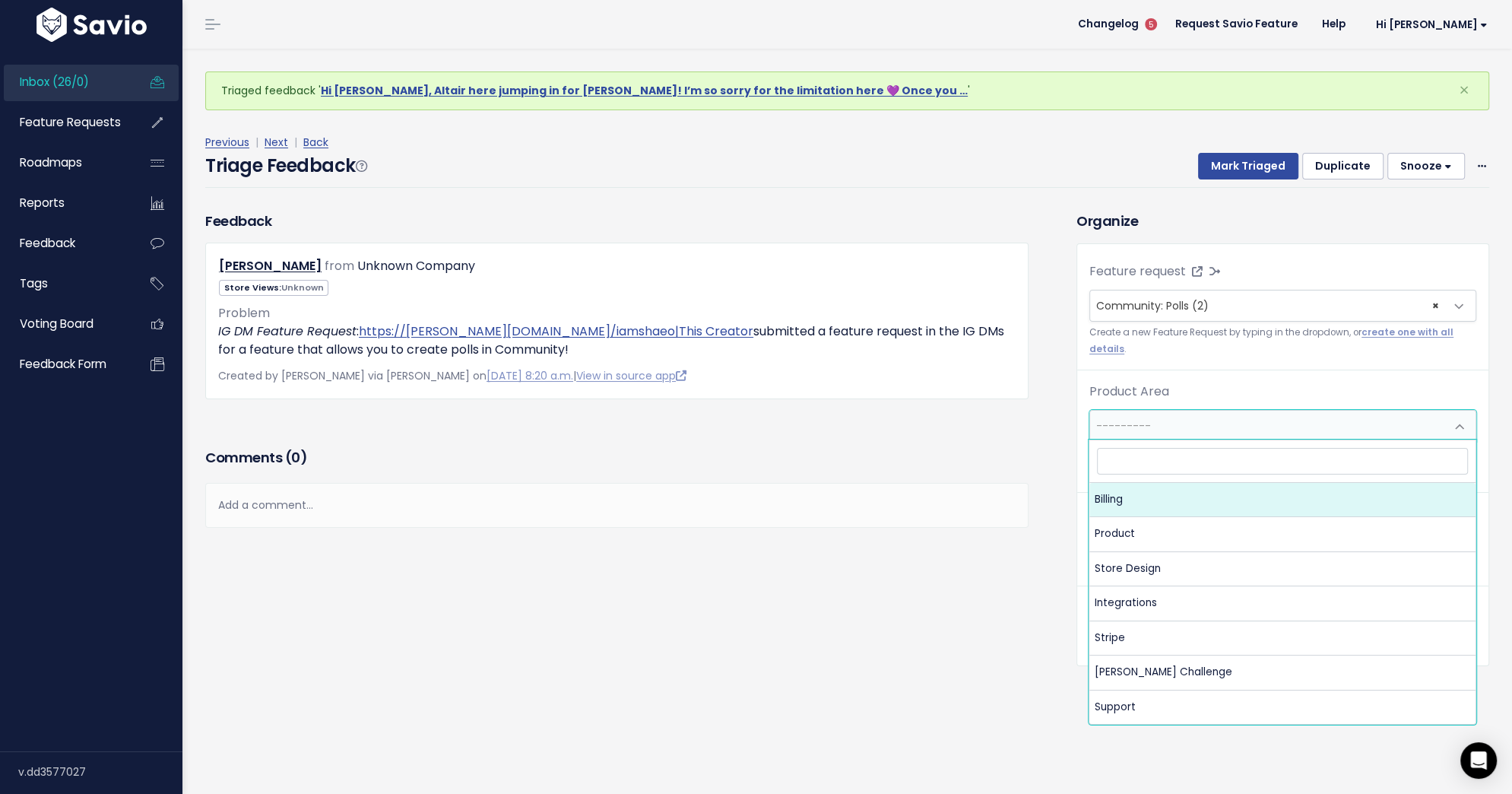
click at [1171, 430] on span "---------" at bounding box center [1268, 426] width 355 height 31
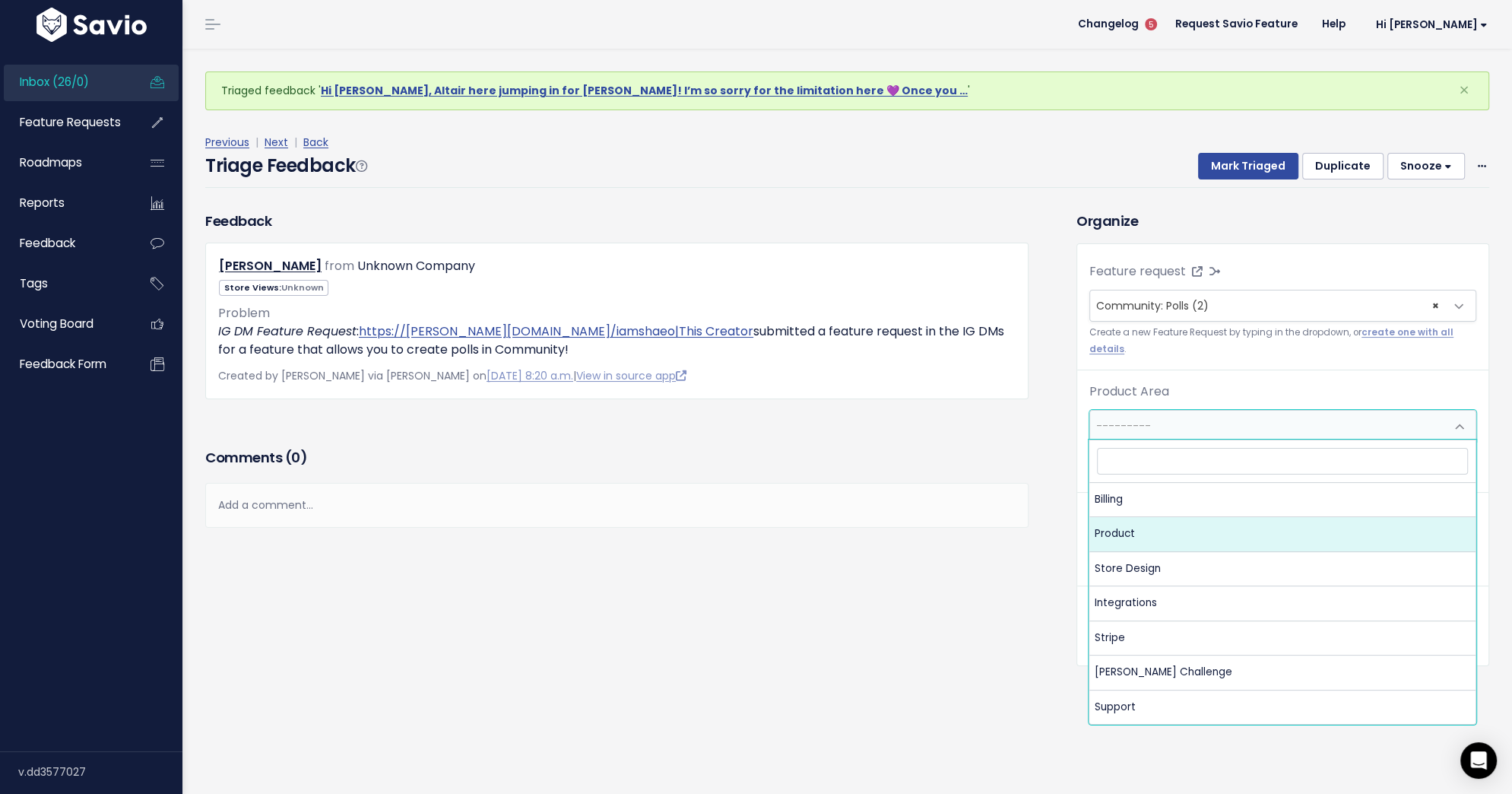
select select "MAIN:PRODUCT"
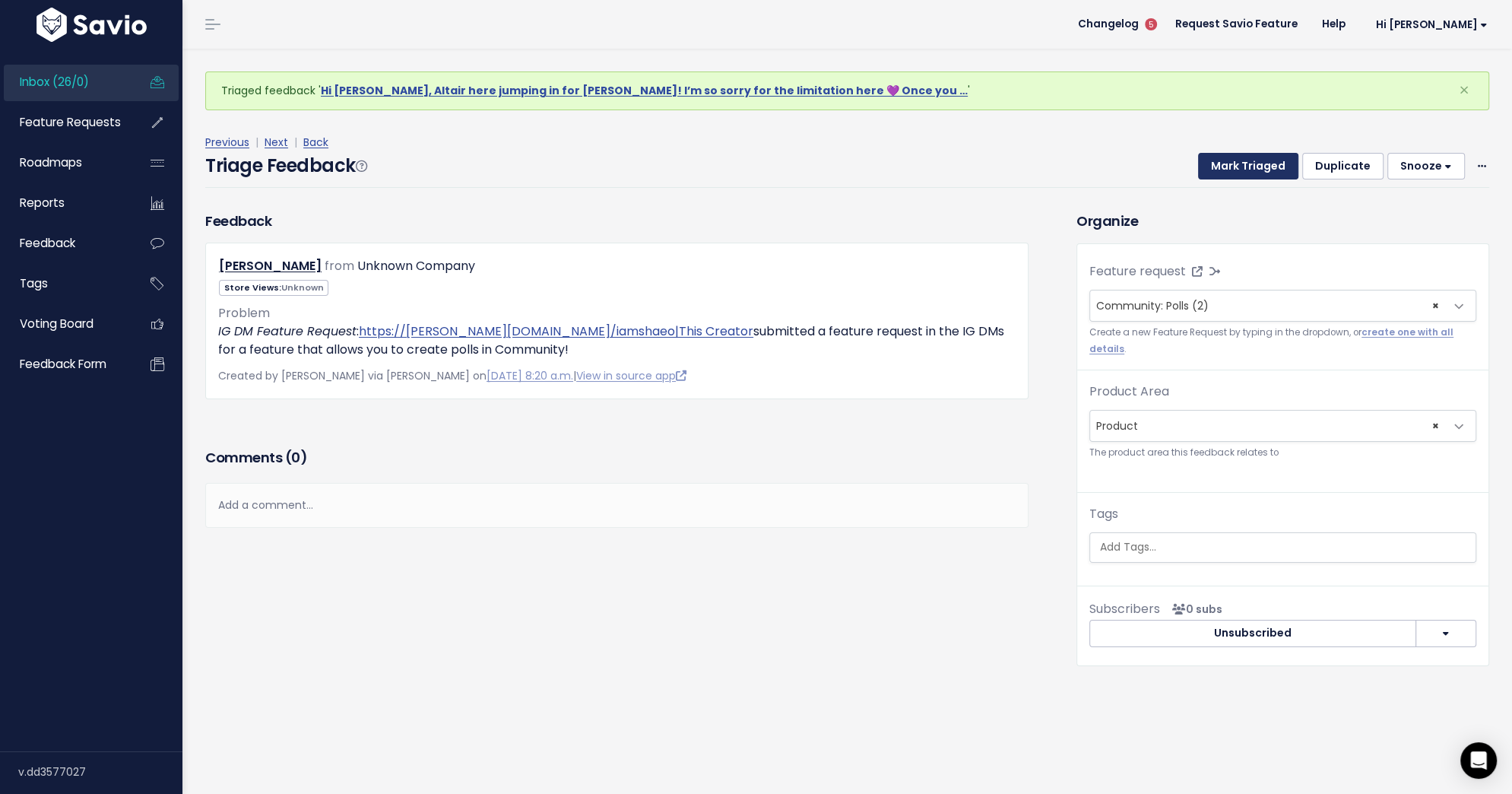
click at [1274, 160] on button "Mark Triaged" at bounding box center [1249, 166] width 101 height 27
